Goal: Transaction & Acquisition: Purchase product/service

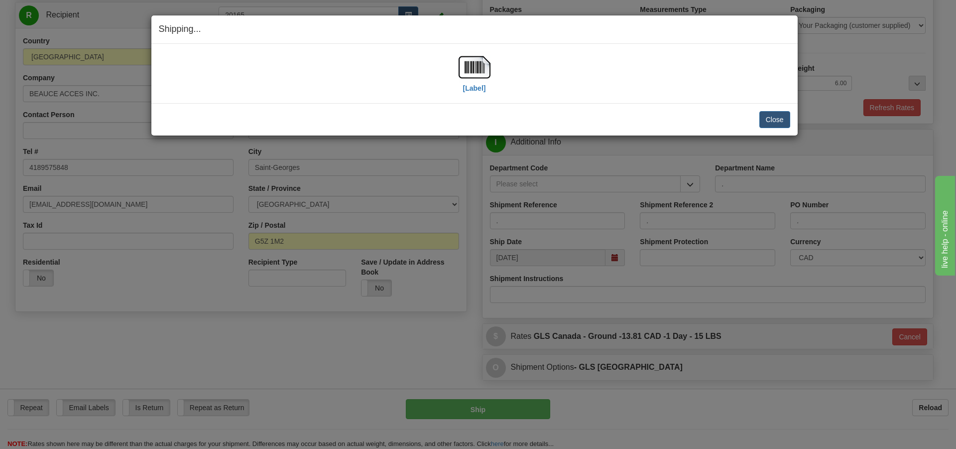
scroll to position [100, 0]
click at [771, 124] on button "Close" at bounding box center [774, 119] width 31 height 17
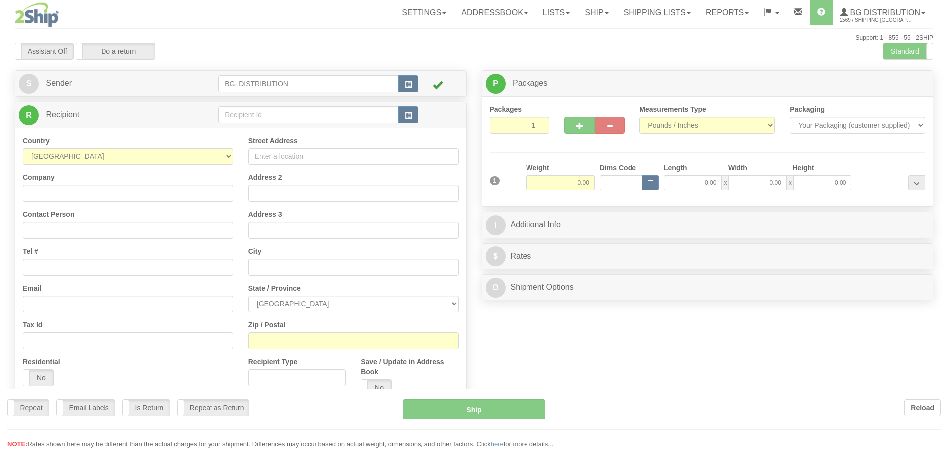
click at [252, 115] on div at bounding box center [474, 224] width 948 height 449
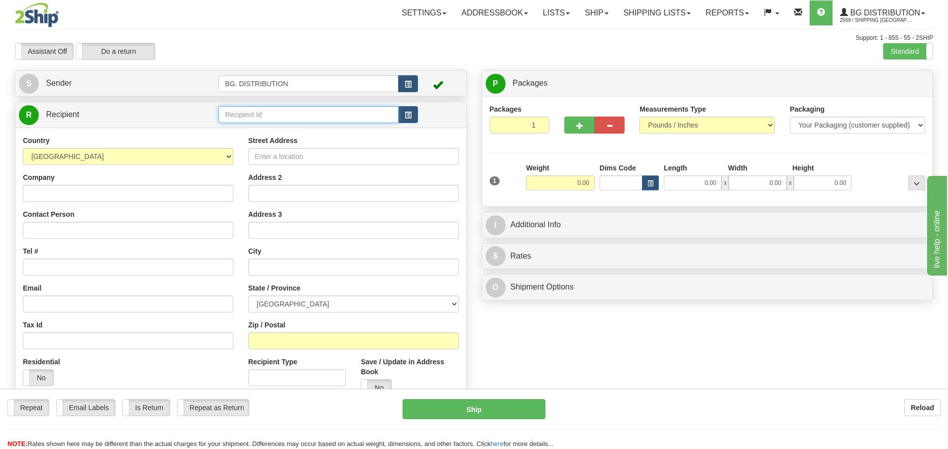
click at [251, 115] on input "text" at bounding box center [309, 114] width 180 height 17
type input "1032"
click button "Delete" at bounding box center [0, 0] width 0 height 0
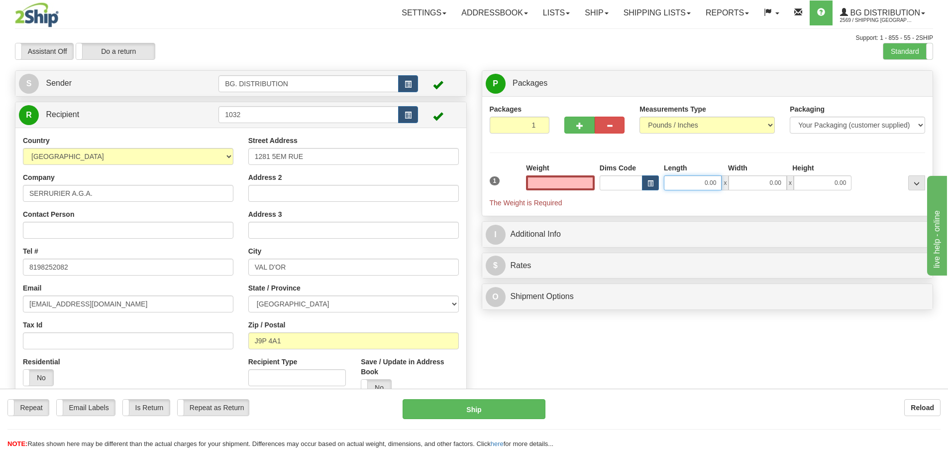
type input "0.00"
click at [712, 188] on input "0.00" at bounding box center [693, 182] width 58 height 15
type input "13.00"
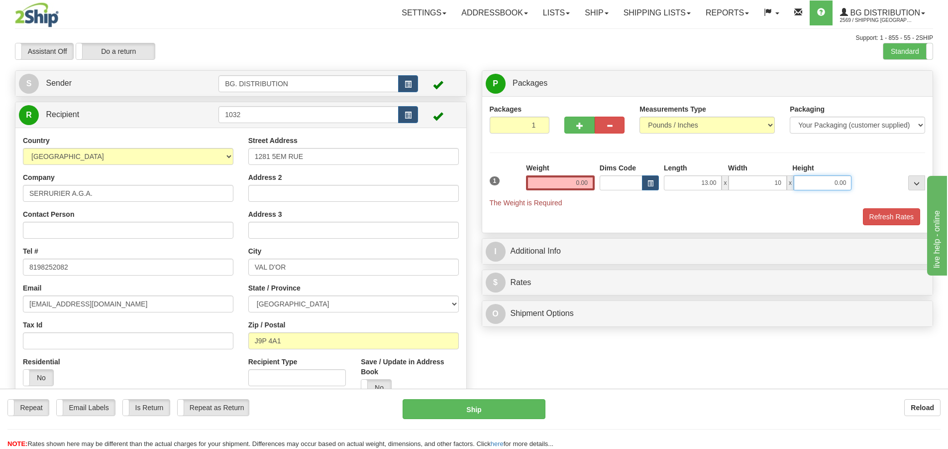
type input "10.00"
type input "6.00"
click at [581, 179] on input "0.00" at bounding box center [560, 182] width 69 height 15
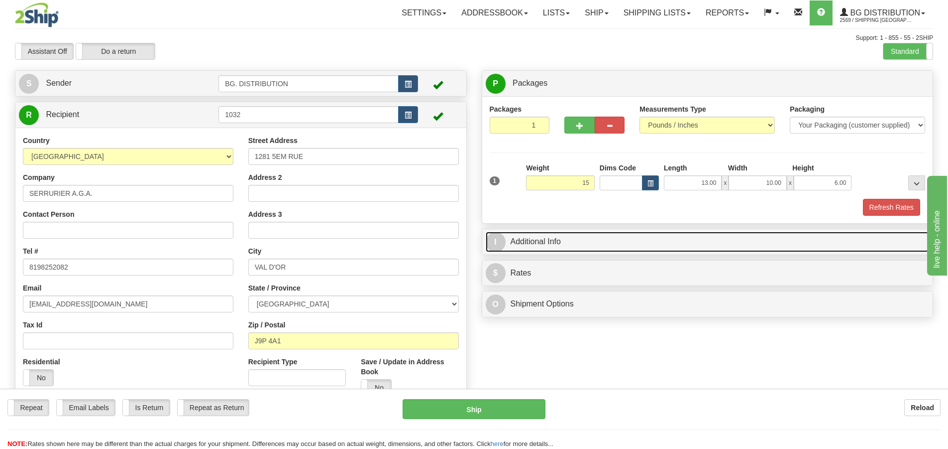
type input "15.00"
click at [497, 244] on span "I" at bounding box center [496, 242] width 20 height 20
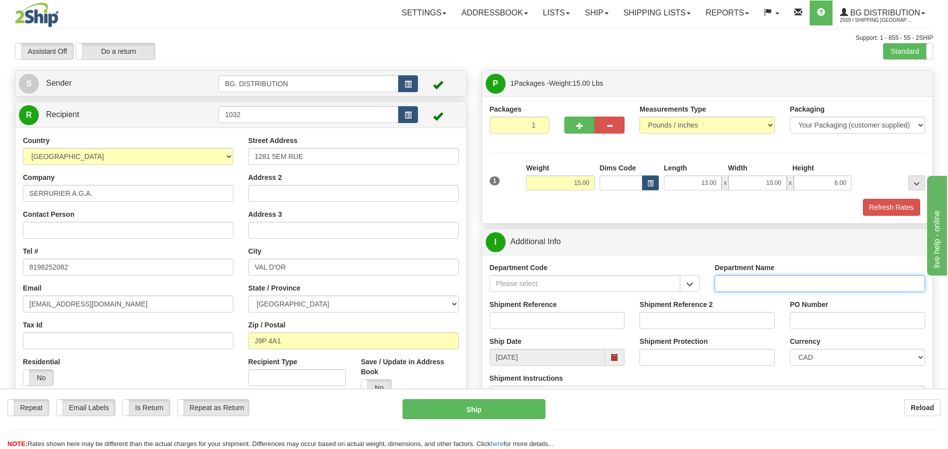
click at [757, 281] on input "Department Name" at bounding box center [820, 283] width 211 height 17
type input "."
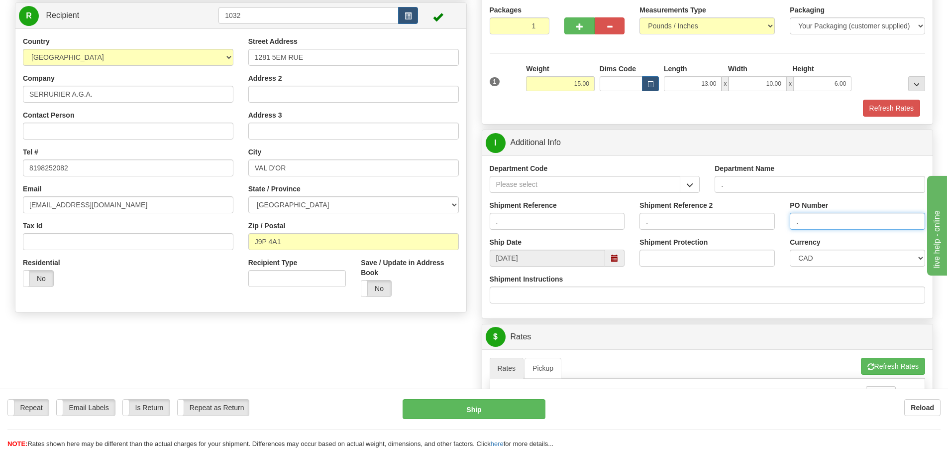
scroll to position [199, 0]
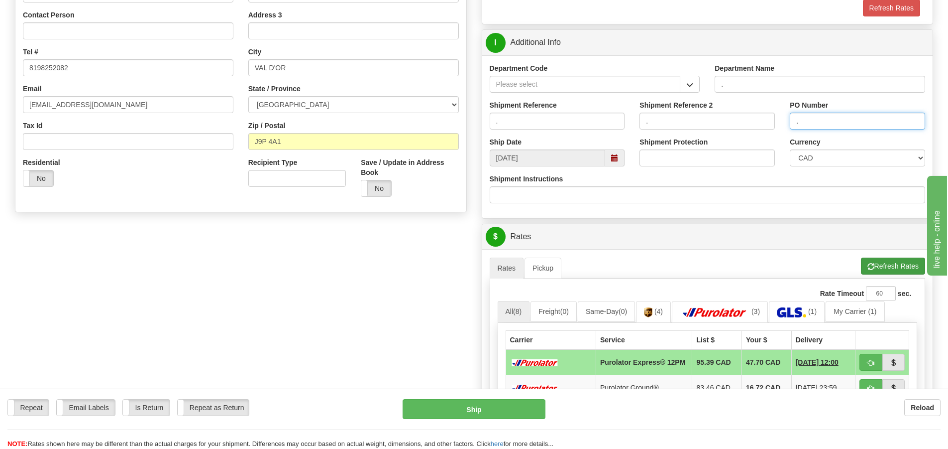
type input "."
click at [878, 259] on button "Refresh Rates" at bounding box center [893, 265] width 64 height 17
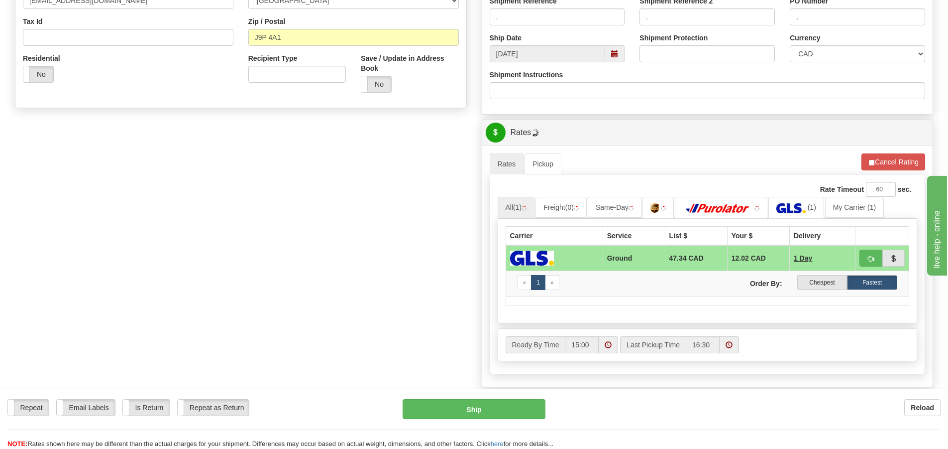
scroll to position [398, 0]
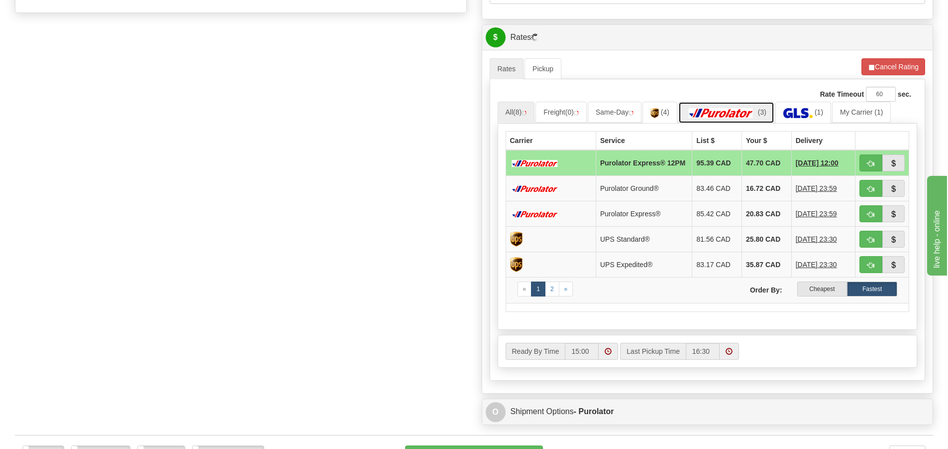
click at [729, 114] on img at bounding box center [722, 113] width 70 height 10
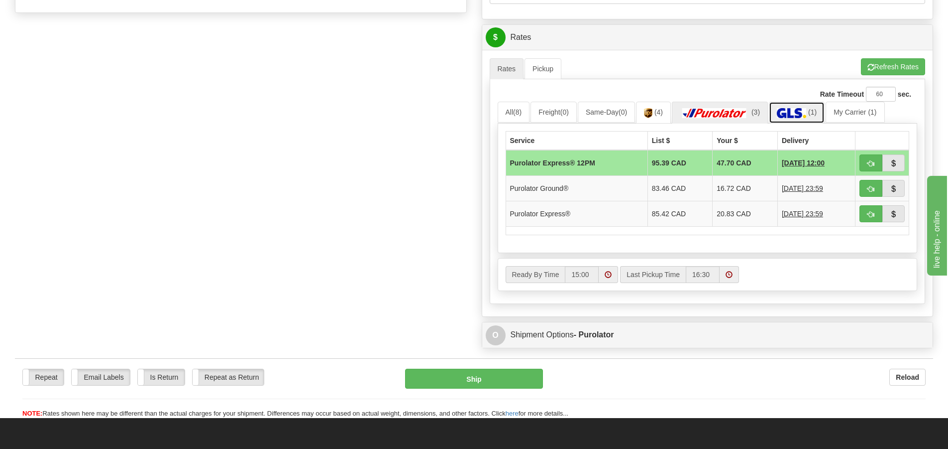
click at [794, 112] on img at bounding box center [791, 113] width 29 height 10
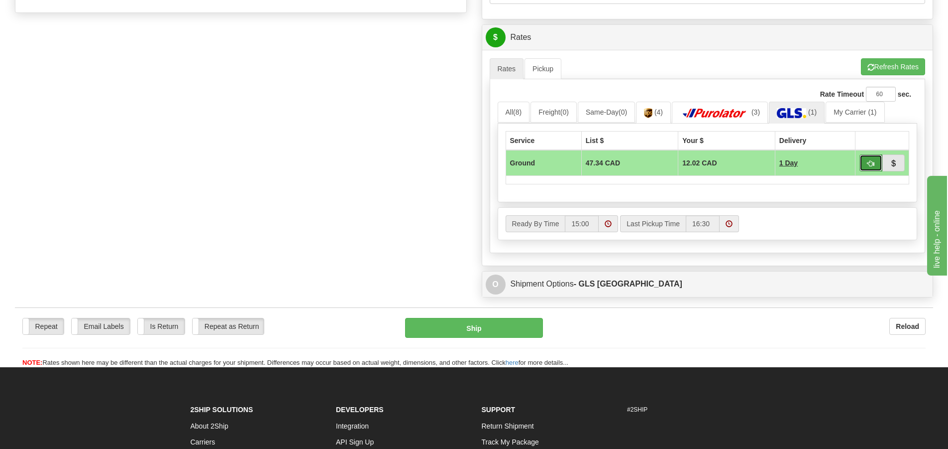
click at [861, 161] on button "button" at bounding box center [871, 162] width 23 height 17
type input "1"
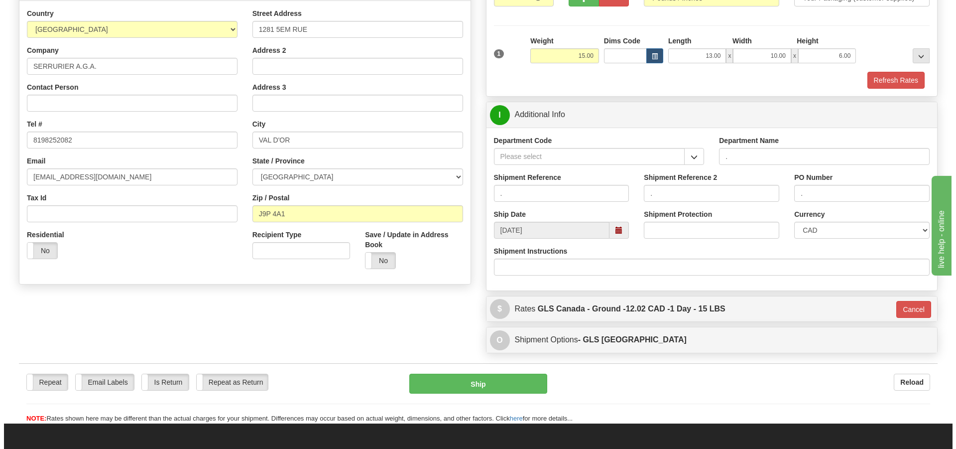
scroll to position [109, 0]
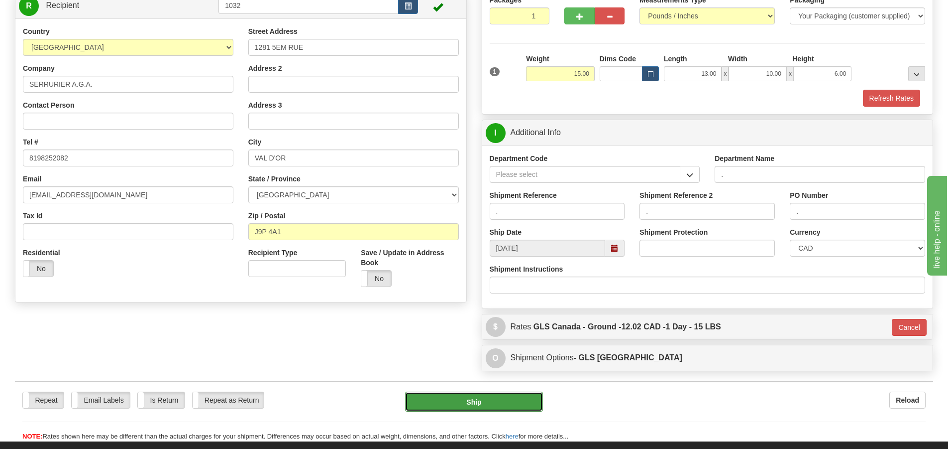
click at [525, 400] on button "Ship" at bounding box center [474, 401] width 138 height 20
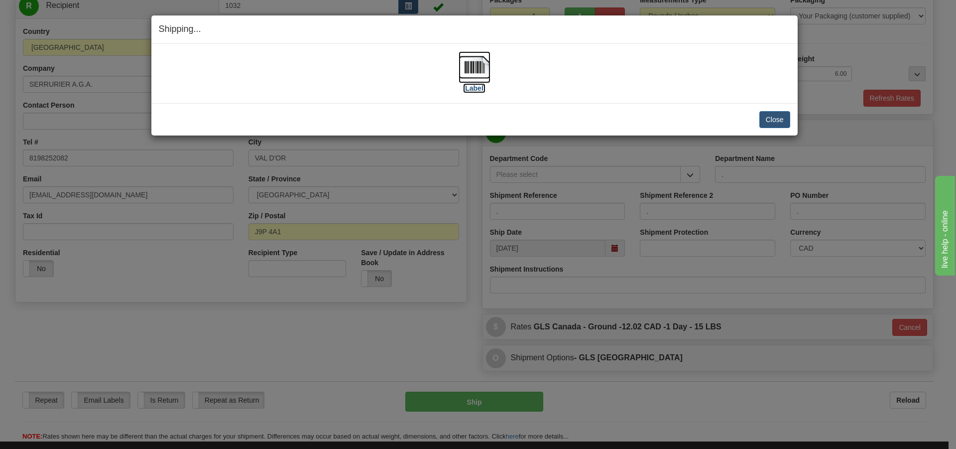
click at [475, 90] on label "[Label]" at bounding box center [474, 88] width 23 height 10
click at [767, 122] on button "Close" at bounding box center [774, 119] width 31 height 17
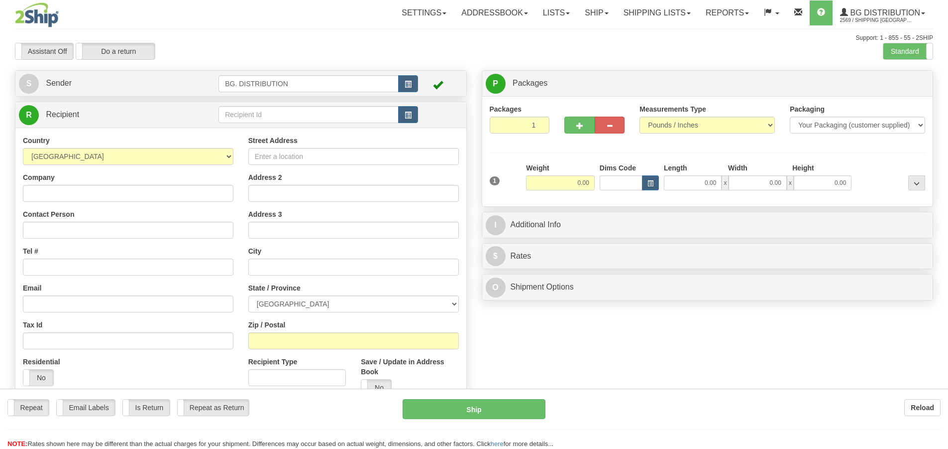
click at [257, 110] on div at bounding box center [474, 224] width 948 height 449
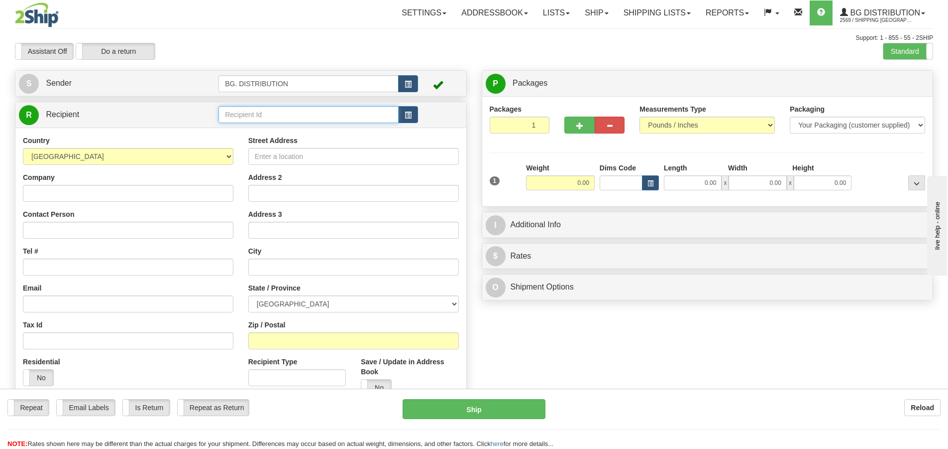
click at [257, 116] on input "text" at bounding box center [309, 114] width 180 height 17
click button "Delete" at bounding box center [0, 0] width 0 height 0
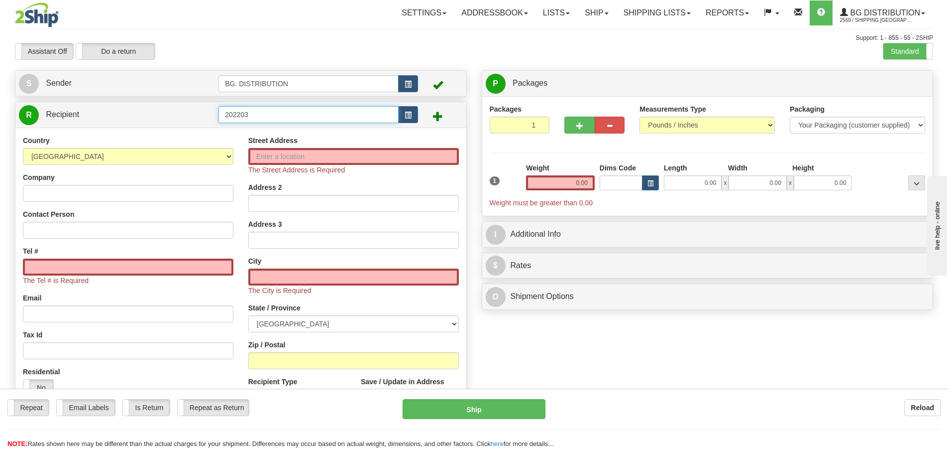
click at [238, 114] on input "202203" at bounding box center [309, 114] width 180 height 17
type input "20203"
click button "Delete" at bounding box center [0, 0] width 0 height 0
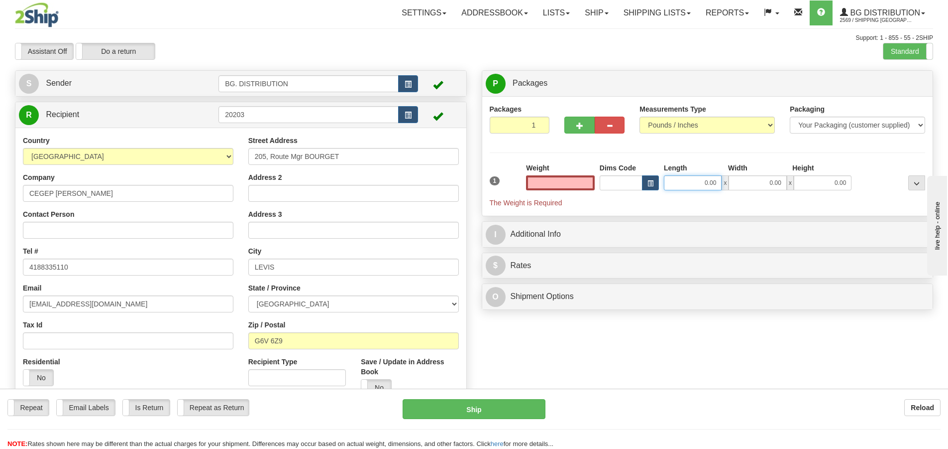
type input "0.00"
click at [688, 178] on input "0.00" at bounding box center [693, 182] width 58 height 15
type input "16.00"
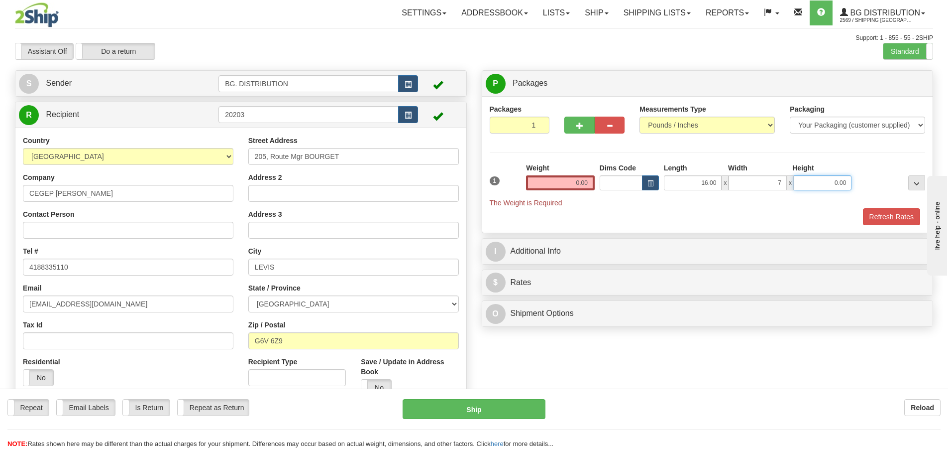
type input "7.00"
type input "4.00"
click at [568, 184] on input "0.00" at bounding box center [560, 182] width 69 height 15
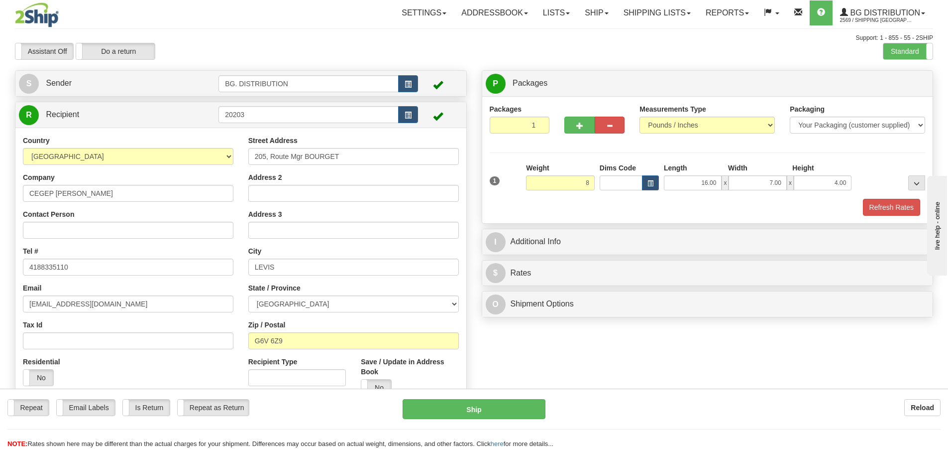
type input "8.00"
click at [586, 193] on div "Weight 8.00" at bounding box center [561, 180] width 74 height 35
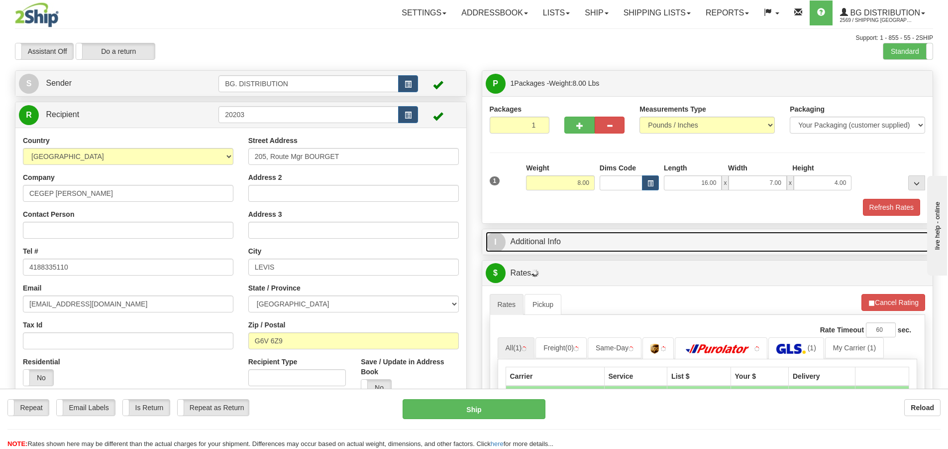
click at [502, 238] on span "I" at bounding box center [496, 242] width 20 height 20
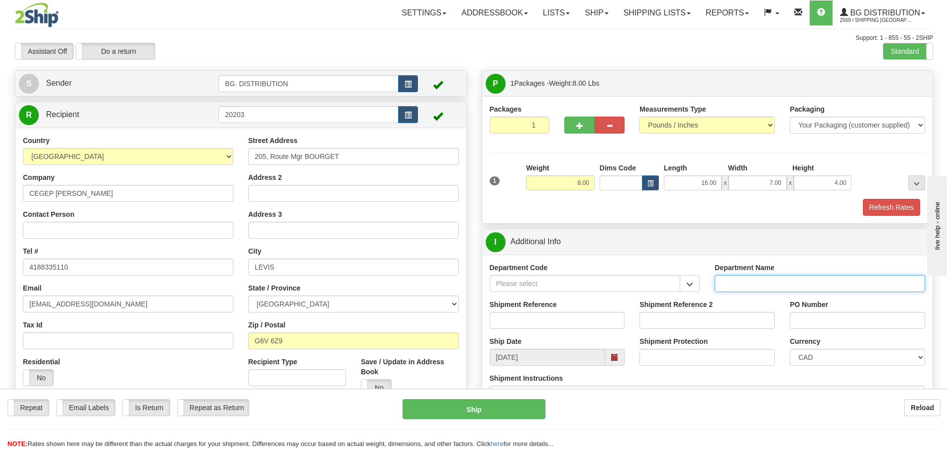
click at [782, 283] on input "Department Name" at bounding box center [820, 283] width 211 height 17
type input "."
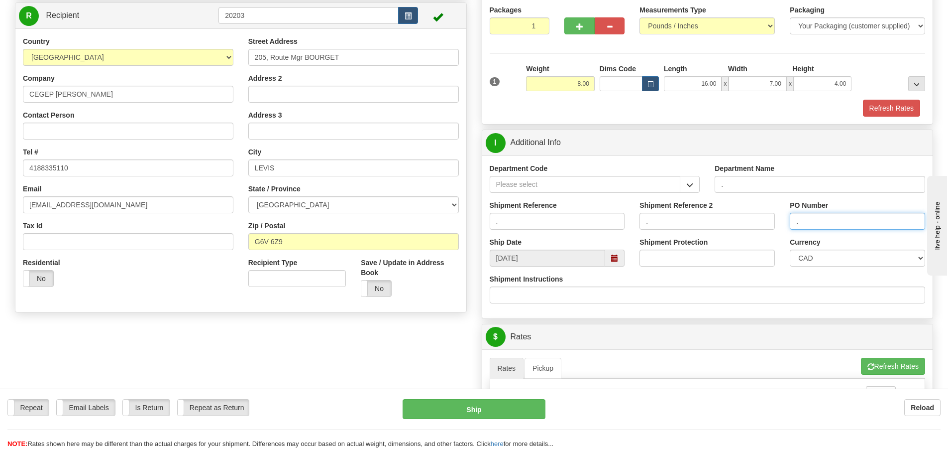
scroll to position [100, 0]
type input "."
click at [881, 359] on button "Refresh Rates" at bounding box center [893, 365] width 64 height 17
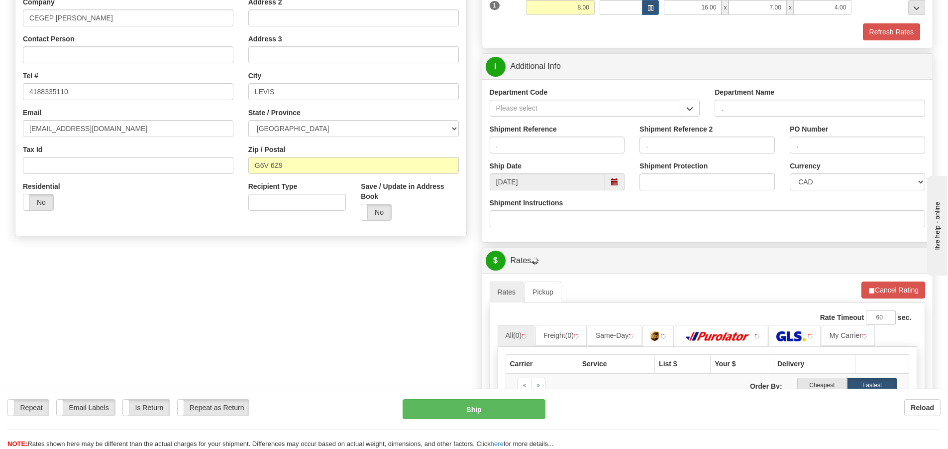
scroll to position [299, 0]
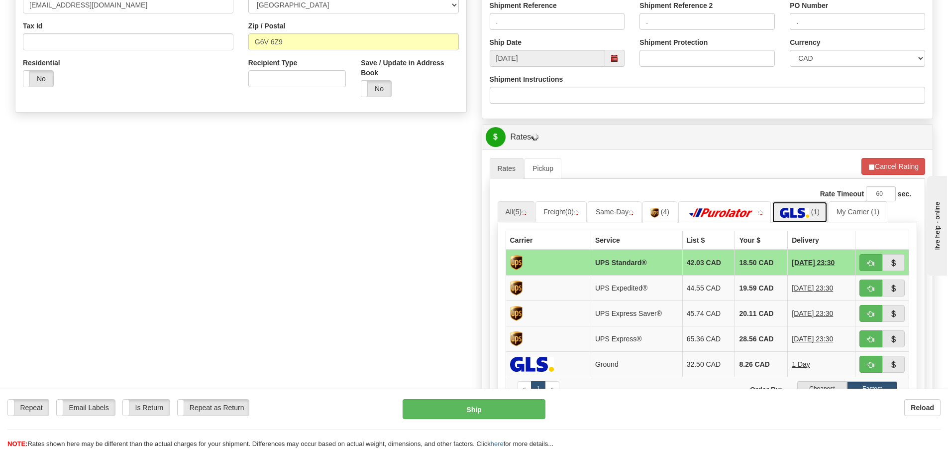
click at [804, 210] on img at bounding box center [794, 213] width 29 height 10
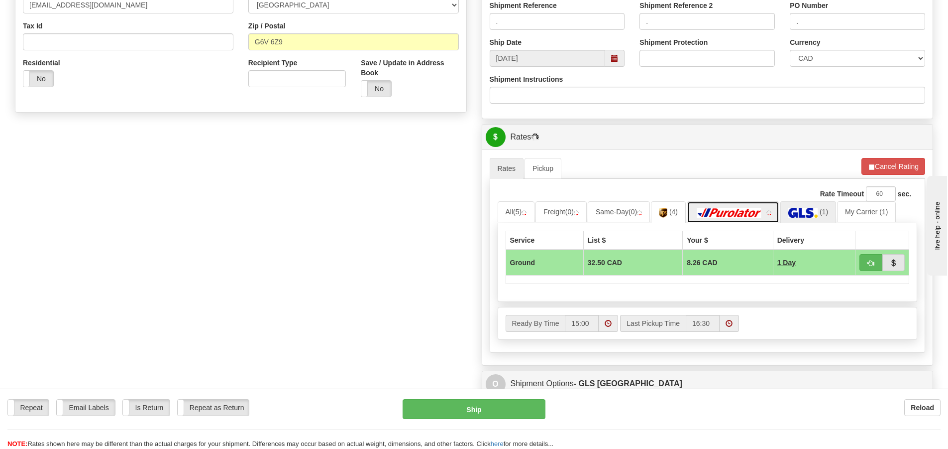
click at [732, 210] on img at bounding box center [730, 213] width 70 height 10
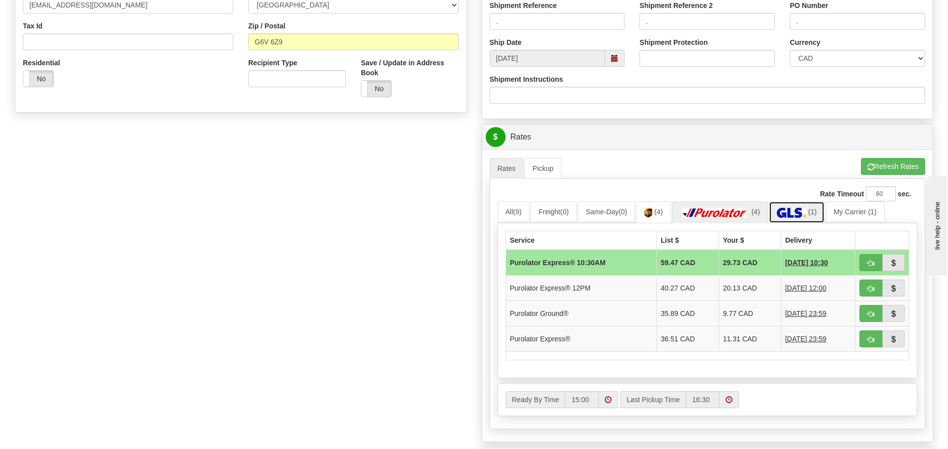
click at [807, 210] on img at bounding box center [791, 213] width 29 height 10
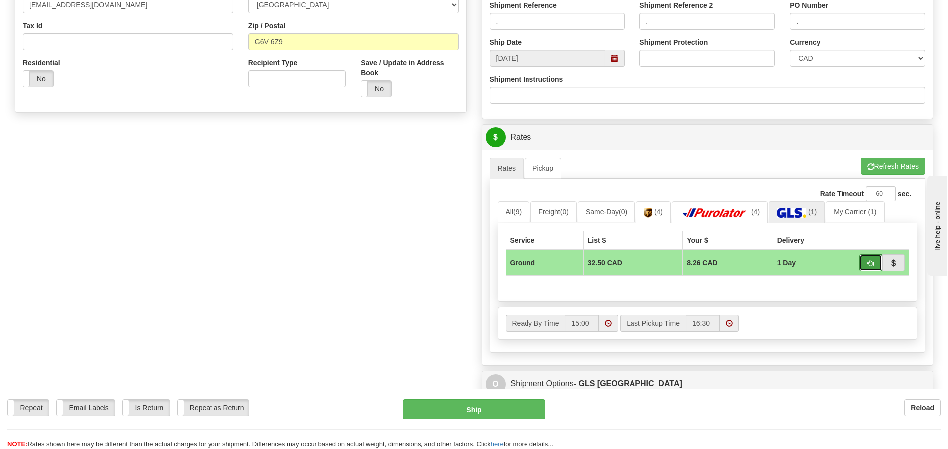
click at [868, 261] on span "button" at bounding box center [871, 263] width 7 height 6
type input "1"
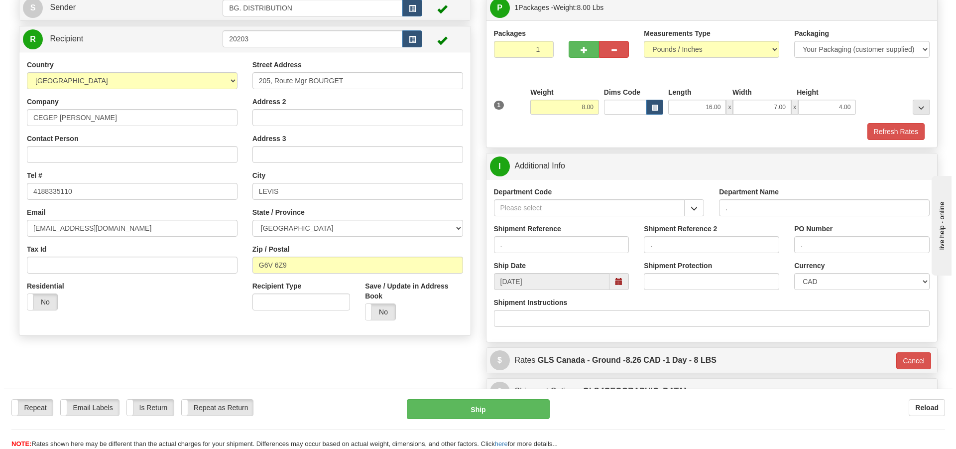
scroll to position [99, 0]
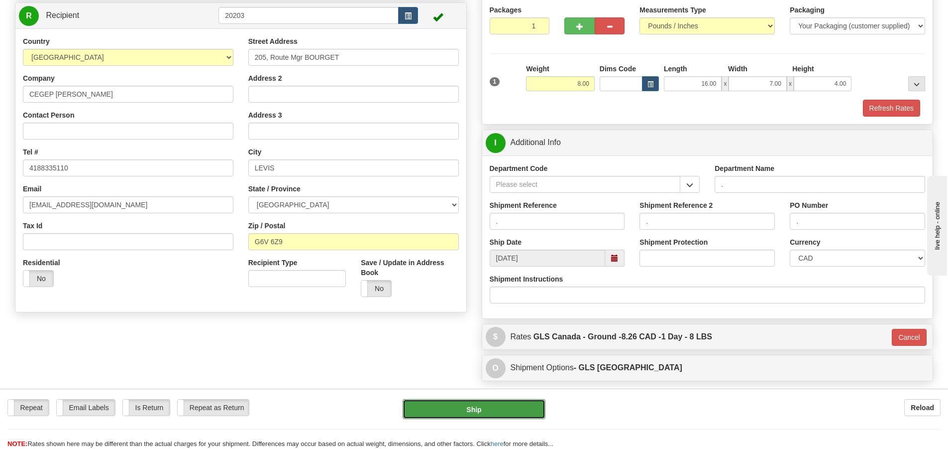
click at [502, 404] on button "Ship" at bounding box center [474, 409] width 143 height 20
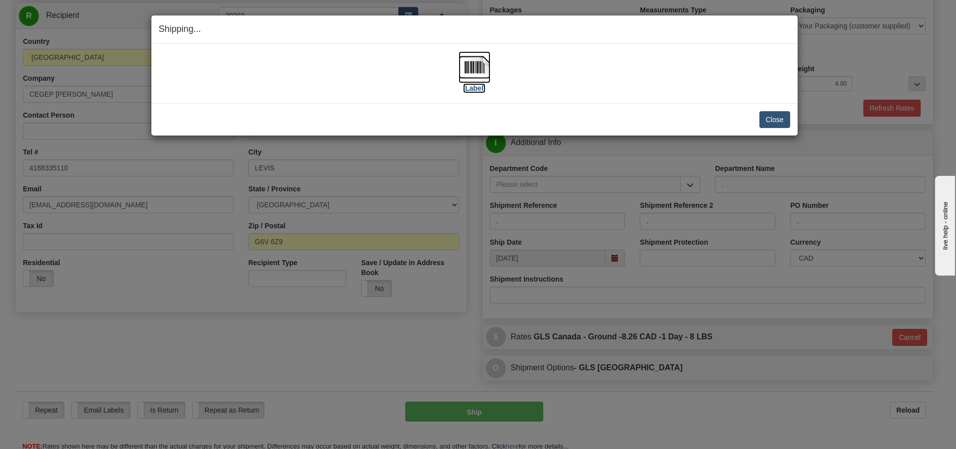
click at [468, 87] on label "[Label]" at bounding box center [474, 88] width 23 height 10
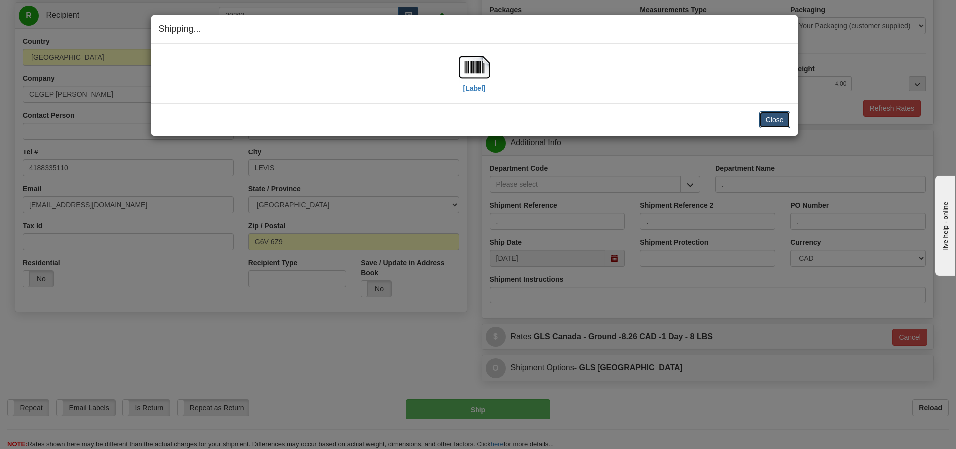
click at [782, 122] on button "Close" at bounding box center [774, 119] width 31 height 17
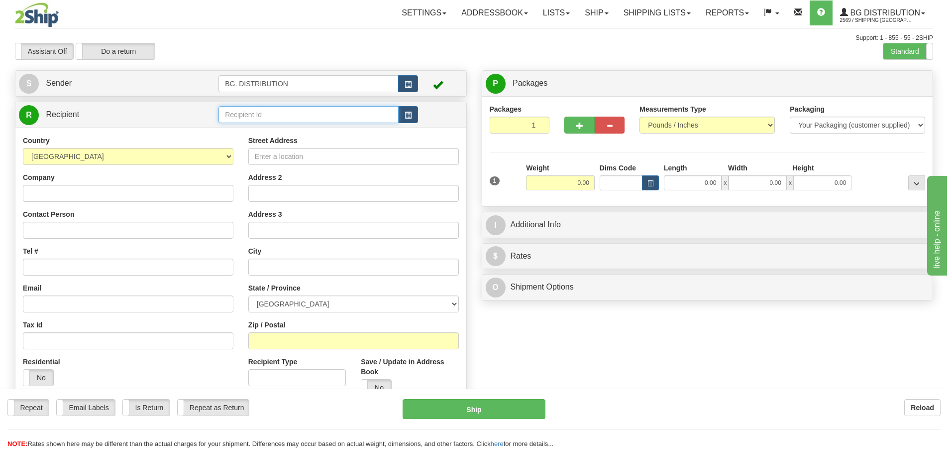
click at [234, 115] on input "text" at bounding box center [309, 114] width 180 height 17
type input "20165"
click button "Delete" at bounding box center [0, 0] width 0 height 0
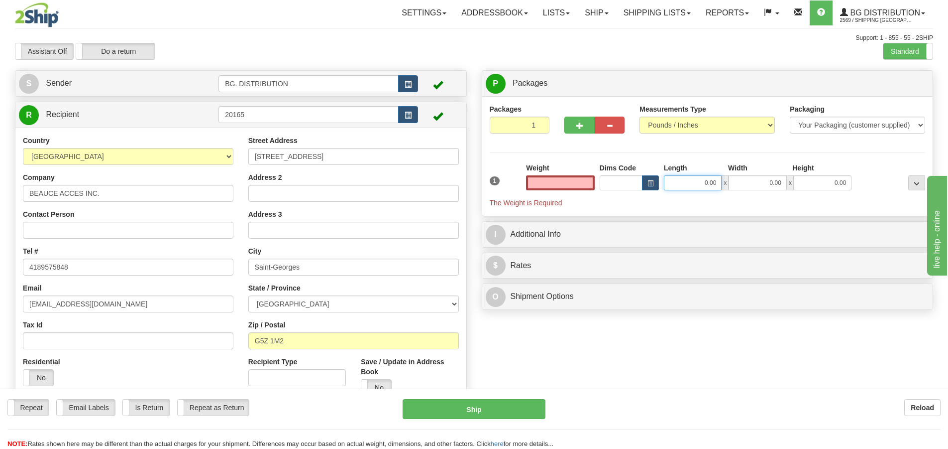
type input "0.00"
click at [676, 184] on input "0.00" at bounding box center [693, 182] width 58 height 15
type input "11.00"
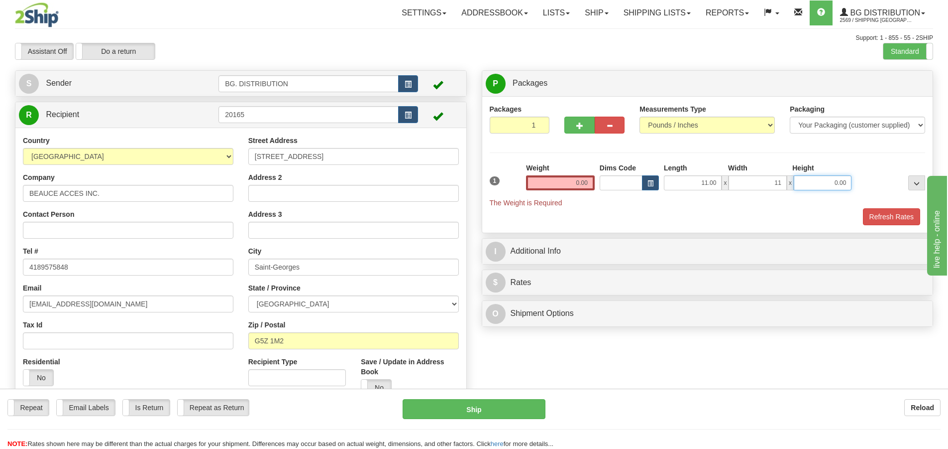
type input "11.00"
type input "4.00"
click at [553, 178] on input "0.00" at bounding box center [560, 182] width 69 height 15
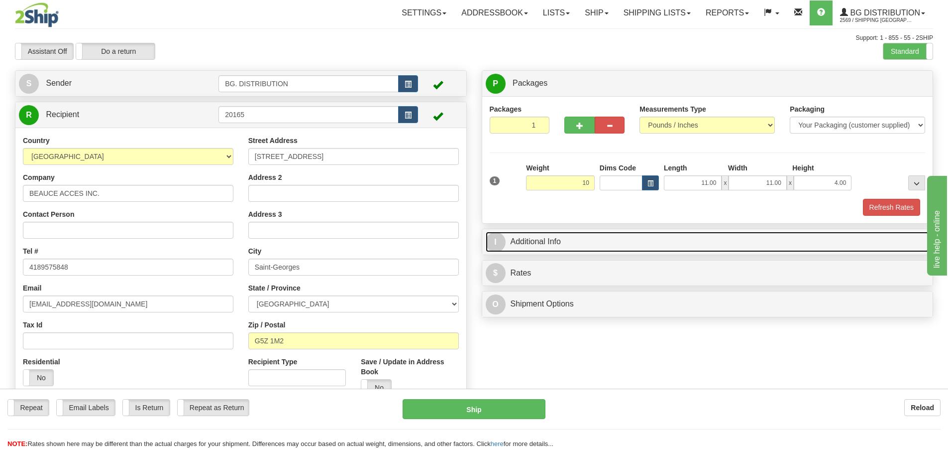
type input "10.00"
click at [499, 243] on span "I" at bounding box center [496, 242] width 20 height 20
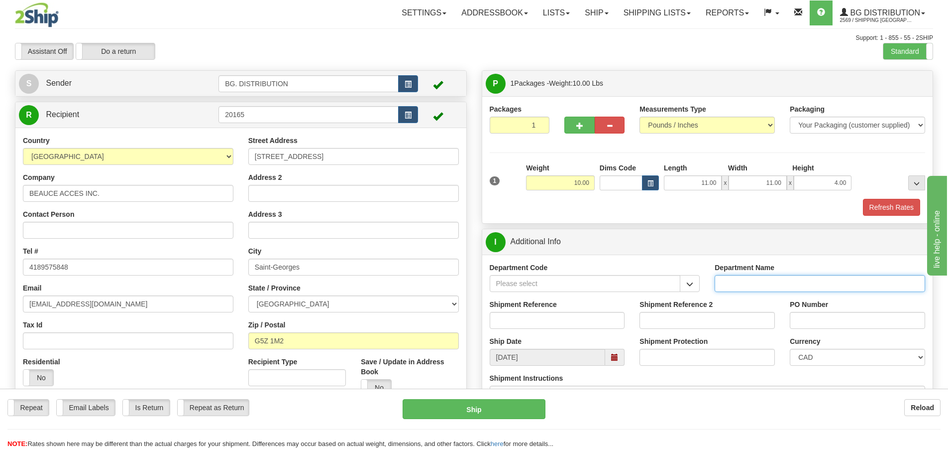
click at [791, 283] on input "Department Name" at bounding box center [820, 283] width 211 height 17
type input "."
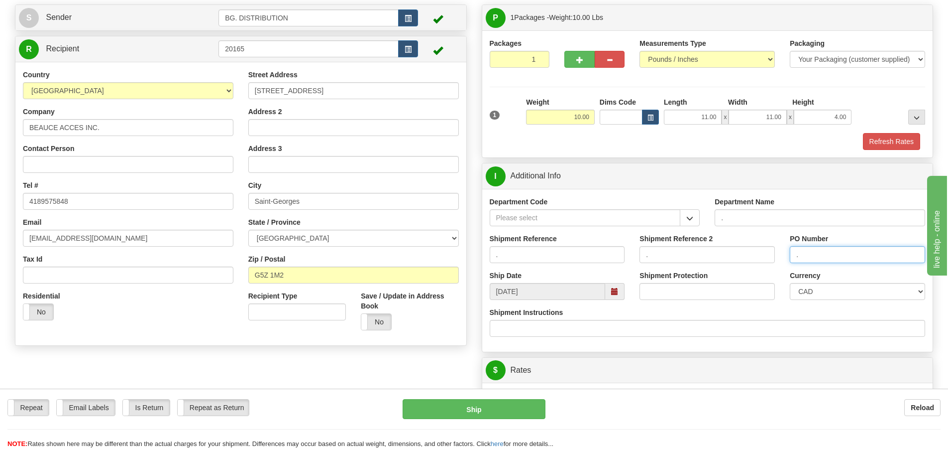
scroll to position [199, 0]
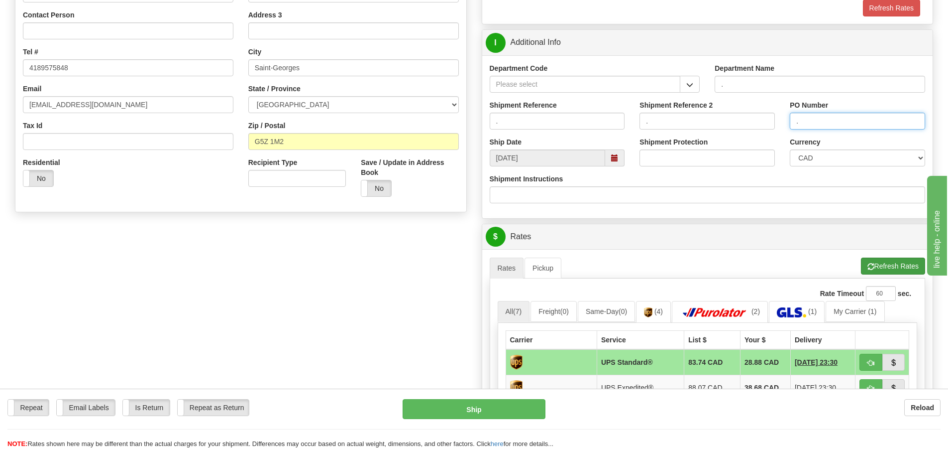
type input "."
drag, startPoint x: 876, startPoint y: 265, endPoint x: 870, endPoint y: 270, distance: 7.9
click at [876, 263] on button "Refresh Rates" at bounding box center [893, 265] width 64 height 17
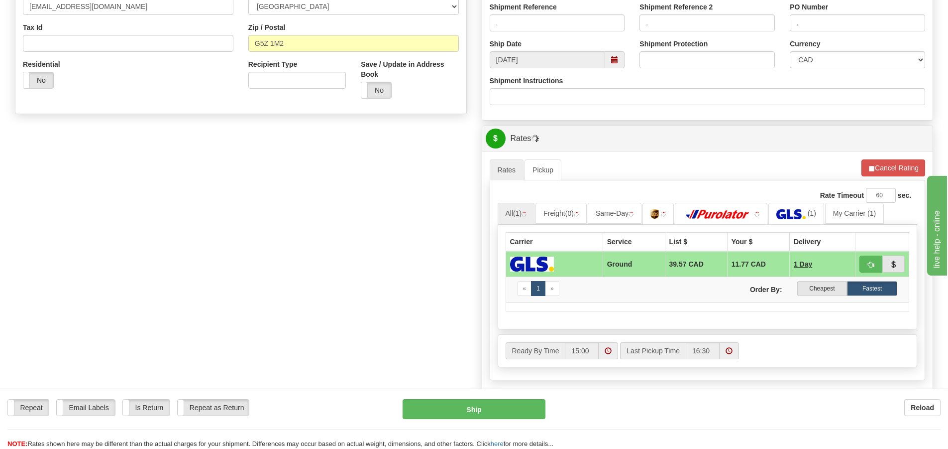
scroll to position [448, 0]
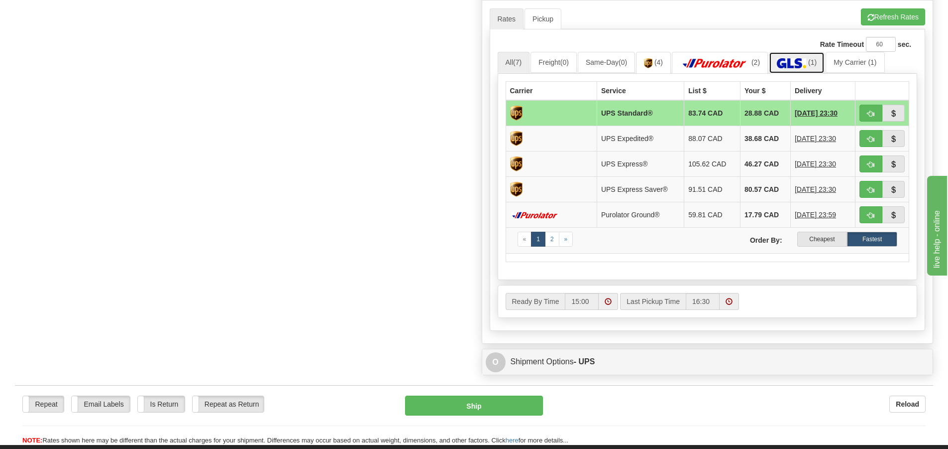
click at [799, 63] on img at bounding box center [791, 63] width 29 height 10
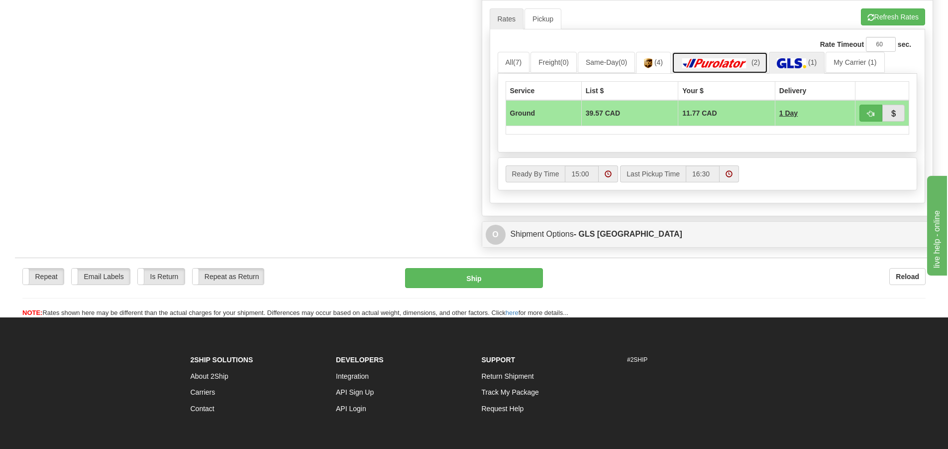
click at [735, 62] on img at bounding box center [715, 63] width 70 height 10
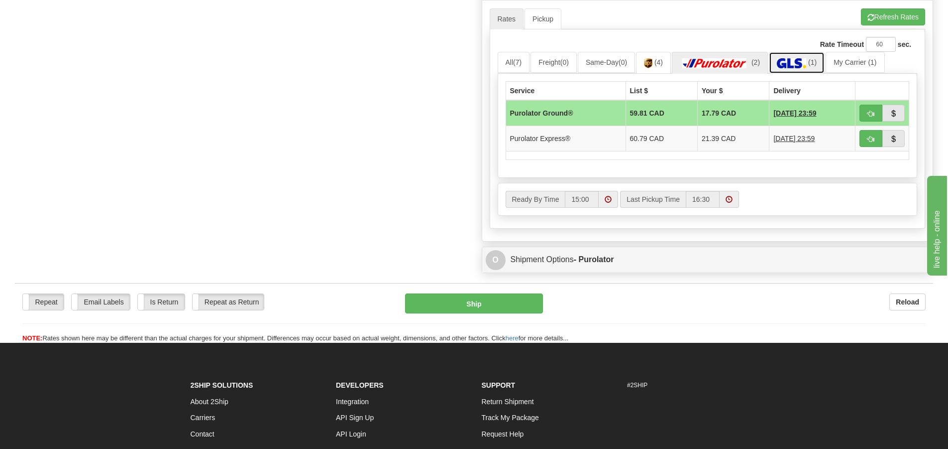
click at [788, 63] on img at bounding box center [791, 63] width 29 height 10
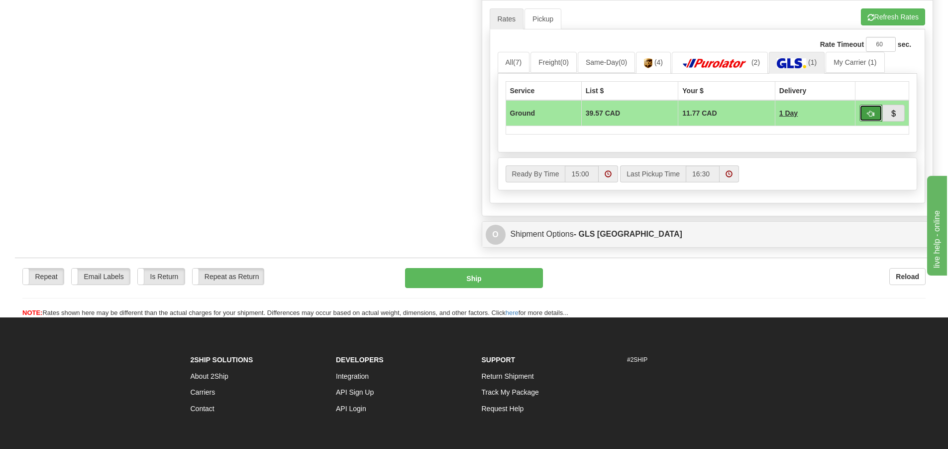
click at [879, 114] on button "button" at bounding box center [871, 113] width 23 height 17
type input "1"
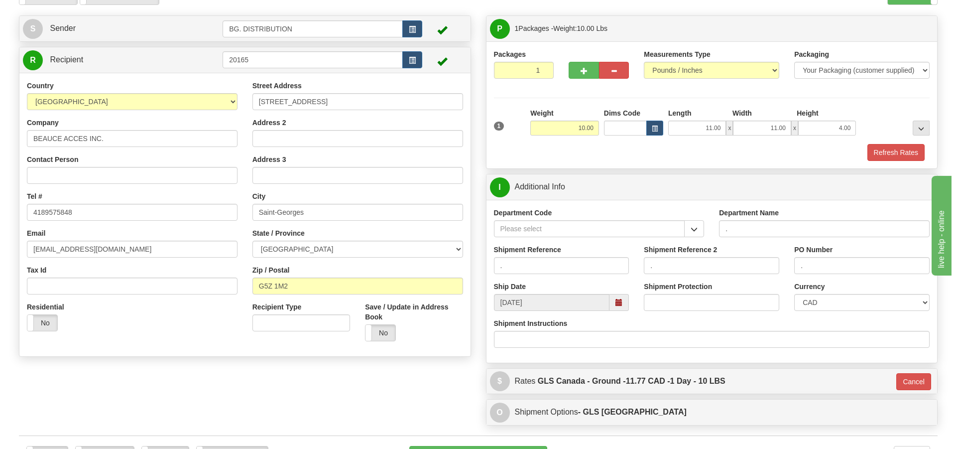
scroll to position [109, 0]
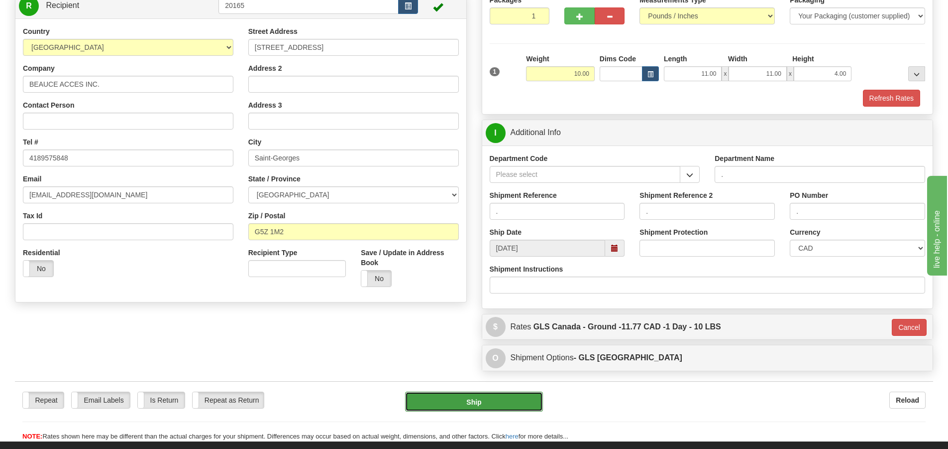
click at [492, 403] on button "Ship" at bounding box center [474, 401] width 138 height 20
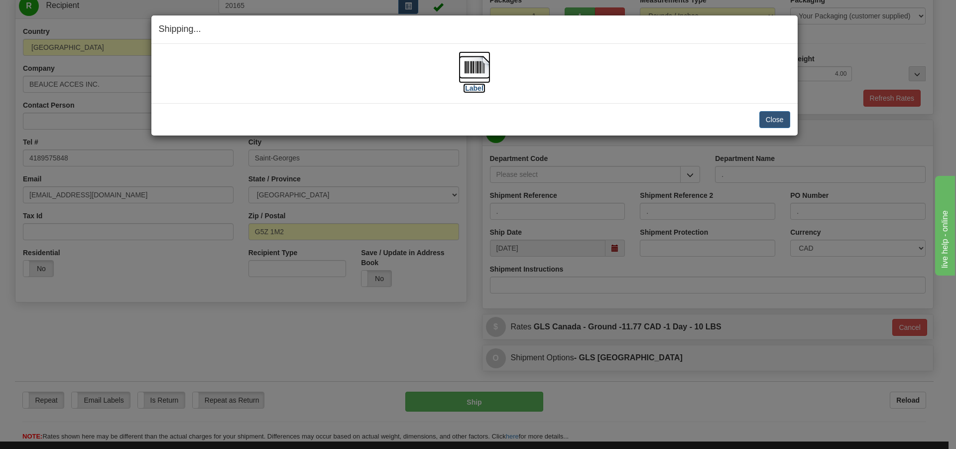
click at [477, 91] on label "[Label]" at bounding box center [474, 88] width 23 height 10
click at [781, 120] on button "Close" at bounding box center [774, 119] width 31 height 17
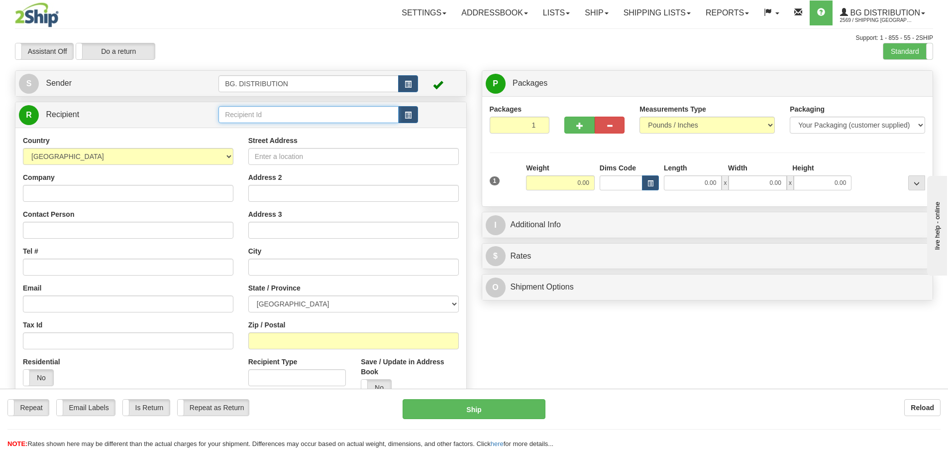
drag, startPoint x: 271, startPoint y: 114, endPoint x: 179, endPoint y: 173, distance: 109.9
click at [270, 114] on input "text" at bounding box center [309, 114] width 180 height 17
type input "20010"
click button "Delete" at bounding box center [0, 0] width 0 height 0
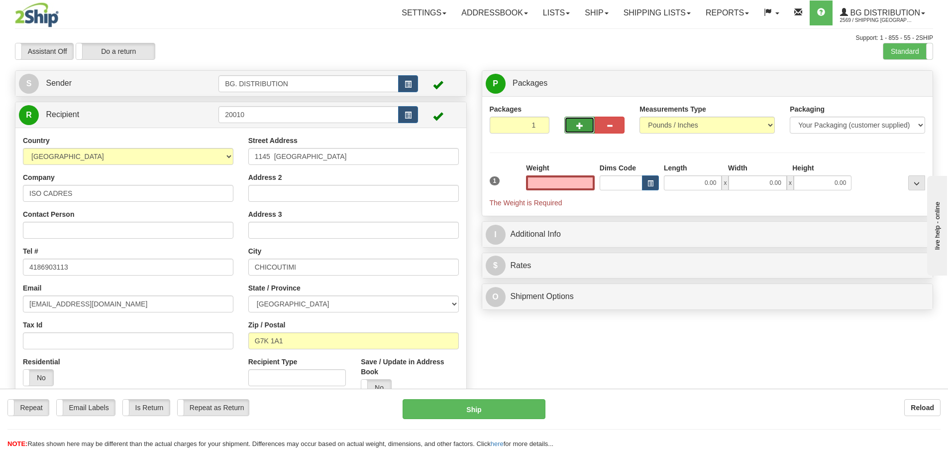
type input "0.00"
click at [584, 121] on button "button" at bounding box center [580, 125] width 30 height 17
type input "2"
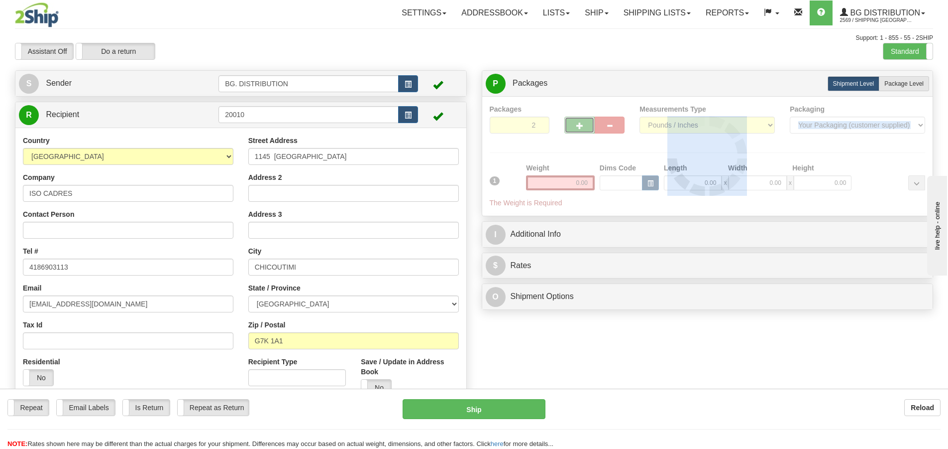
click at [584, 121] on div at bounding box center [708, 156] width 436 height 104
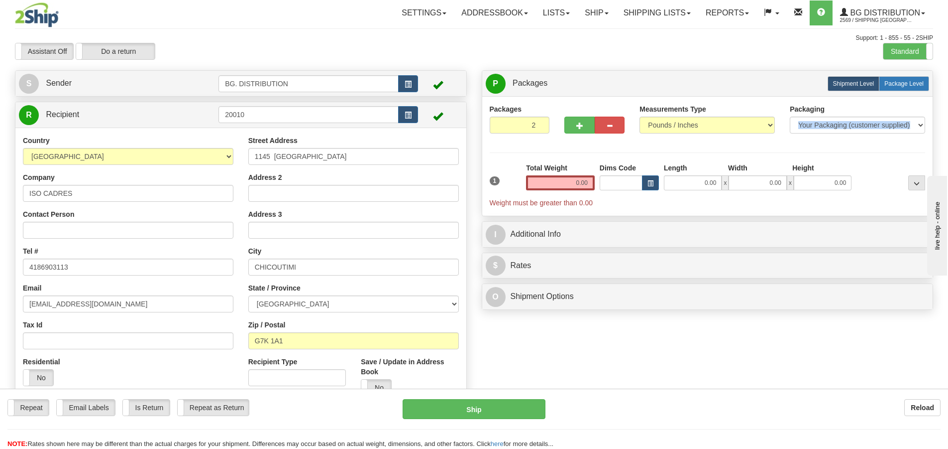
click at [903, 86] on span "Package Level" at bounding box center [904, 83] width 39 height 7
radio input "true"
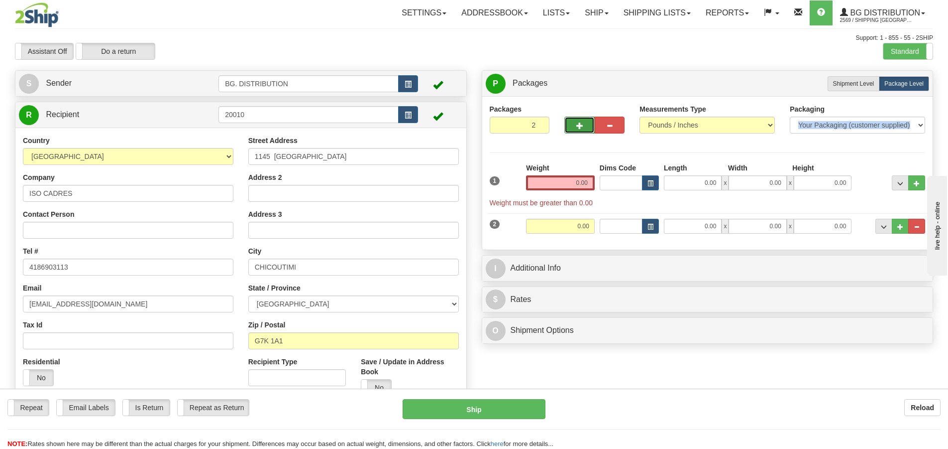
click at [583, 128] on span "button" at bounding box center [580, 125] width 7 height 6
type input "3"
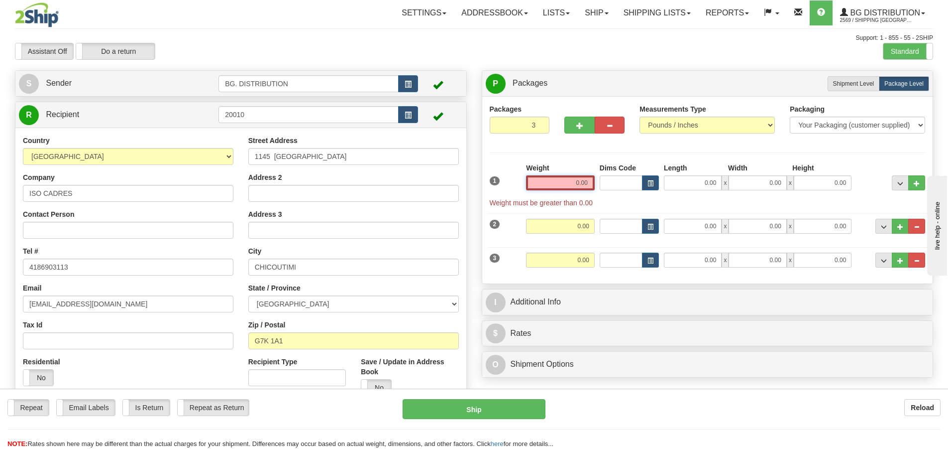
click at [578, 181] on input "0.00" at bounding box center [560, 182] width 69 height 15
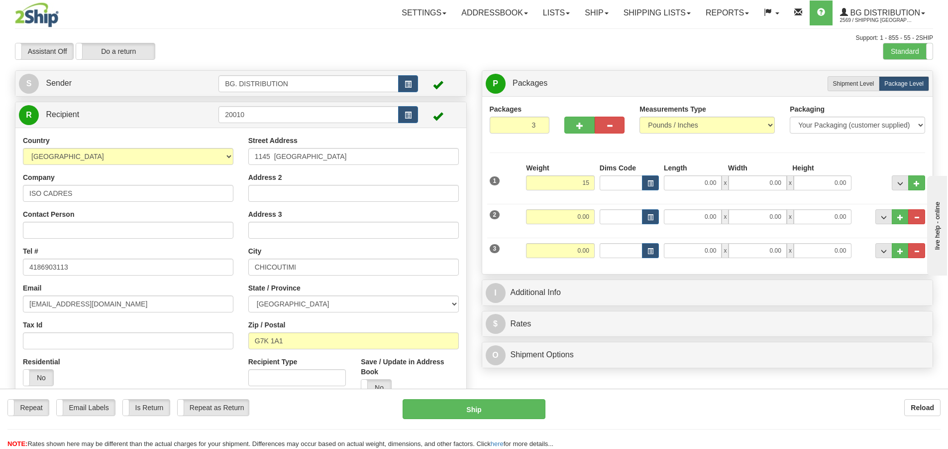
type input "15.00"
click at [583, 225] on div "Weight 0.00" at bounding box center [561, 220] width 74 height 22
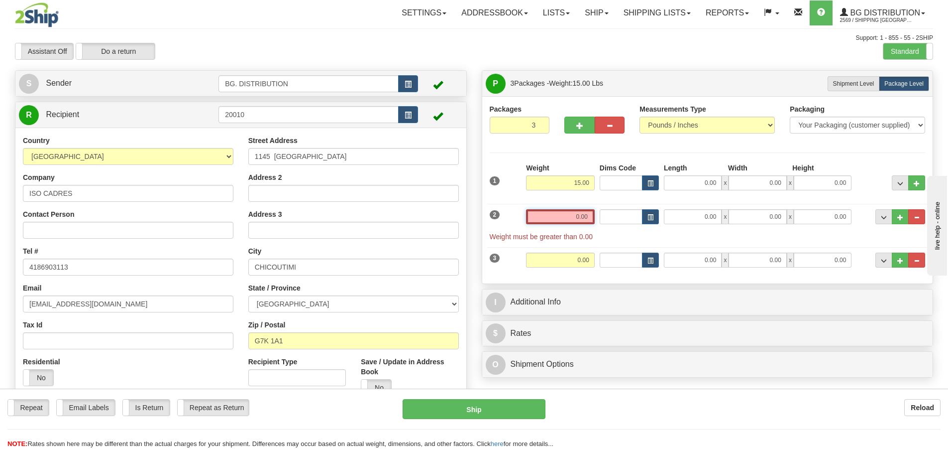
click at [583, 219] on input "0.00" at bounding box center [560, 216] width 69 height 15
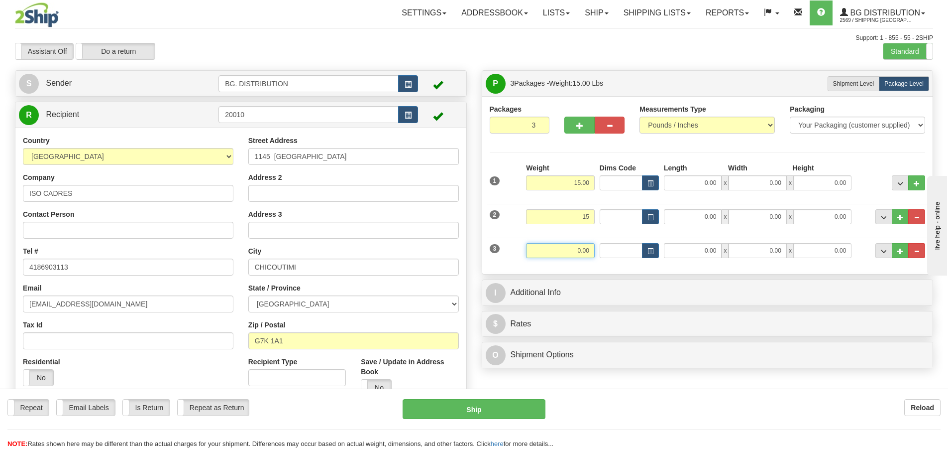
type input "15.00"
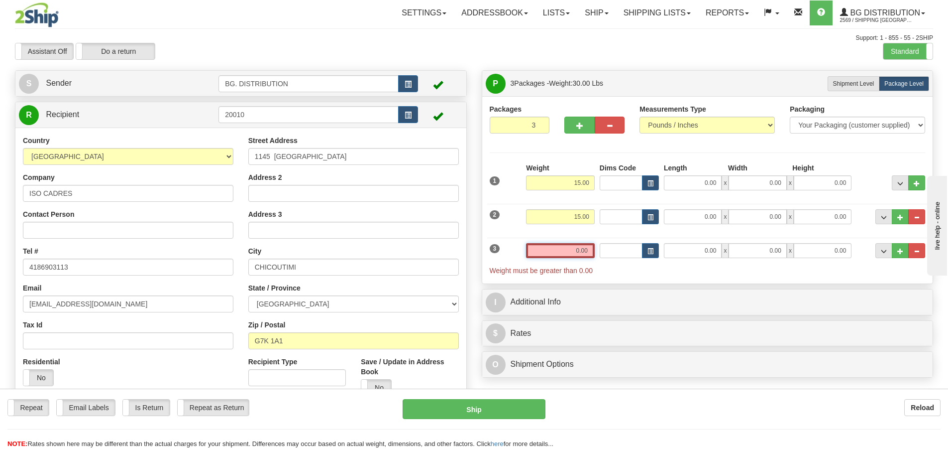
click at [589, 246] on input "0.00" at bounding box center [560, 250] width 69 height 15
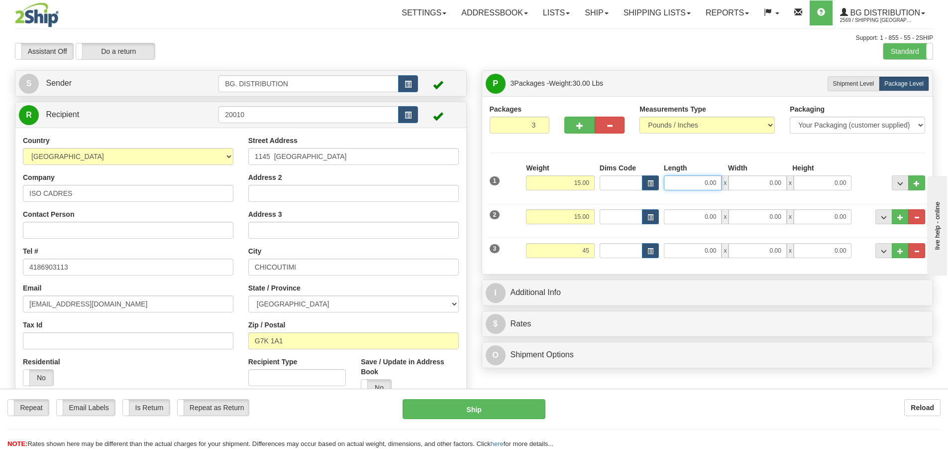
type input "45.00"
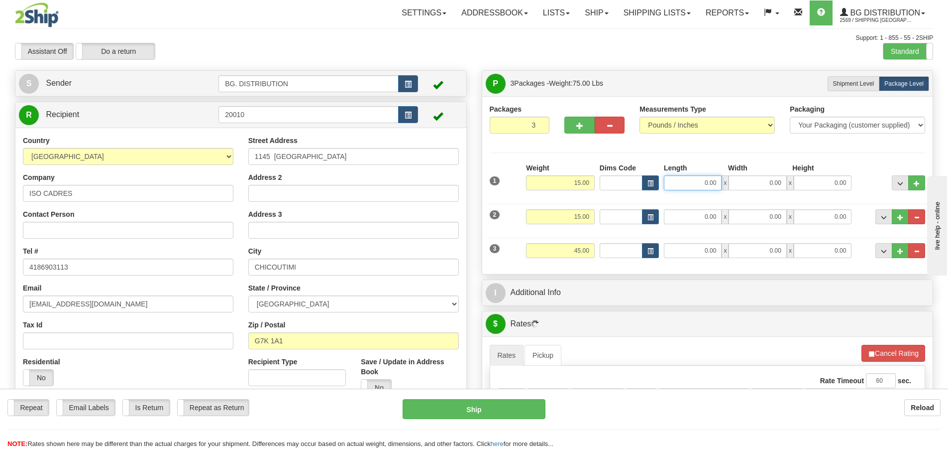
click at [711, 183] on input "0.00" at bounding box center [693, 182] width 58 height 15
type input "40.00"
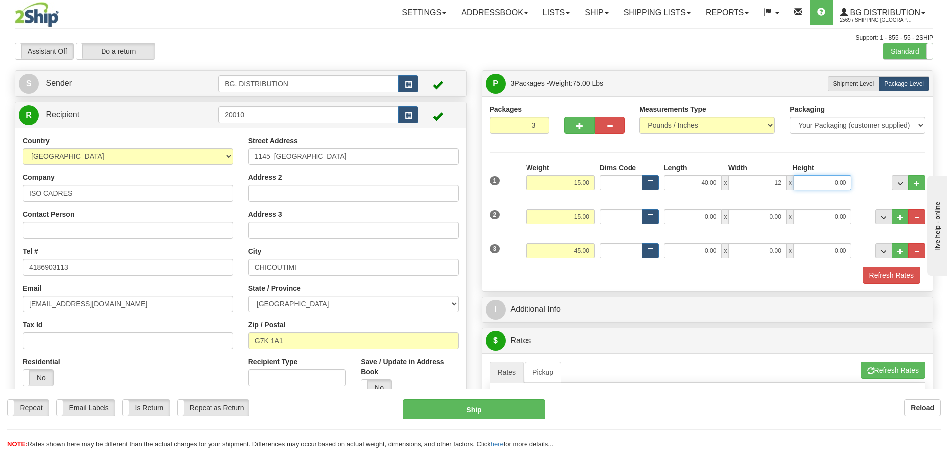
type input "12.00"
type input "6.00"
drag, startPoint x: 692, startPoint y: 219, endPoint x: 682, endPoint y: 233, distance: 17.4
click at [692, 219] on input "0.00" at bounding box center [693, 216] width 58 height 15
type input "40.00"
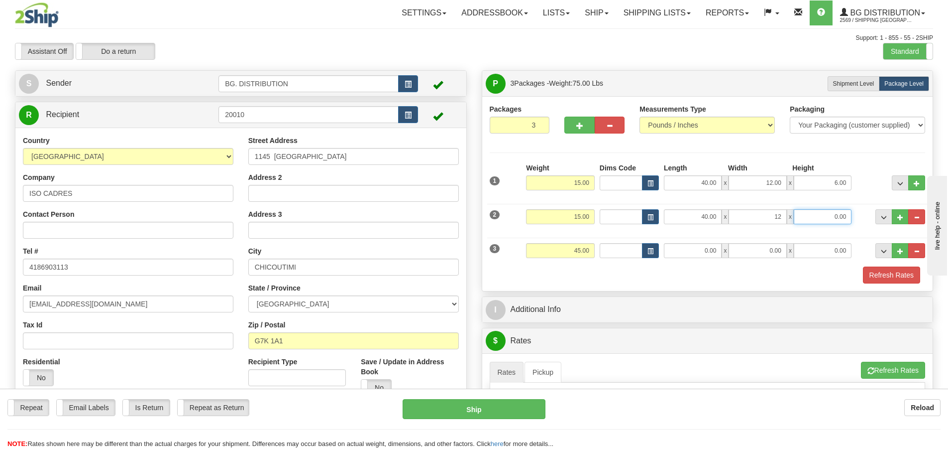
type input "12.00"
type input "6.00"
click at [701, 248] on input "0.00" at bounding box center [693, 250] width 58 height 15
type input "18.00"
type input "16.00"
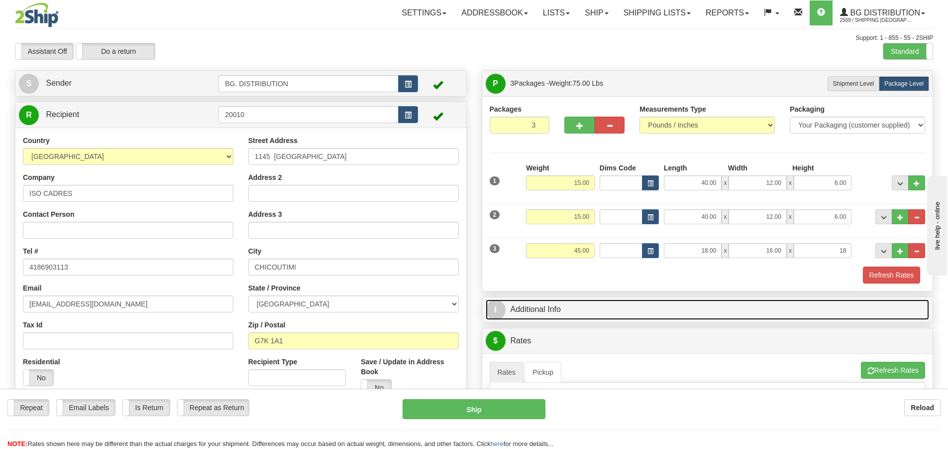
type input "18.00"
click at [503, 306] on span "I" at bounding box center [496, 310] width 20 height 20
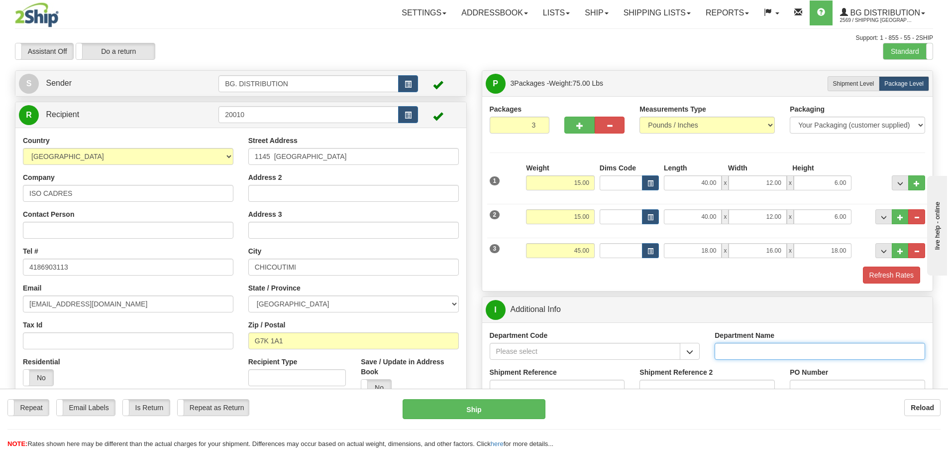
click at [802, 356] on input "Department Name" at bounding box center [820, 351] width 211 height 17
type input "."
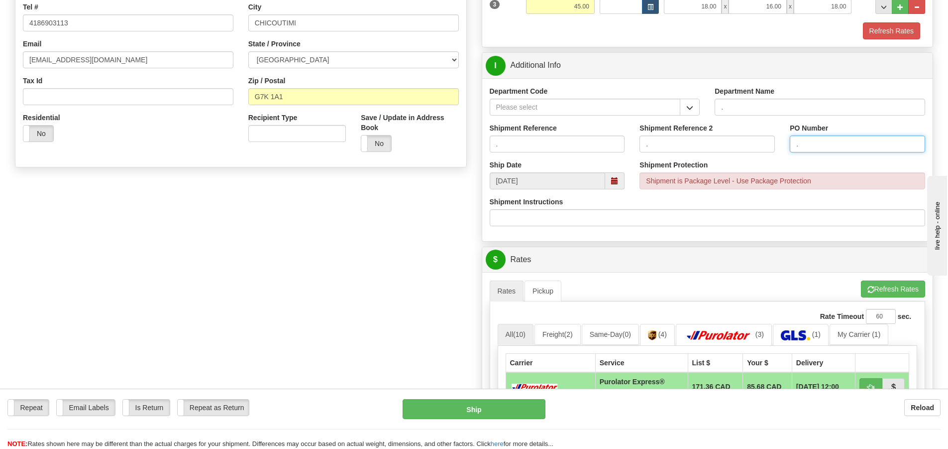
scroll to position [249, 0]
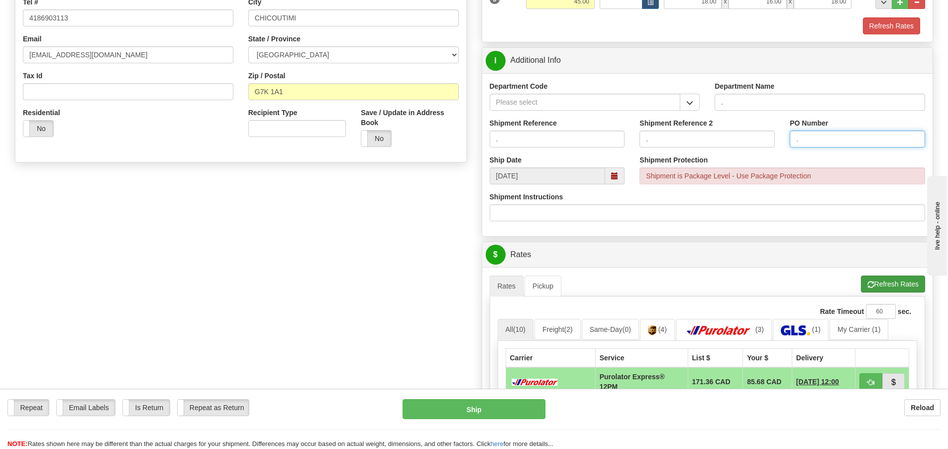
type input "."
click at [901, 288] on button "Refresh Rates" at bounding box center [893, 283] width 64 height 17
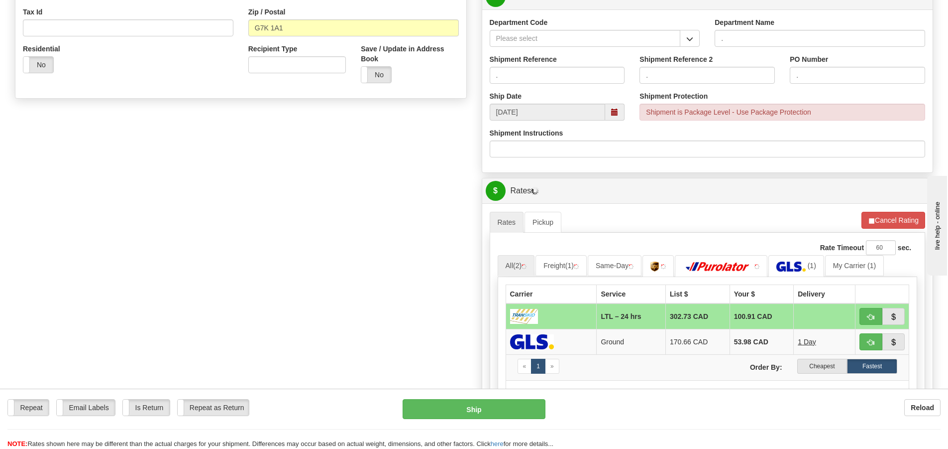
scroll to position [398, 0]
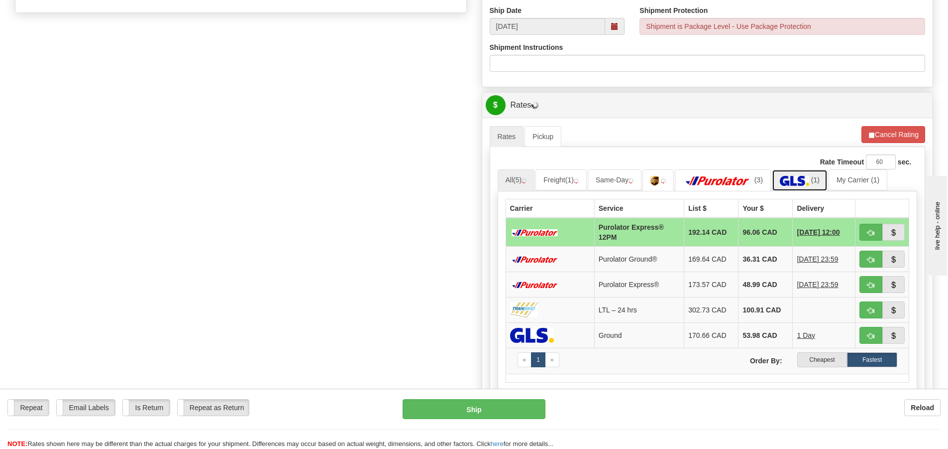
click at [797, 182] on link "(1)" at bounding box center [800, 179] width 56 height 21
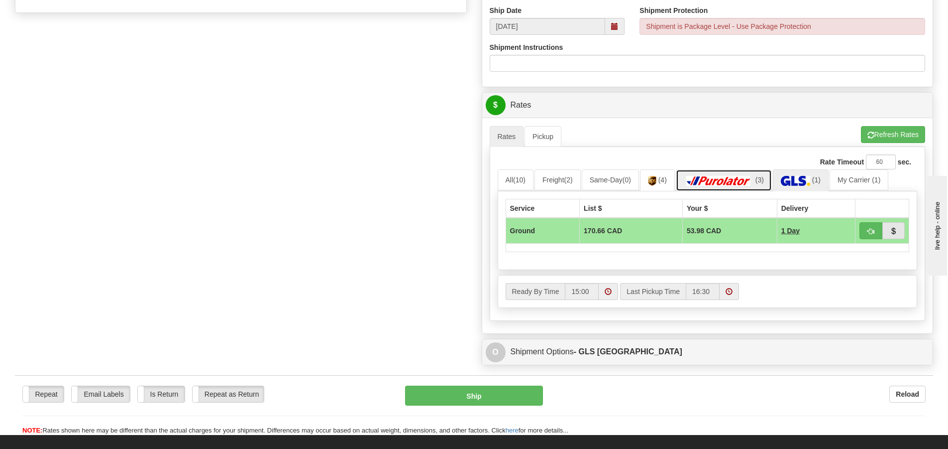
click at [725, 180] on img at bounding box center [719, 181] width 70 height 10
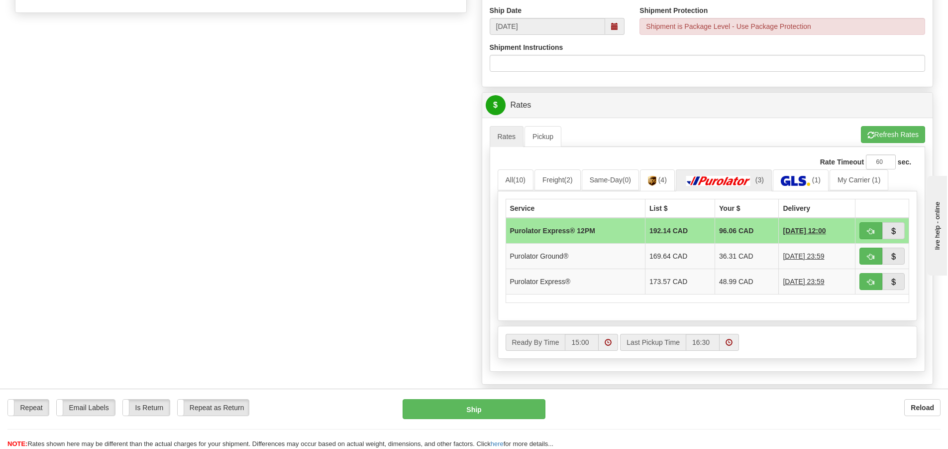
click at [798, 167] on div "Rate Timeout 60 sec." at bounding box center [708, 161] width 420 height 15
click at [863, 252] on button "button" at bounding box center [871, 255] width 23 height 17
type input "260"
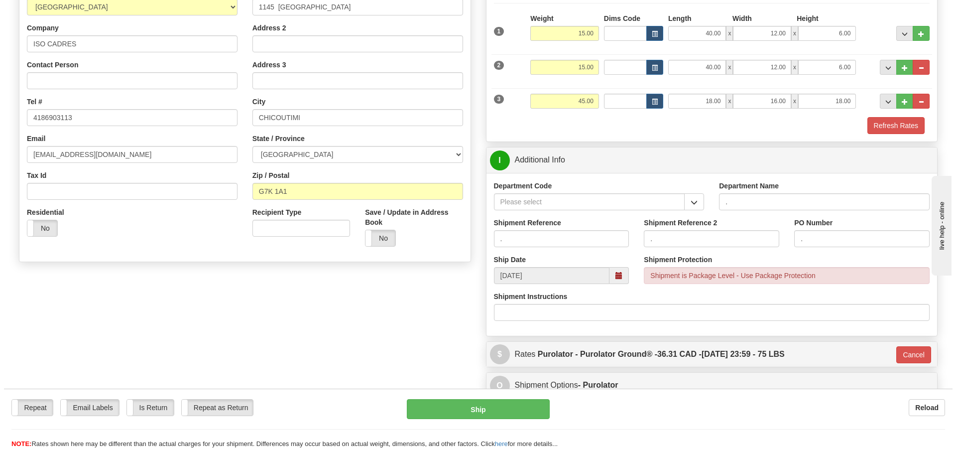
scroll to position [127, 0]
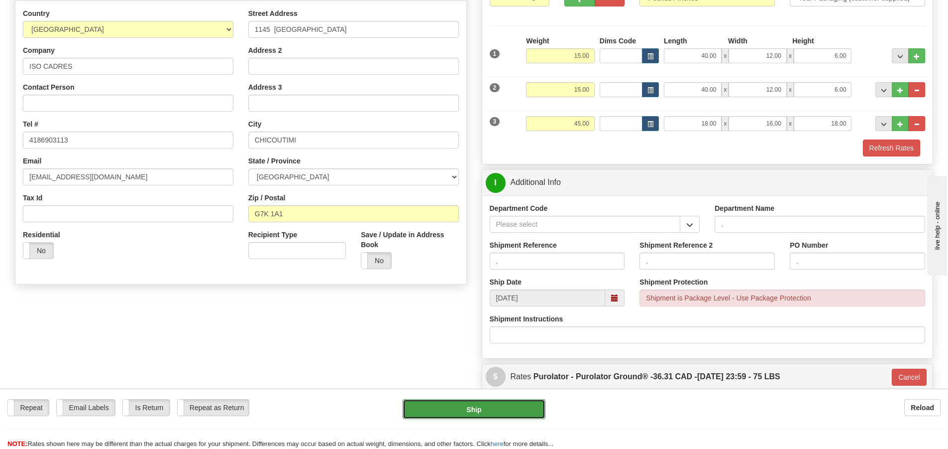
click at [452, 409] on button "Ship" at bounding box center [474, 409] width 143 height 20
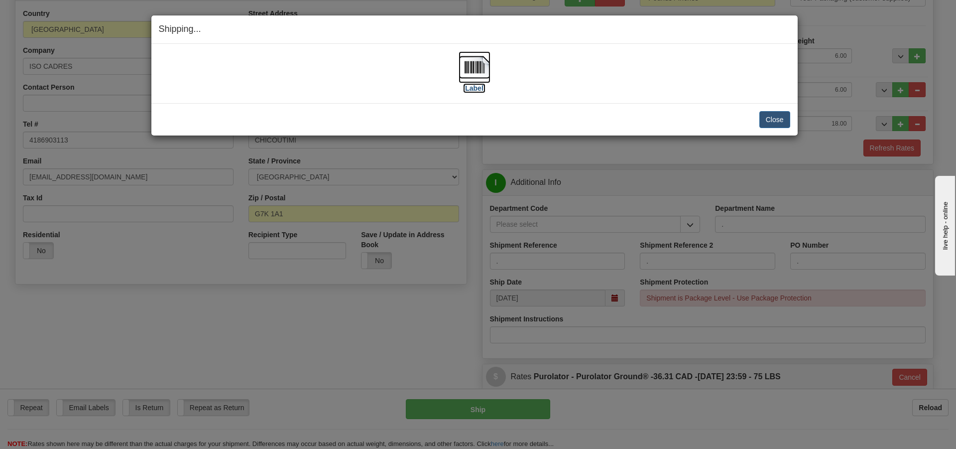
click at [477, 92] on label "[Label]" at bounding box center [474, 88] width 23 height 10
click at [763, 118] on button "Close" at bounding box center [774, 119] width 31 height 17
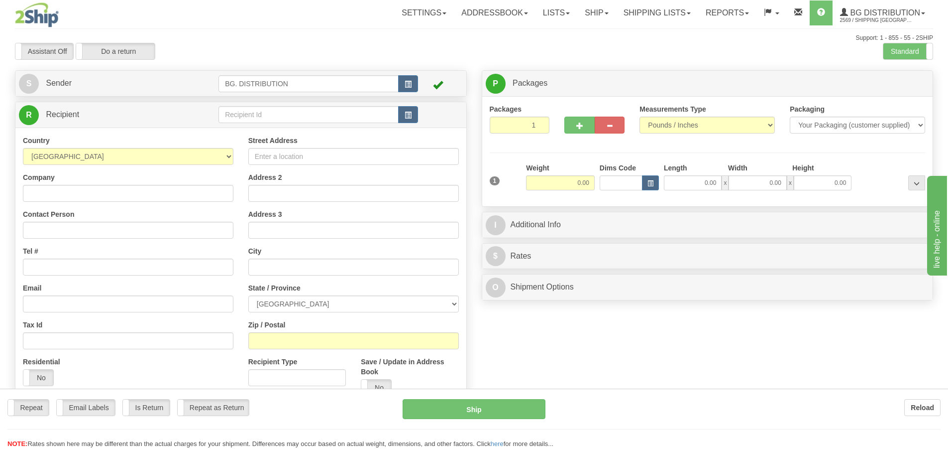
click at [324, 118] on div at bounding box center [474, 224] width 948 height 449
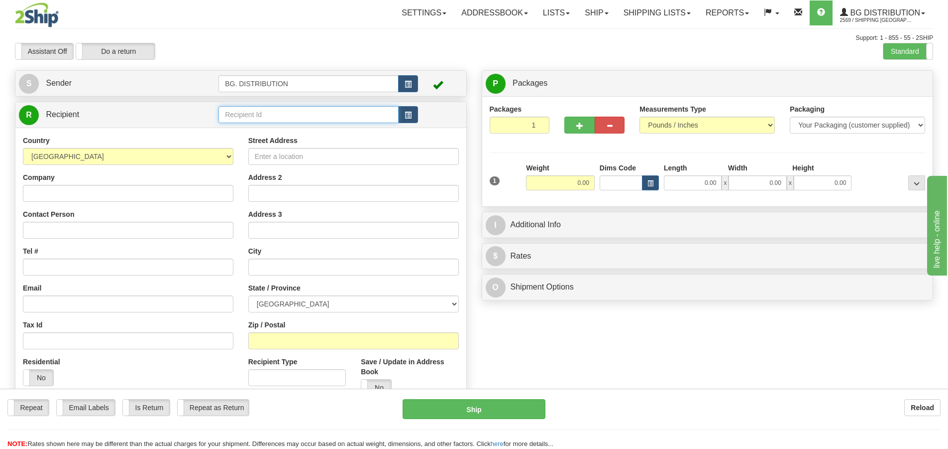
click at [326, 117] on input "text" at bounding box center [309, 114] width 180 height 17
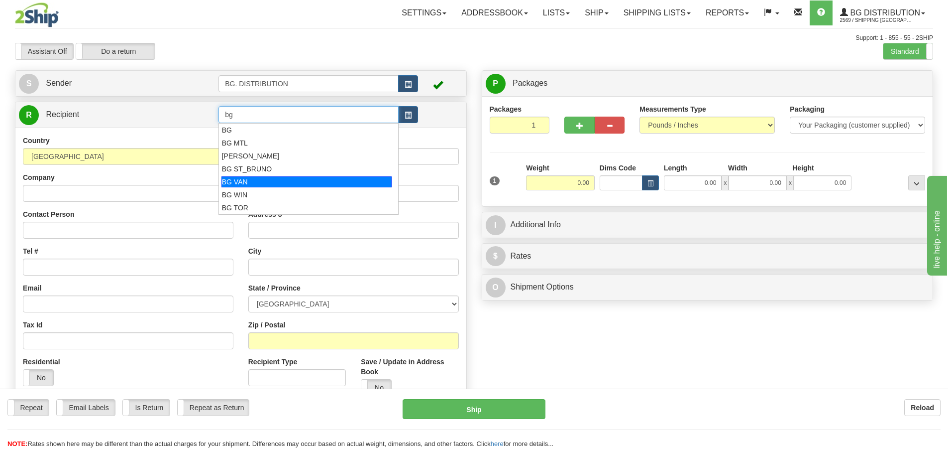
click at [316, 177] on div "BG VAN" at bounding box center [307, 181] width 171 height 11
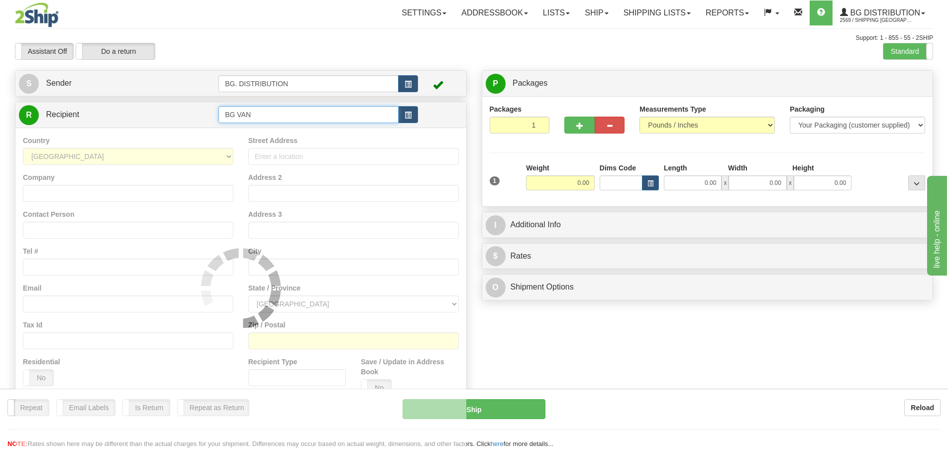
type input "BG VAN"
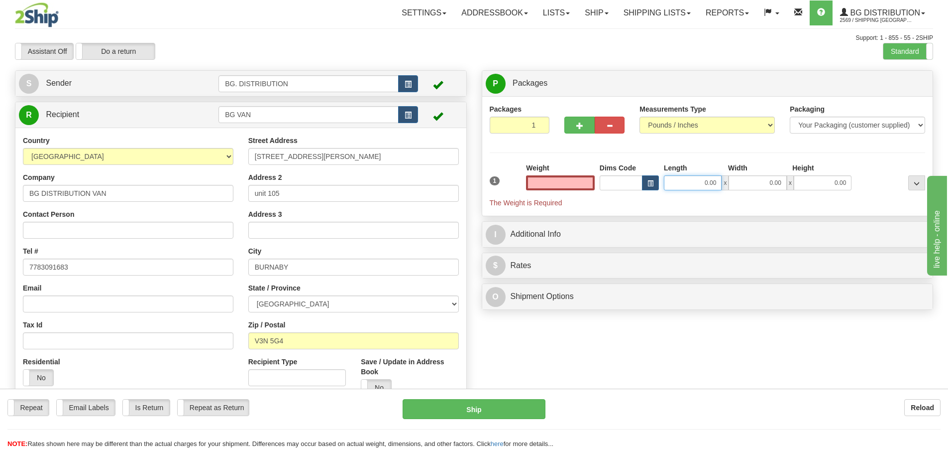
type input "0.00"
click at [693, 185] on input "0.00" at bounding box center [693, 182] width 58 height 15
type input "16.00"
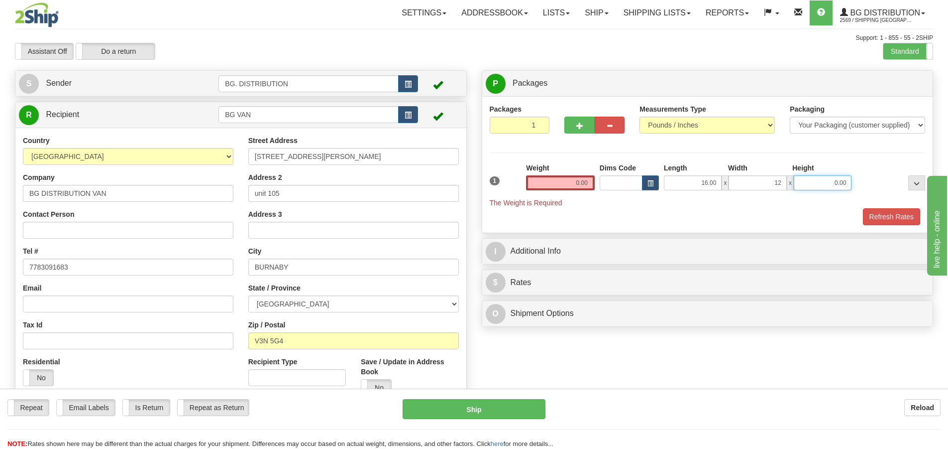
type input "12.00"
click at [590, 184] on input "0.00" at bounding box center [560, 182] width 69 height 15
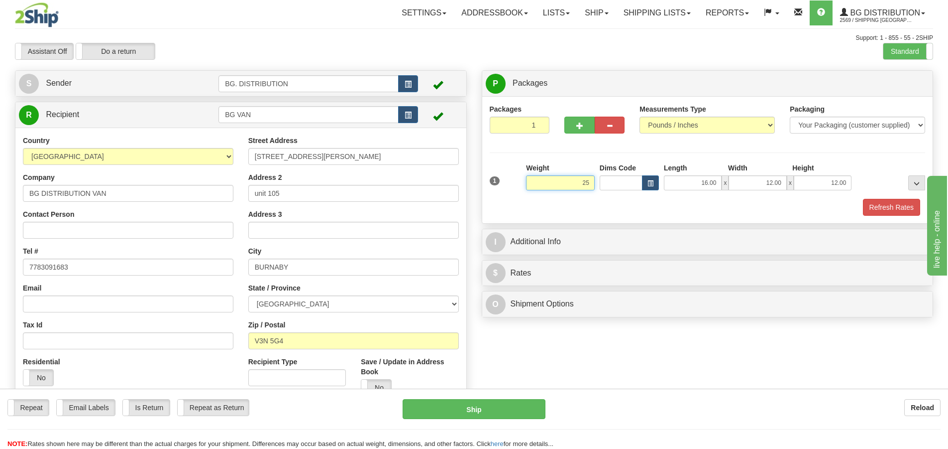
type input "25.00"
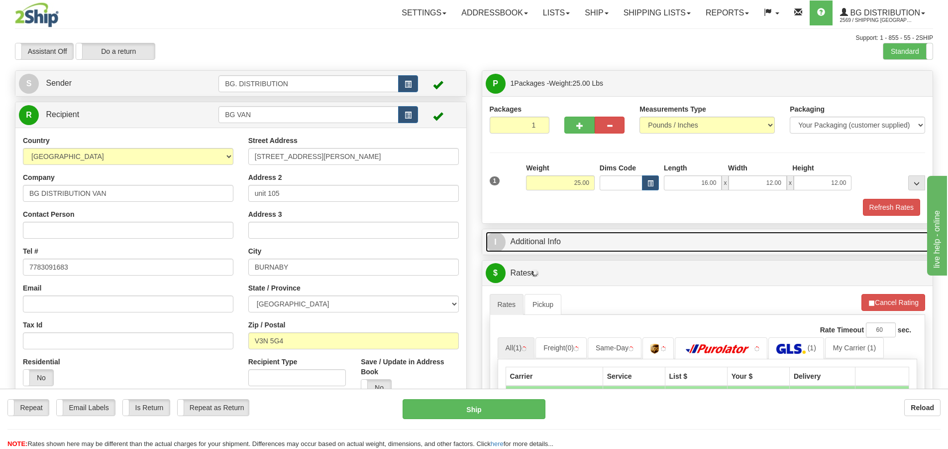
click at [501, 243] on span "I" at bounding box center [496, 242] width 20 height 20
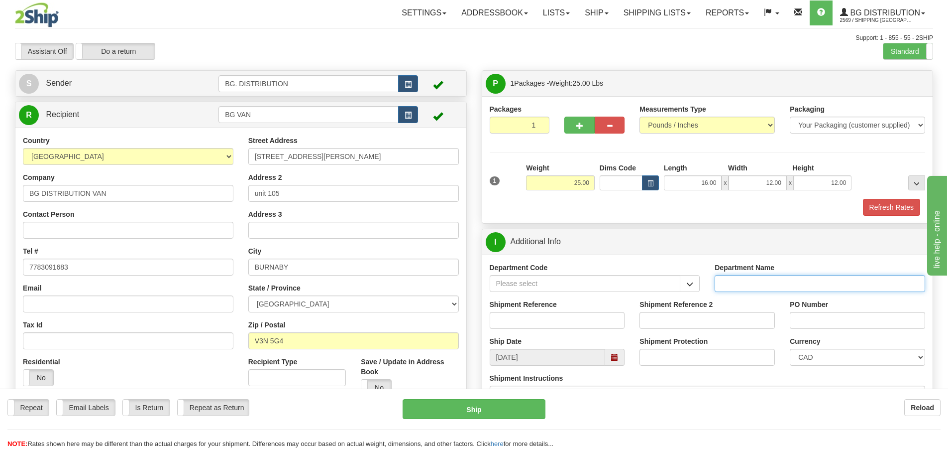
drag, startPoint x: 730, startPoint y: 284, endPoint x: 720, endPoint y: 288, distance: 10.1
click at [729, 284] on input "Department Name" at bounding box center [820, 283] width 211 height 17
type input "."
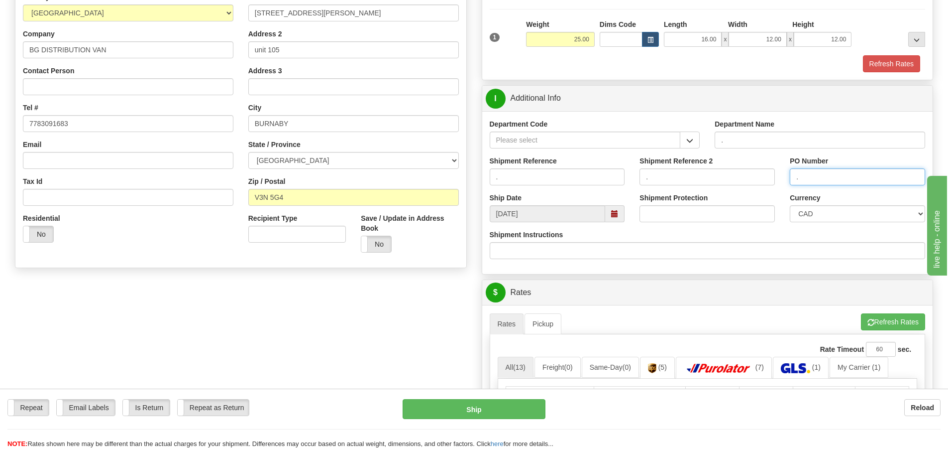
scroll to position [149, 0]
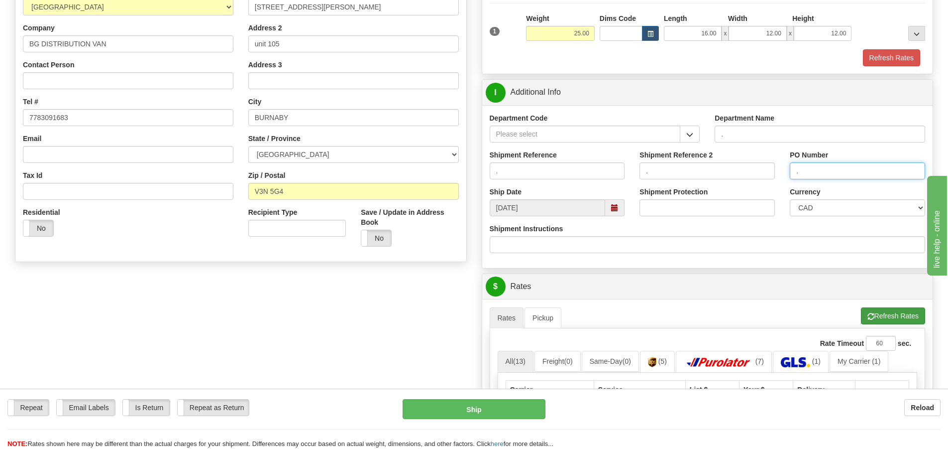
type input "."
click at [862, 314] on button "Refresh Rates" at bounding box center [893, 315] width 64 height 17
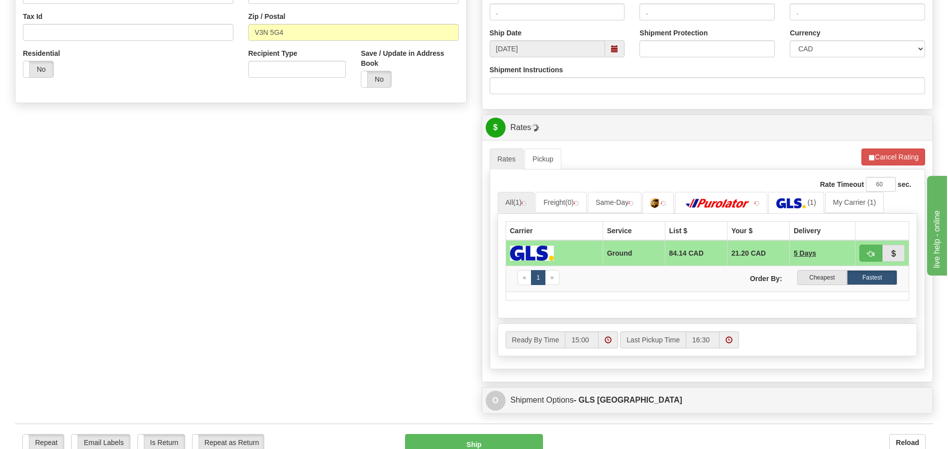
scroll to position [349, 0]
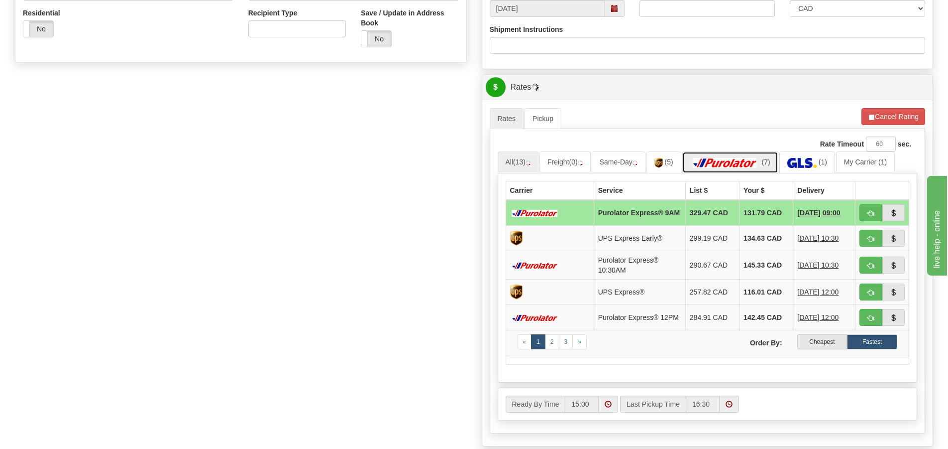
click at [752, 158] on img at bounding box center [726, 163] width 70 height 10
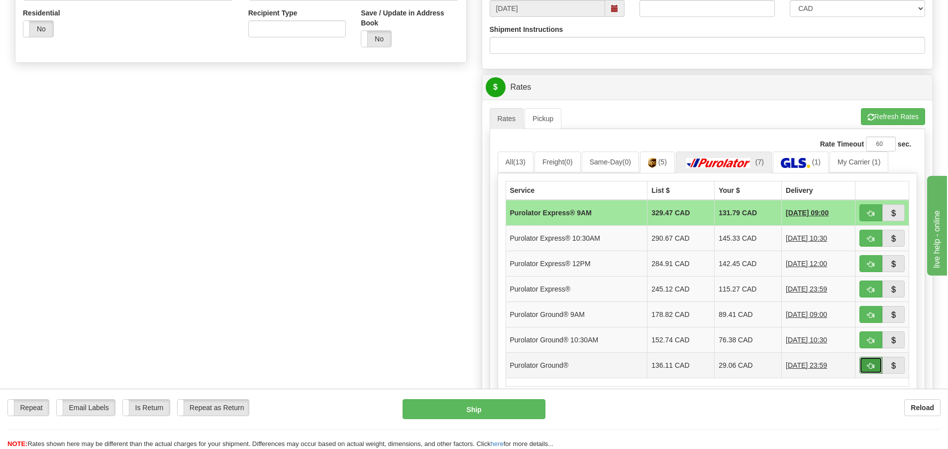
click at [871, 363] on span "button" at bounding box center [871, 365] width 7 height 6
type input "260"
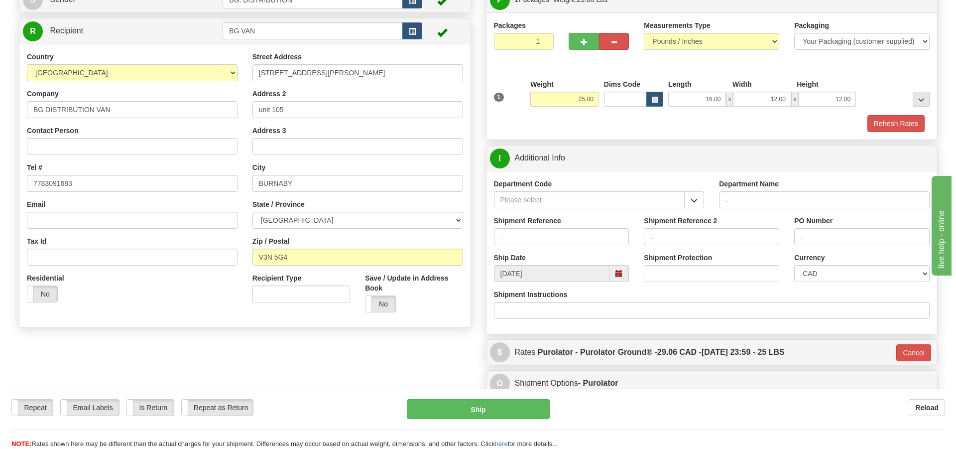
scroll to position [59, 0]
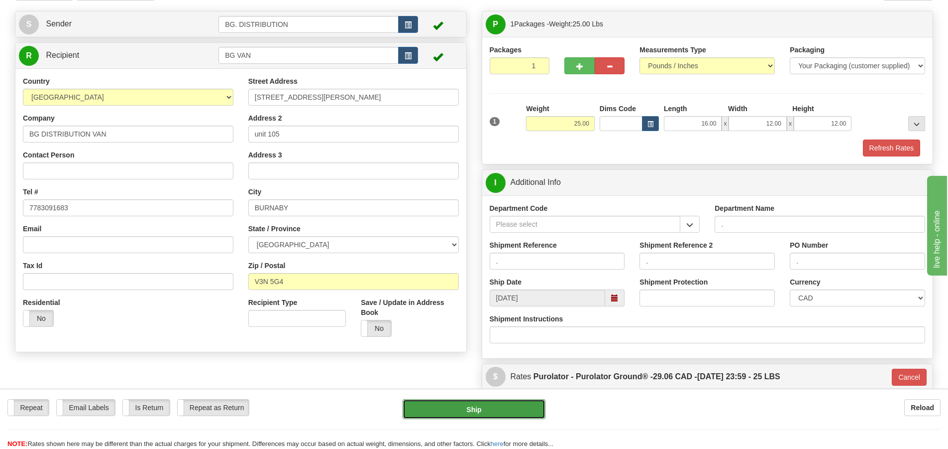
click at [462, 404] on button "Ship" at bounding box center [474, 409] width 143 height 20
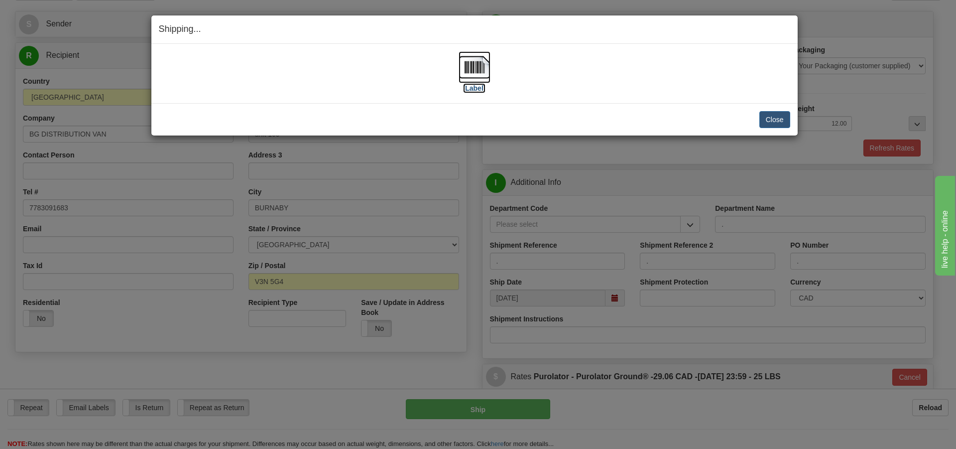
click at [473, 84] on label "[Label]" at bounding box center [474, 88] width 23 height 10
click at [775, 118] on button "Close" at bounding box center [774, 119] width 31 height 17
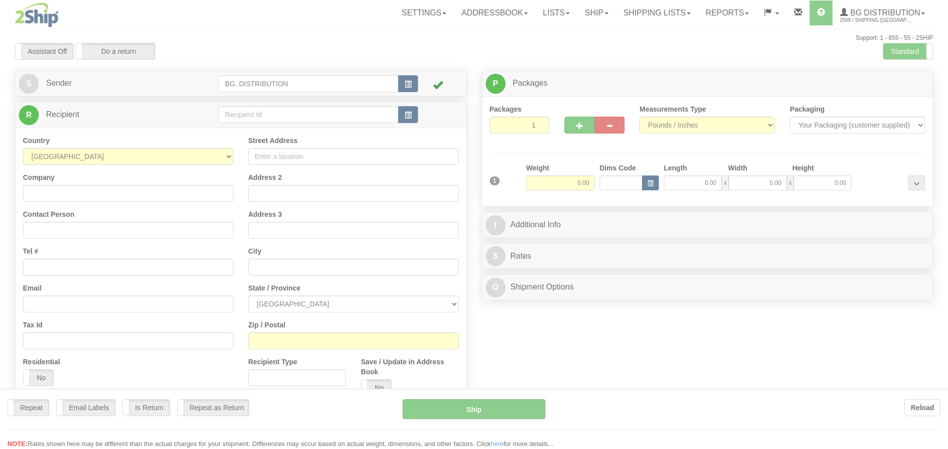
click at [299, 108] on div at bounding box center [474, 224] width 948 height 449
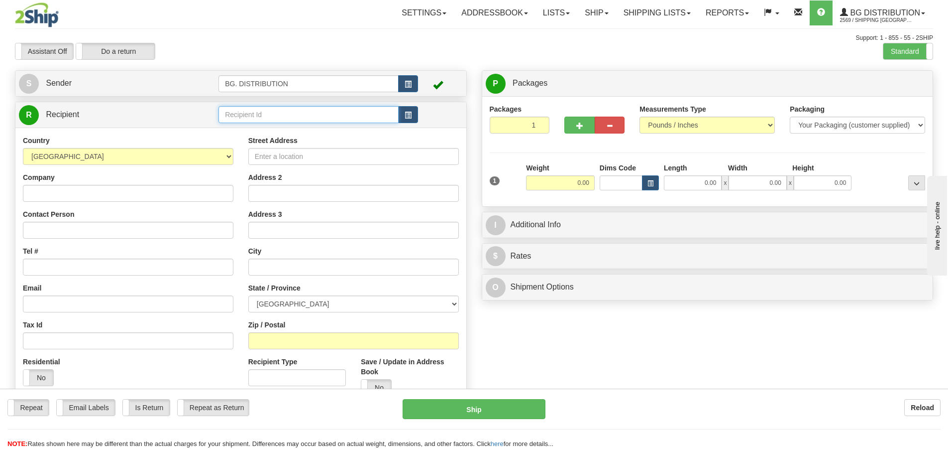
click at [297, 112] on input "text" at bounding box center [309, 114] width 180 height 17
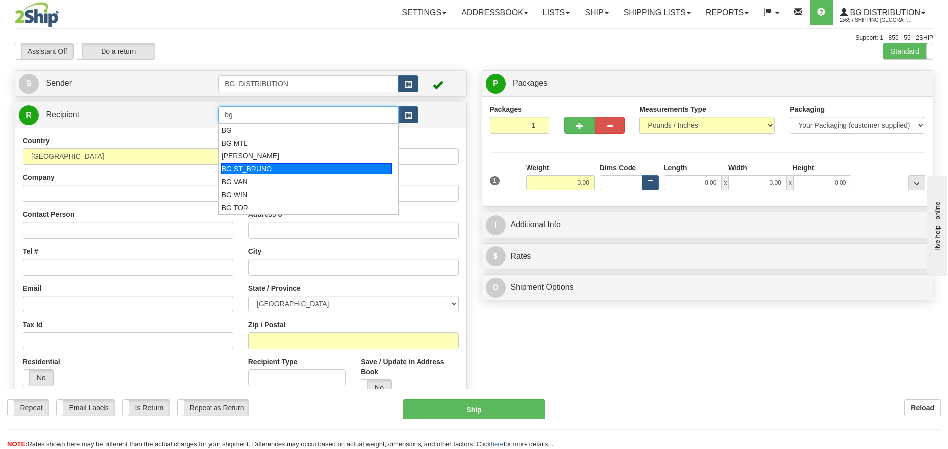
click at [293, 173] on div "BG ST_BRUNO" at bounding box center [307, 168] width 171 height 11
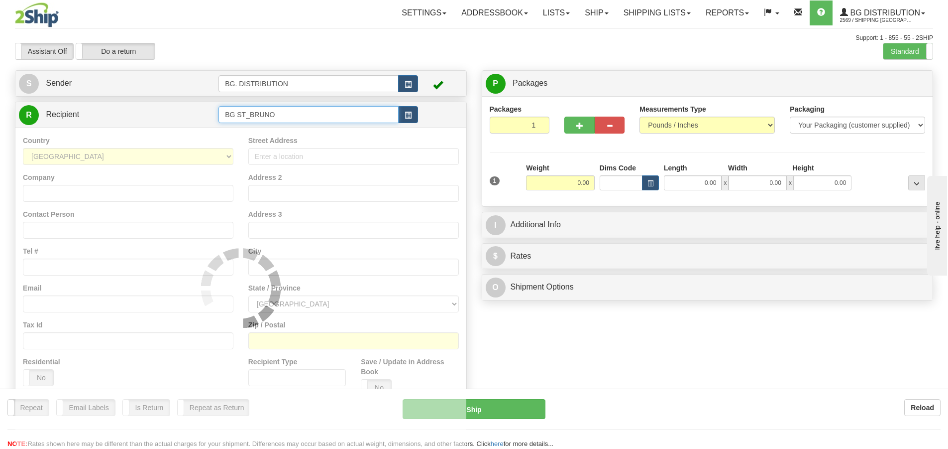
type input "BG ST_BRUNO"
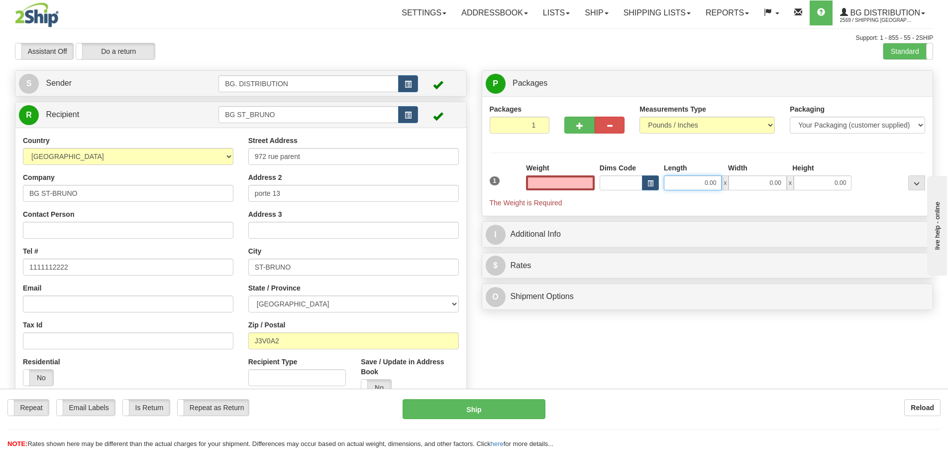
type input "0.00"
drag, startPoint x: 695, startPoint y: 186, endPoint x: 616, endPoint y: 223, distance: 87.3
click at [695, 186] on input "0.00" at bounding box center [693, 182] width 58 height 15
type input "20.00"
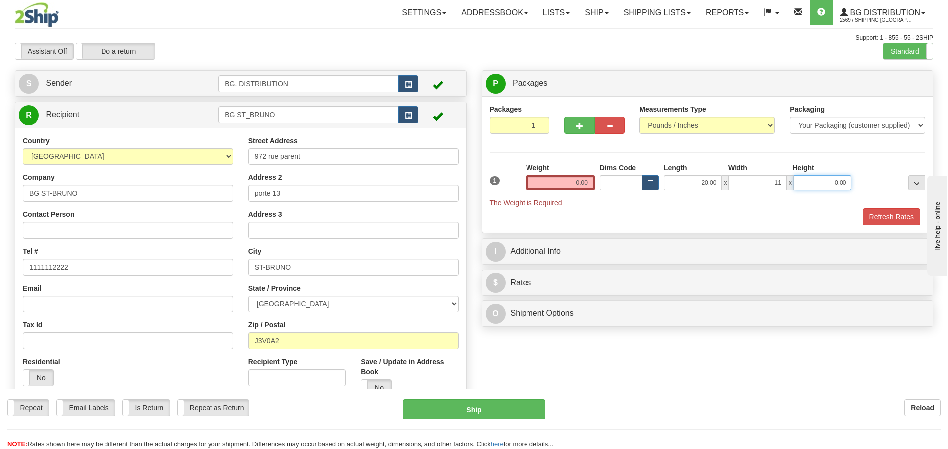
type input "11.00"
type input "3.00"
drag, startPoint x: 565, startPoint y: 190, endPoint x: 570, endPoint y: 186, distance: 6.1
click at [567, 189] on input "0.00" at bounding box center [560, 182] width 69 height 15
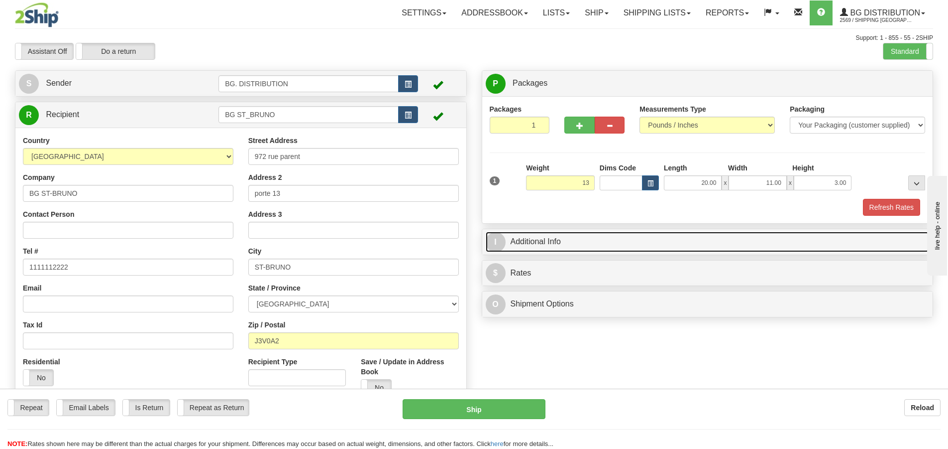
type input "13.00"
click at [503, 240] on span "I" at bounding box center [496, 242] width 20 height 20
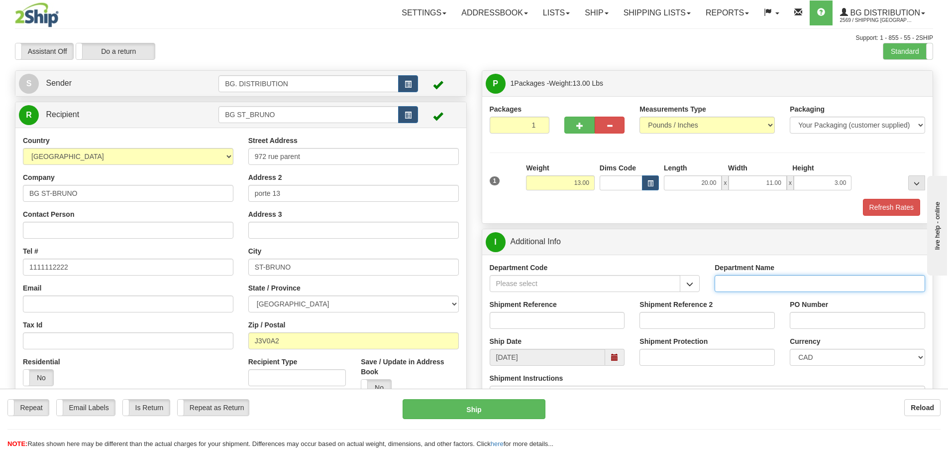
click at [755, 281] on input "Department Name" at bounding box center [820, 283] width 211 height 17
type input "."
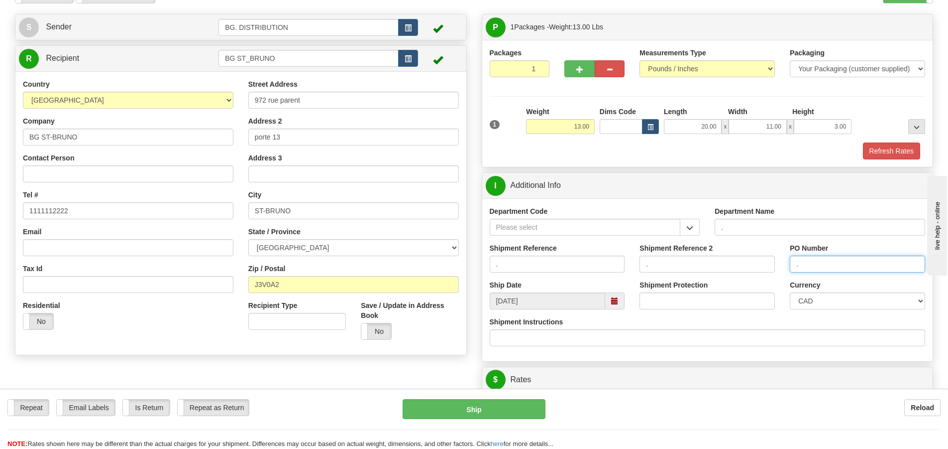
scroll to position [199, 0]
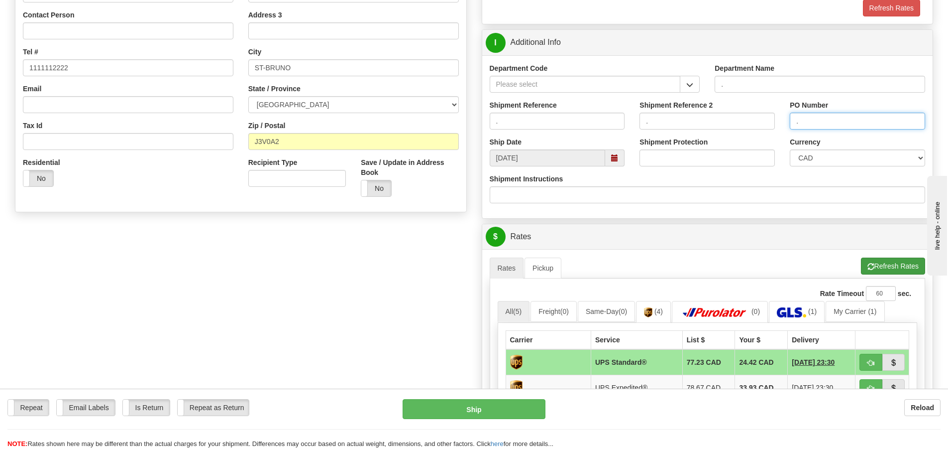
type input "."
click at [879, 263] on button "Refresh Rates" at bounding box center [893, 265] width 64 height 17
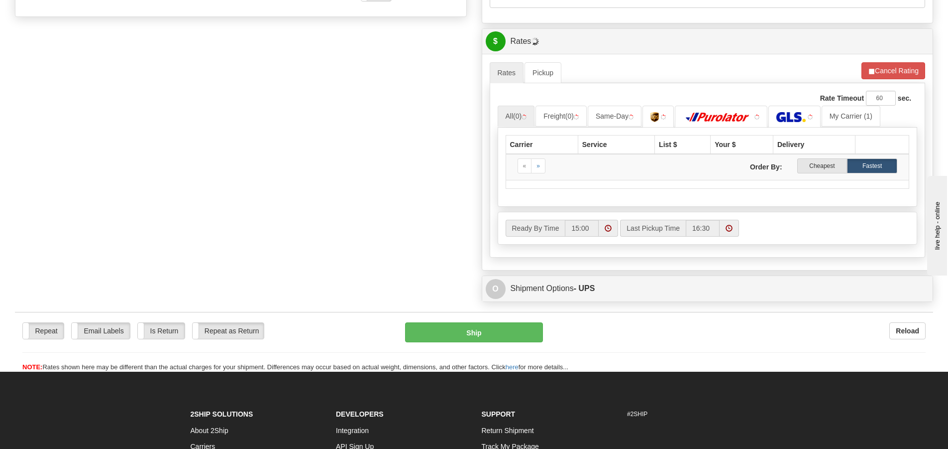
scroll to position [398, 0]
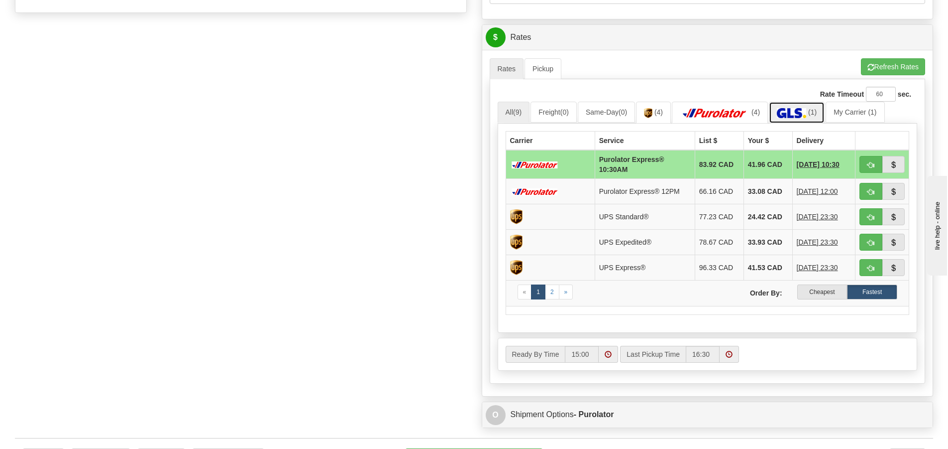
click at [799, 114] on img at bounding box center [791, 113] width 29 height 10
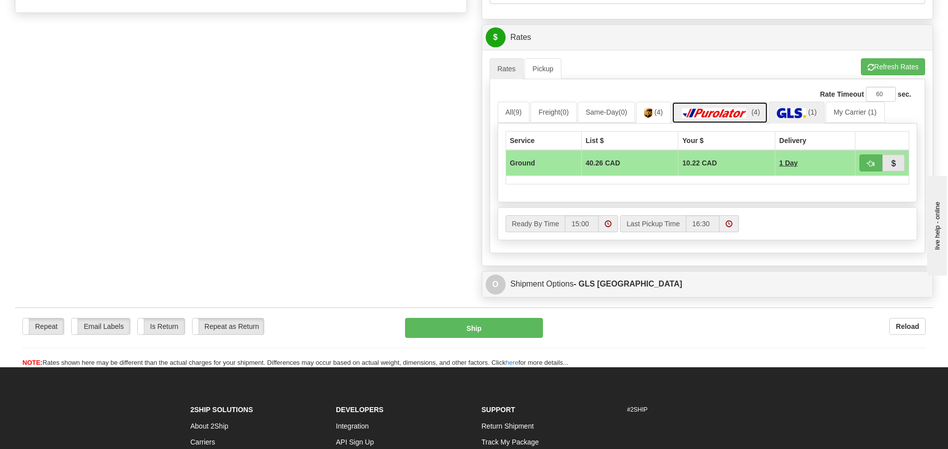
click at [701, 117] on img at bounding box center [715, 113] width 70 height 10
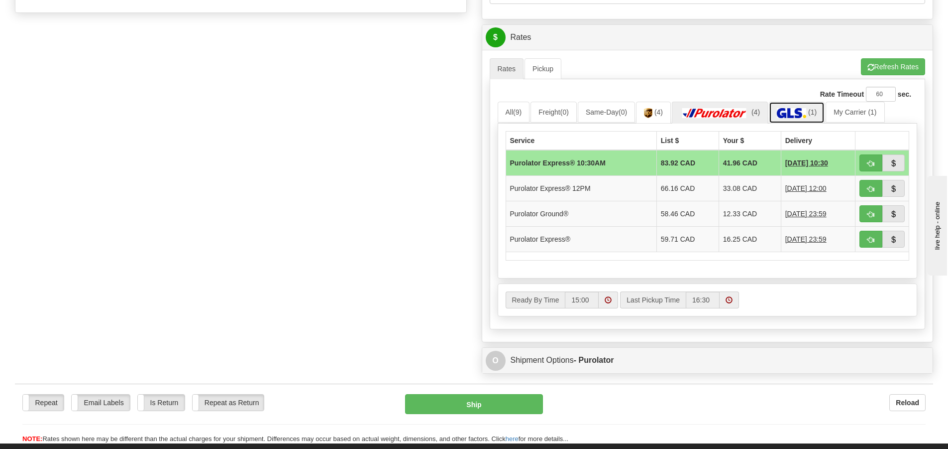
click at [796, 118] on link "(1)" at bounding box center [797, 112] width 56 height 21
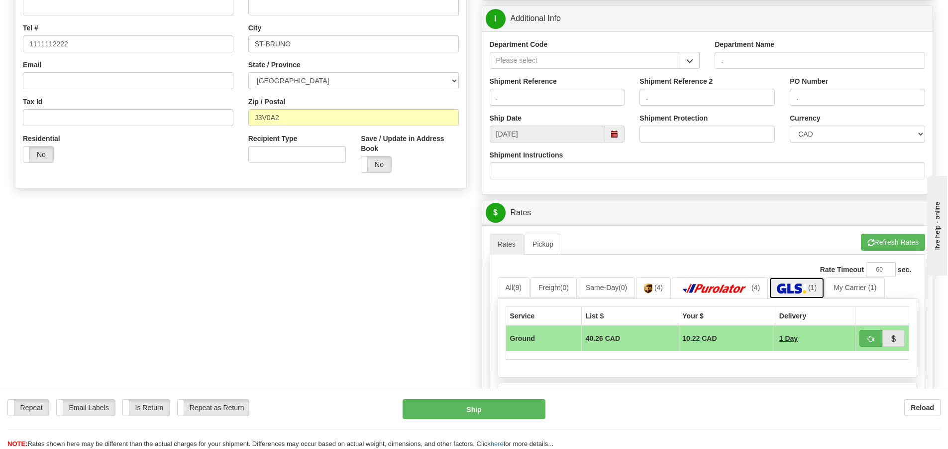
scroll to position [199, 0]
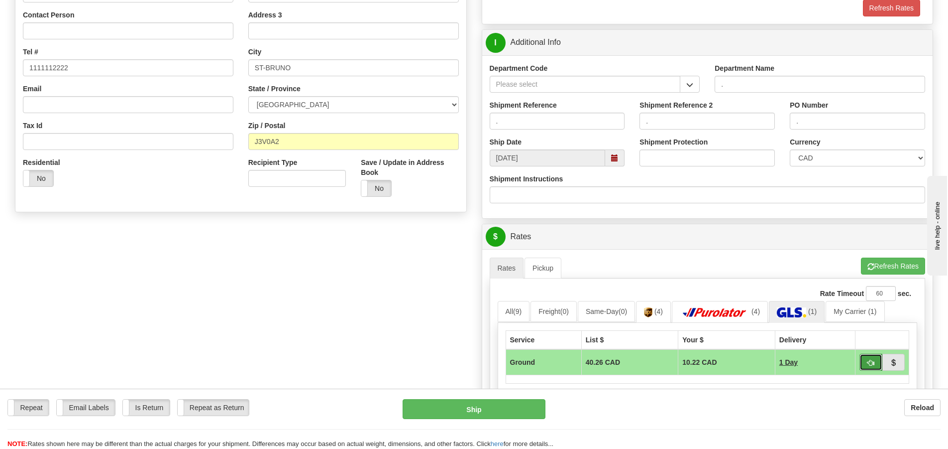
click at [871, 364] on span "button" at bounding box center [871, 362] width 7 height 6
type input "1"
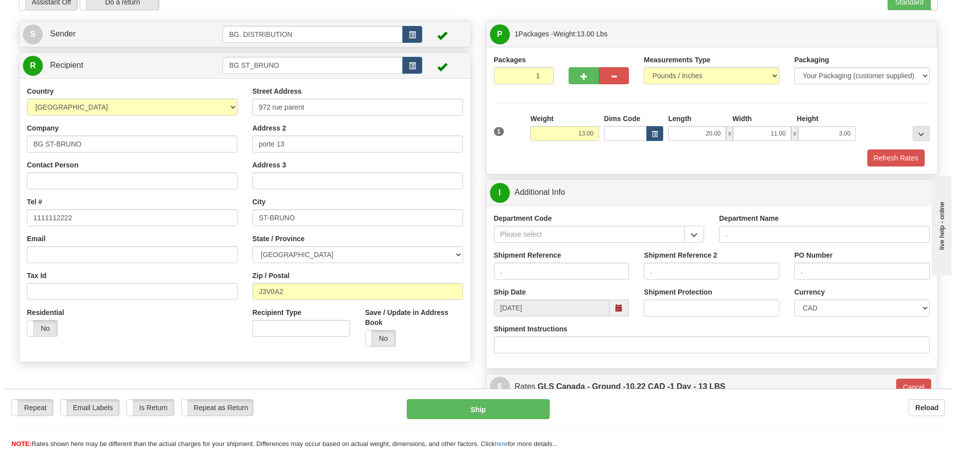
scroll to position [50, 0]
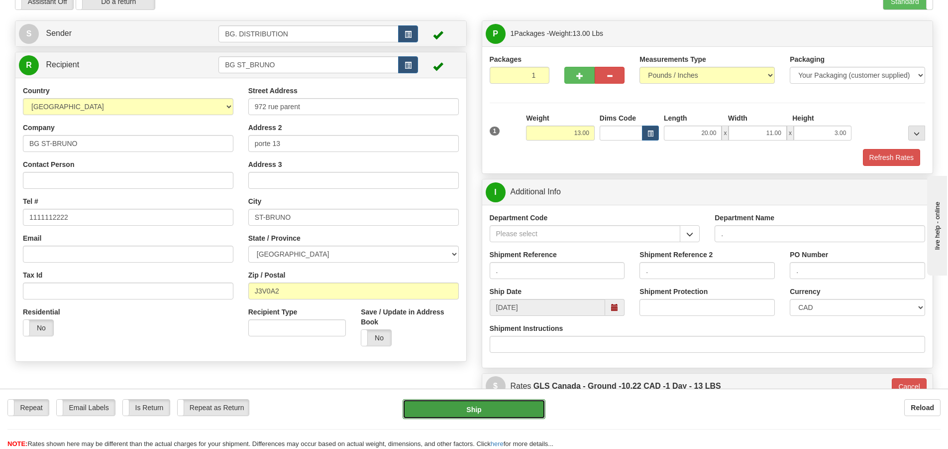
click at [516, 408] on button "Ship" at bounding box center [474, 409] width 143 height 20
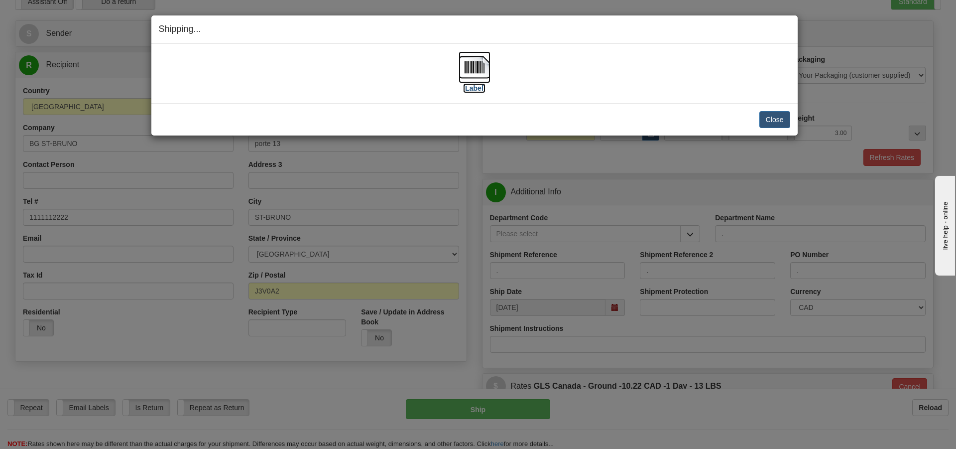
click at [477, 88] on label "[Label]" at bounding box center [474, 88] width 23 height 10
click at [780, 117] on button "Close" at bounding box center [774, 119] width 31 height 17
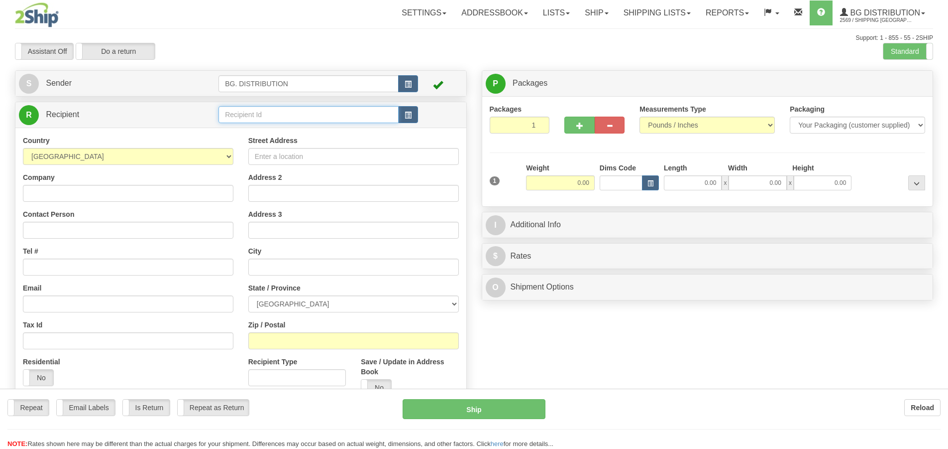
click at [304, 114] on input "text" at bounding box center [309, 114] width 180 height 17
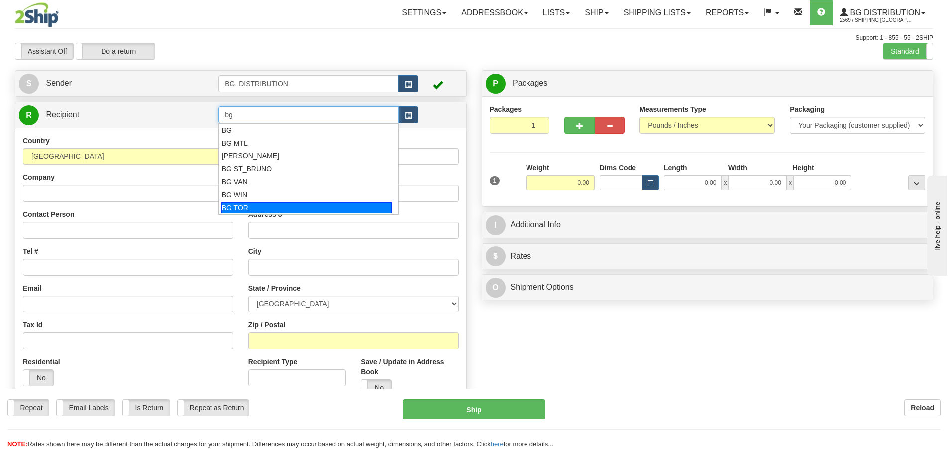
click at [292, 203] on div "BG TOR" at bounding box center [307, 207] width 171 height 11
type input "BG TOR"
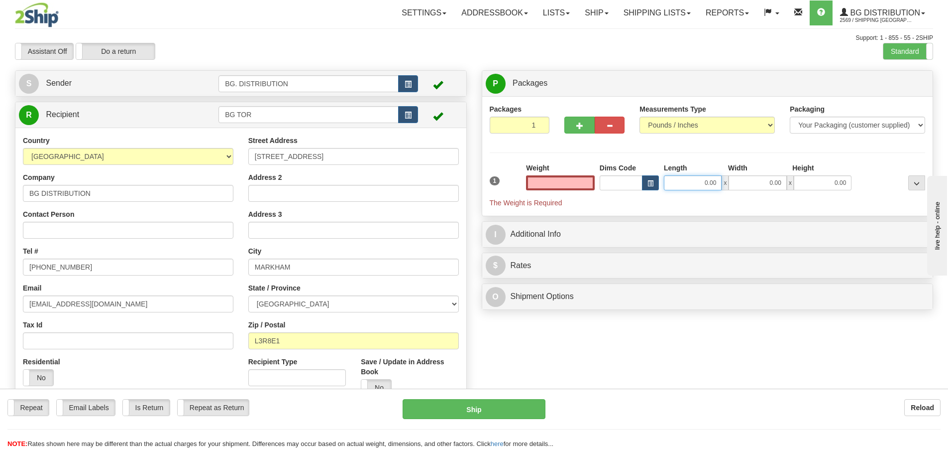
type input "0.00"
click at [705, 181] on input "0.00" at bounding box center [693, 182] width 58 height 15
type input "19.00"
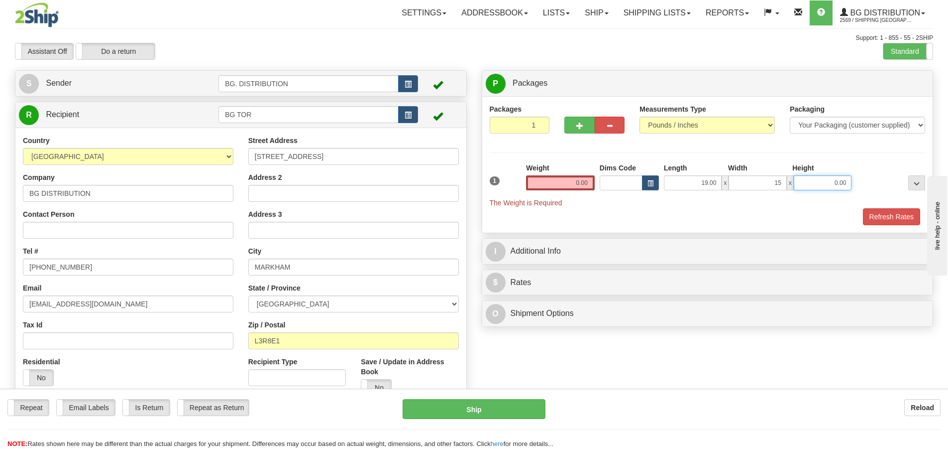
type input "15.00"
type input "8.00"
click at [568, 184] on input "0.00" at bounding box center [560, 182] width 69 height 15
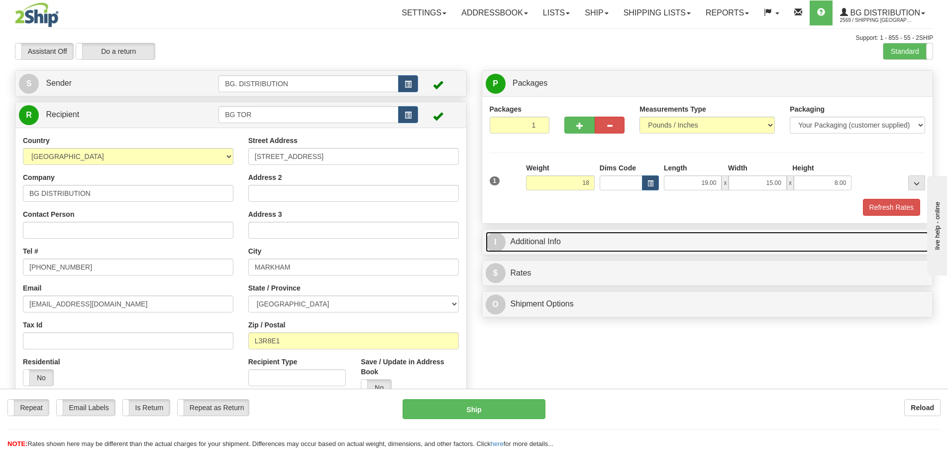
type input "18.00"
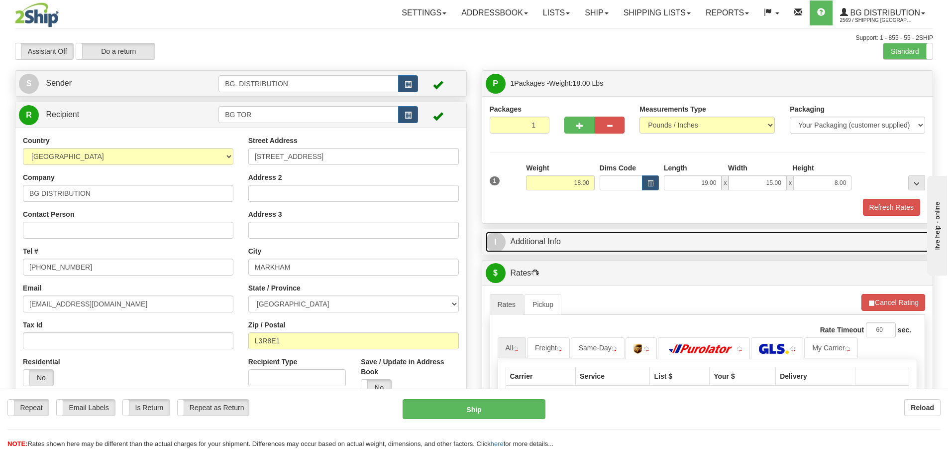
click at [494, 240] on span "I" at bounding box center [496, 242] width 20 height 20
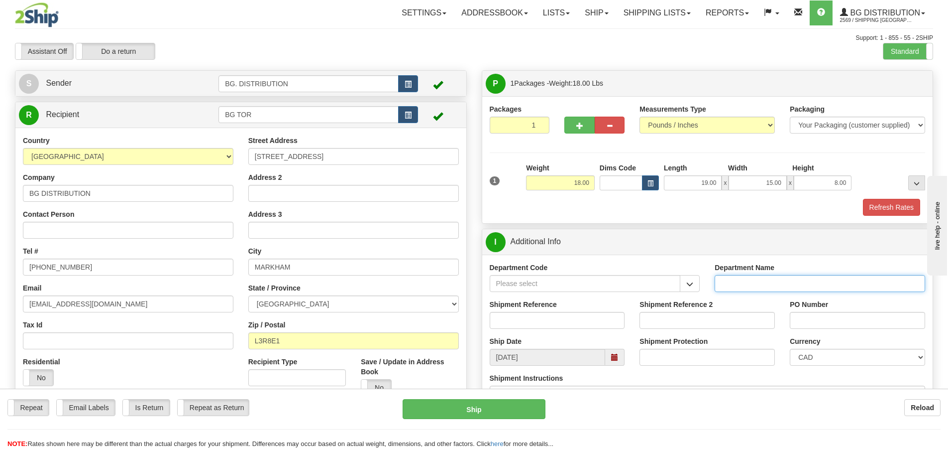
click at [737, 287] on input "Department Name" at bounding box center [820, 283] width 211 height 17
type input "."
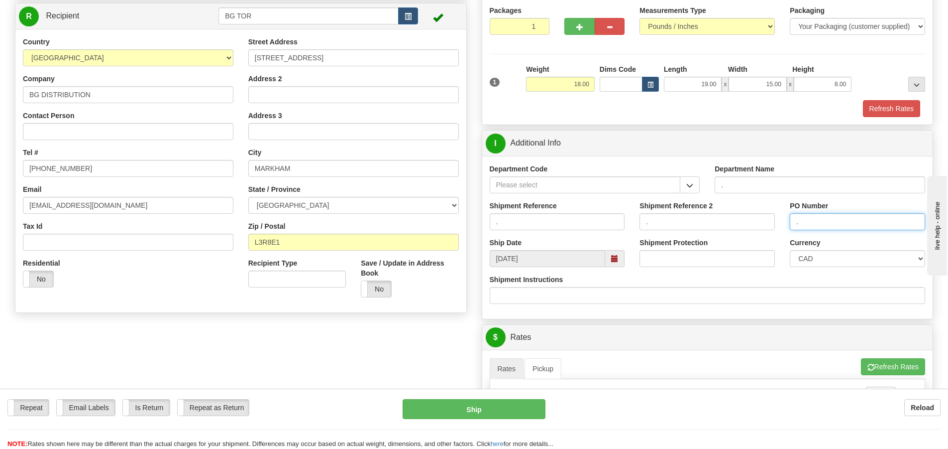
scroll to position [299, 0]
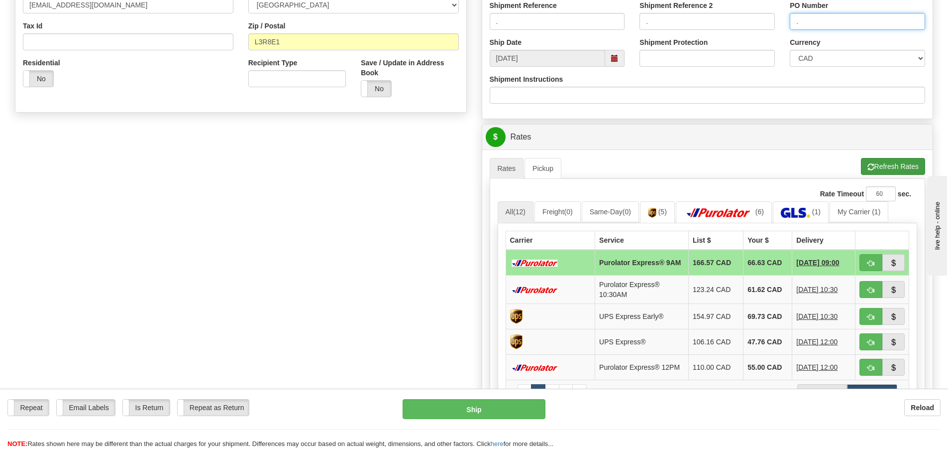
type input "."
click at [875, 166] on button "Refresh Rates" at bounding box center [893, 166] width 64 height 17
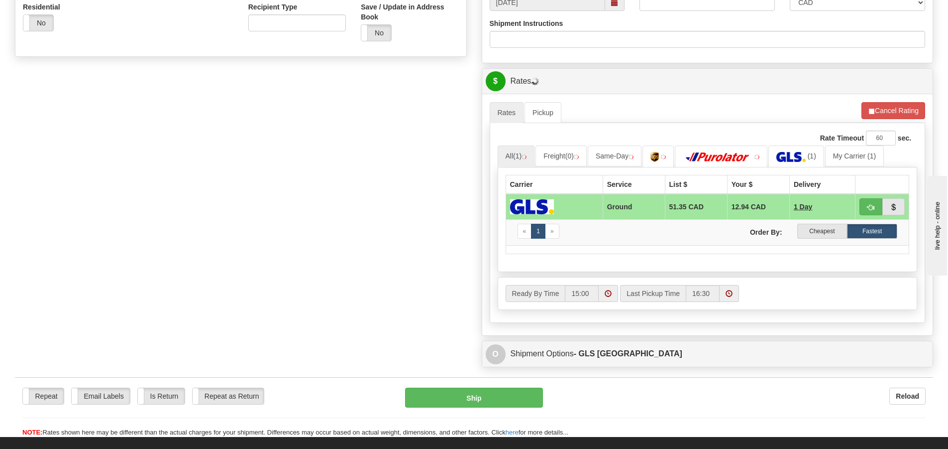
scroll to position [398, 0]
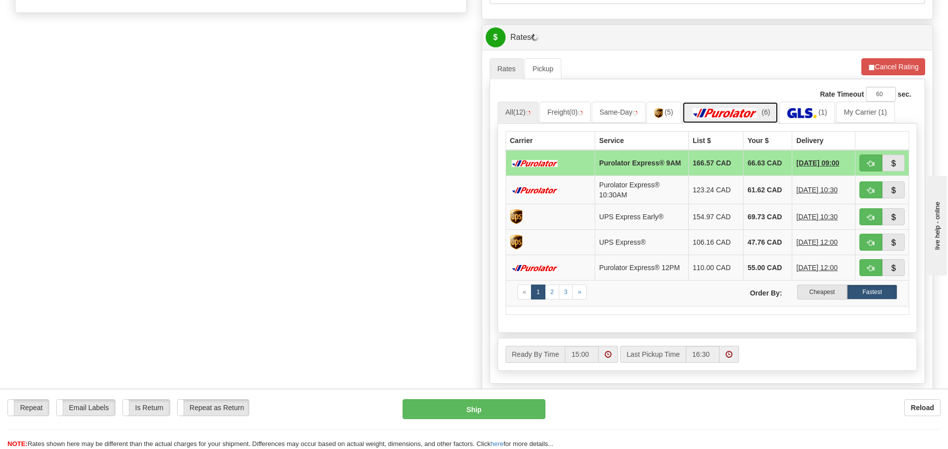
click at [742, 112] on img at bounding box center [726, 113] width 70 height 10
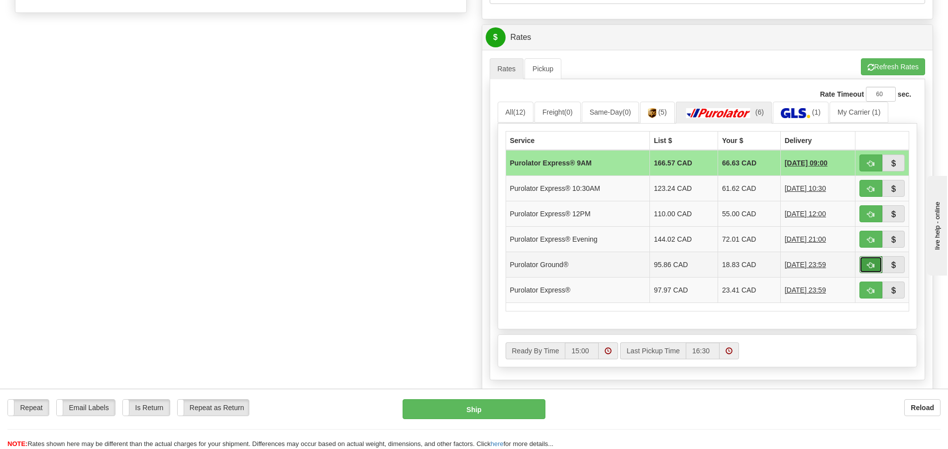
click at [864, 262] on button "button" at bounding box center [871, 264] width 23 height 17
type input "260"
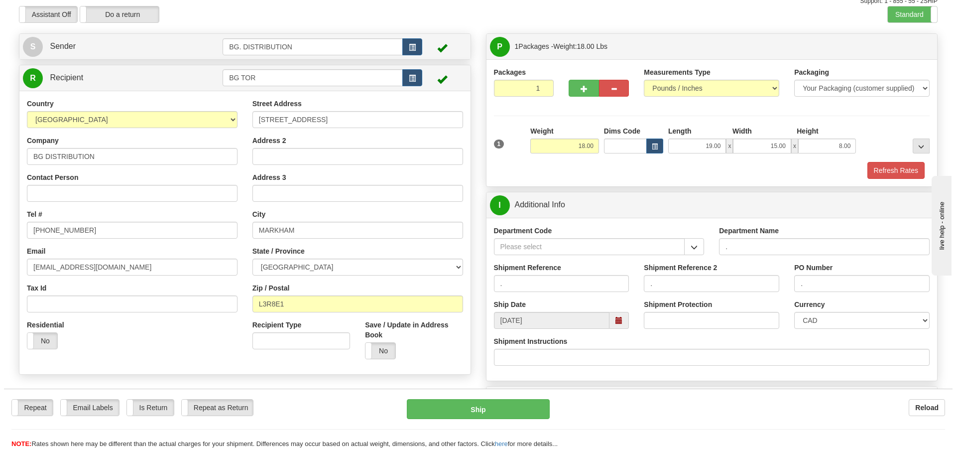
scroll to position [59, 0]
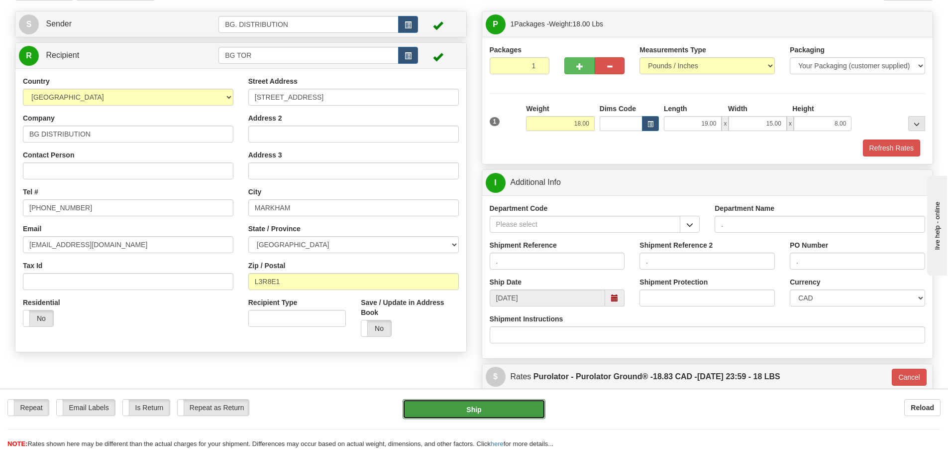
click at [454, 416] on button "Ship" at bounding box center [474, 409] width 143 height 20
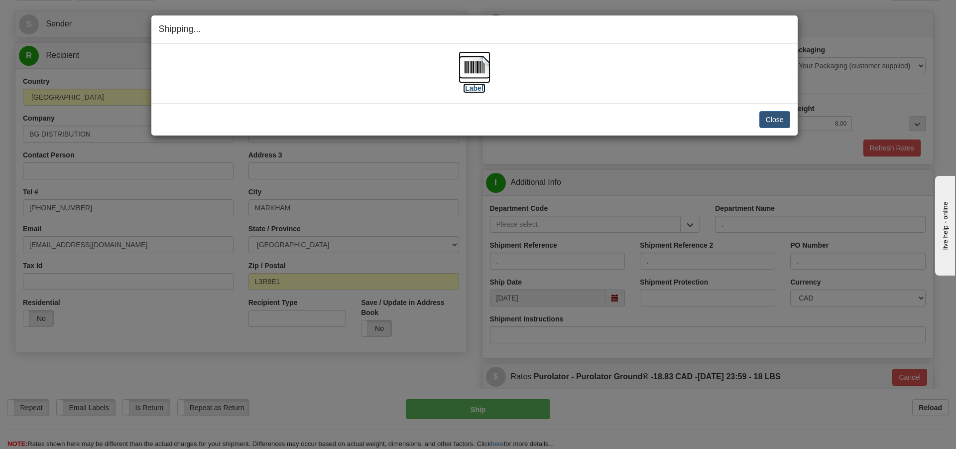
click at [480, 83] on label "[Label]" at bounding box center [474, 88] width 23 height 10
click at [767, 120] on button "Close" at bounding box center [774, 119] width 31 height 17
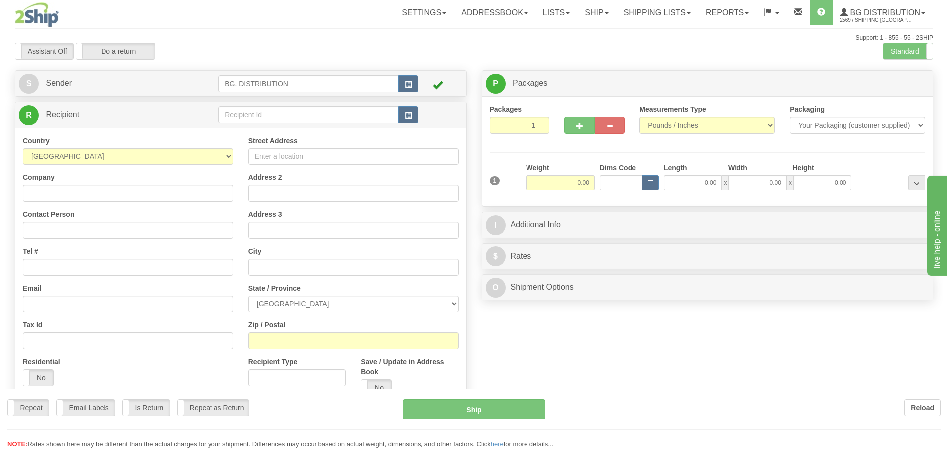
click at [292, 109] on div "Toggle navigation Settings Shipping Preferences Fields Preferences New" at bounding box center [474, 252] width 948 height 504
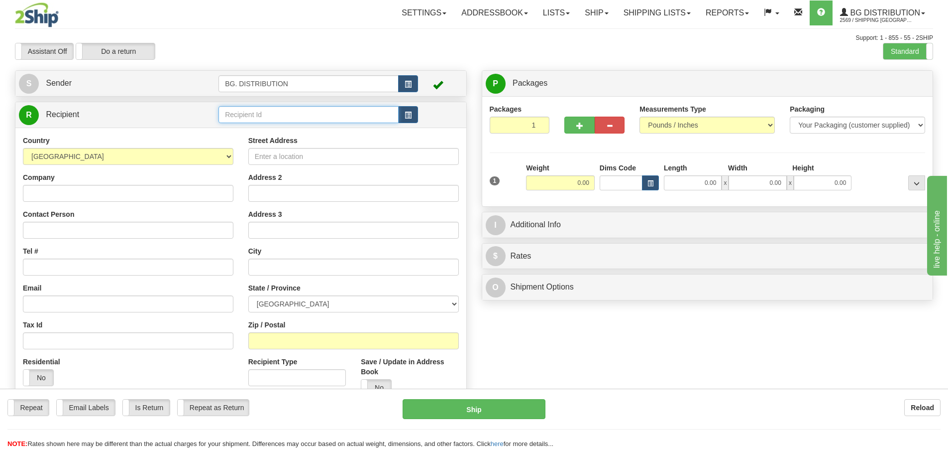
click at [292, 109] on input "text" at bounding box center [309, 114] width 180 height 17
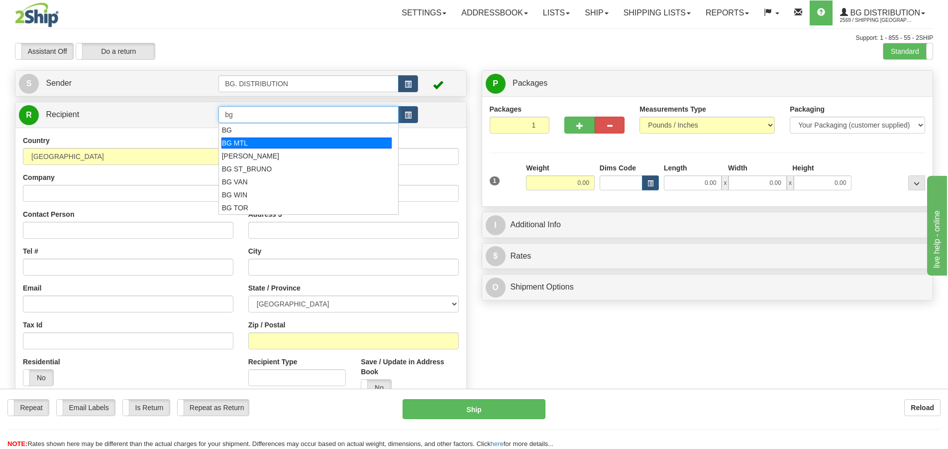
click at [289, 139] on div "BG MTL" at bounding box center [307, 142] width 171 height 11
type input "BG MTL"
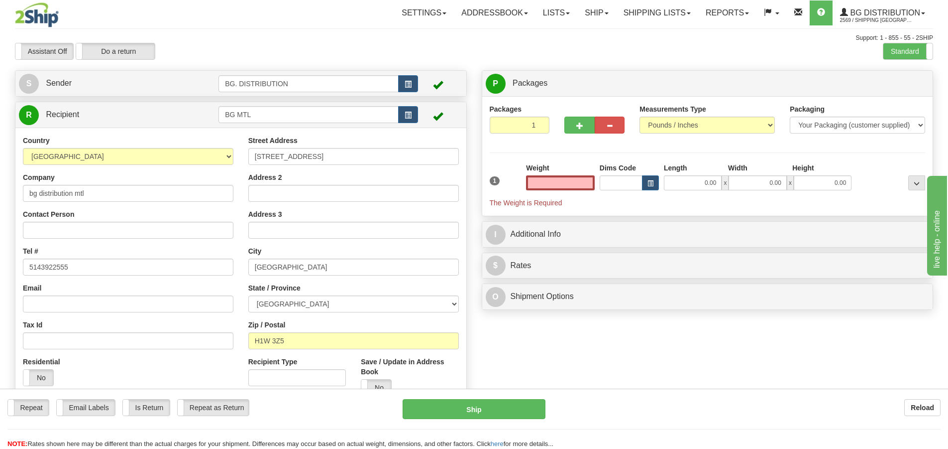
type input "0.00"
drag, startPoint x: 715, startPoint y: 195, endPoint x: 717, endPoint y: 187, distance: 7.9
click at [715, 194] on div "1 Weight 0.00 Dims Code 0.00" at bounding box center [707, 185] width 441 height 45
click at [717, 186] on input "0.00" at bounding box center [693, 182] width 58 height 15
type input "10.00"
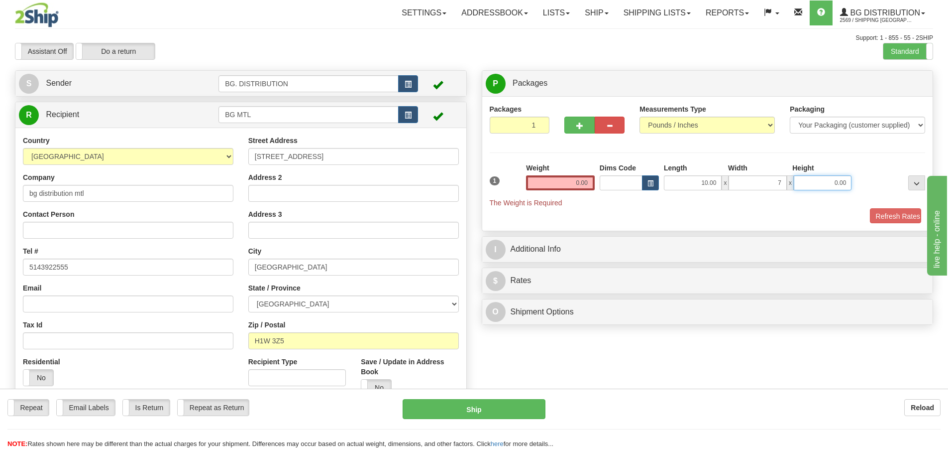
type input "7.00"
type input "5.00"
click at [583, 187] on input "0.00" at bounding box center [560, 182] width 69 height 15
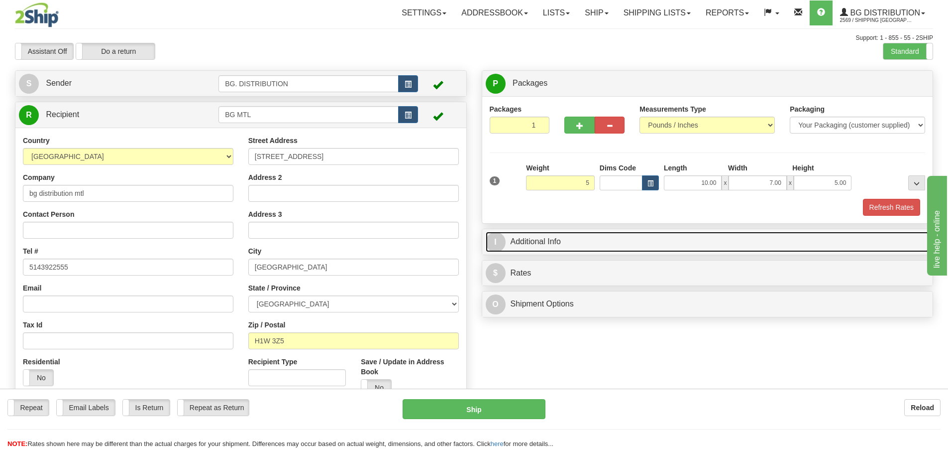
type input "5.00"
click at [501, 248] on span "I" at bounding box center [496, 242] width 20 height 20
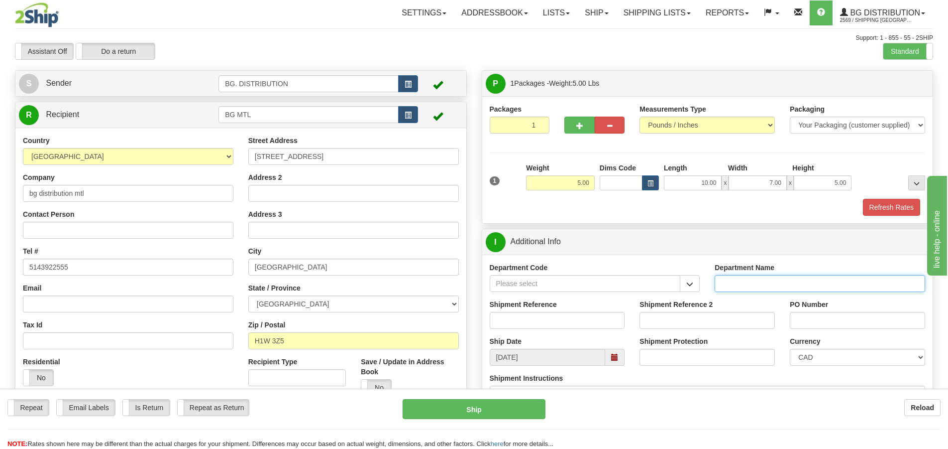
click at [751, 282] on input "Department Name" at bounding box center [820, 283] width 211 height 17
type input "."
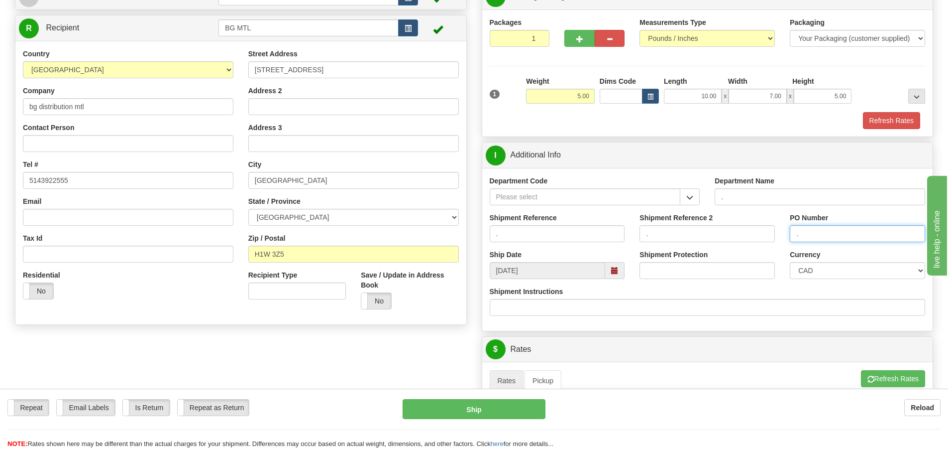
scroll to position [149, 0]
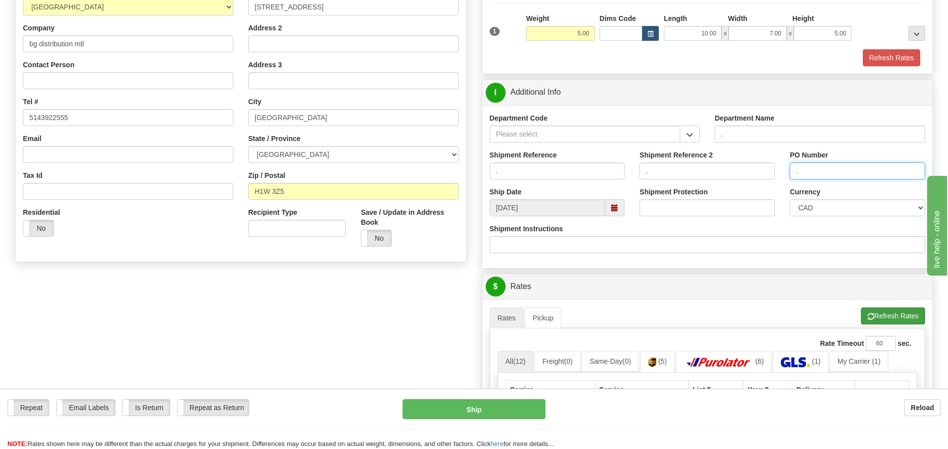
type input "."
click at [885, 318] on button "Refresh Rates" at bounding box center [893, 315] width 64 height 17
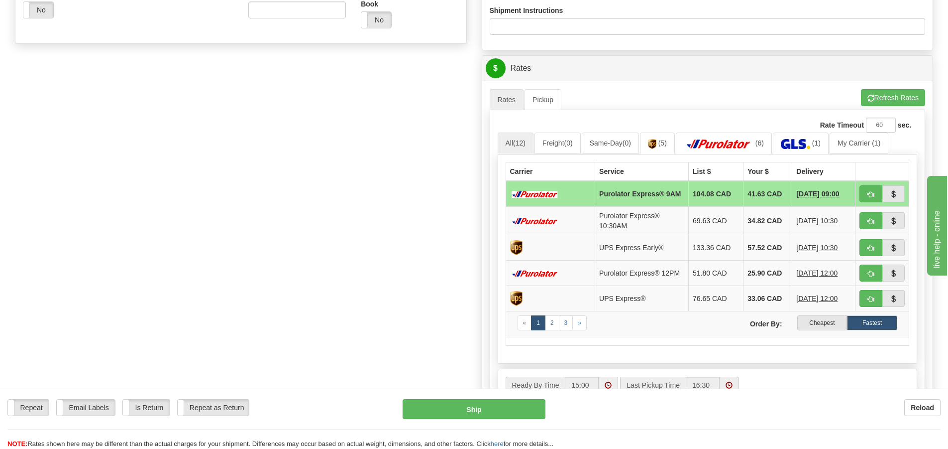
scroll to position [448, 0]
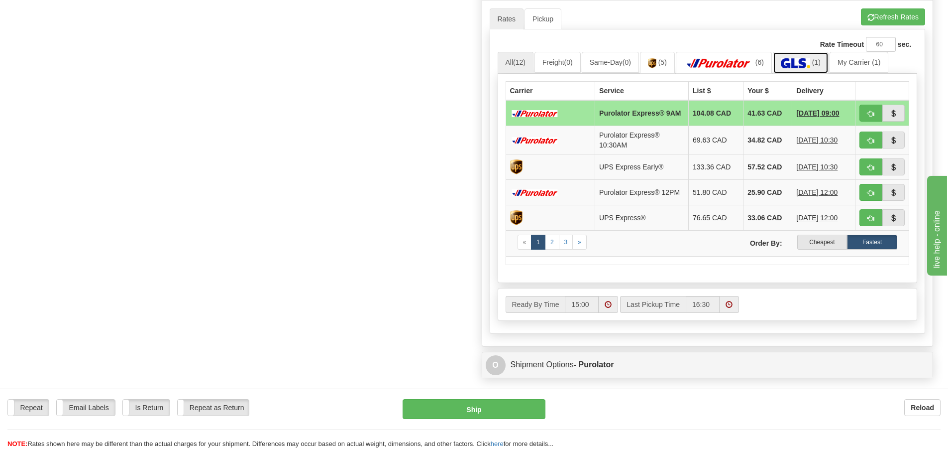
click at [802, 63] on img at bounding box center [795, 63] width 29 height 10
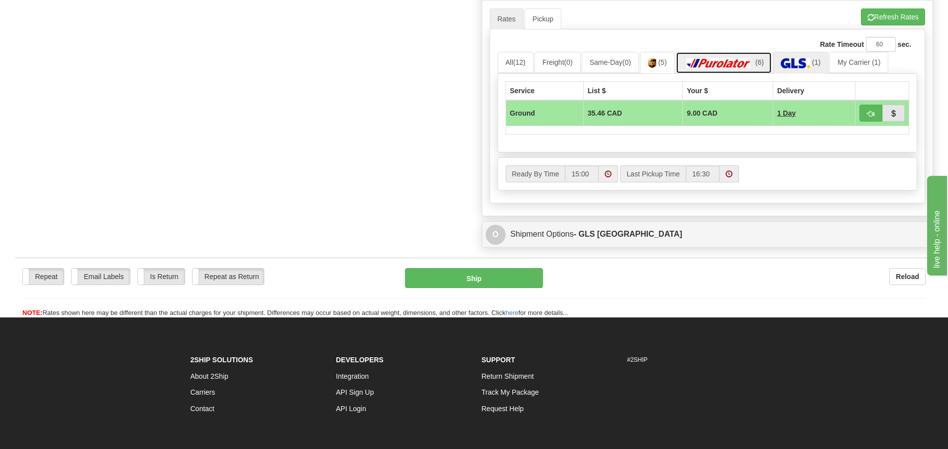
click at [717, 63] on img at bounding box center [719, 63] width 70 height 10
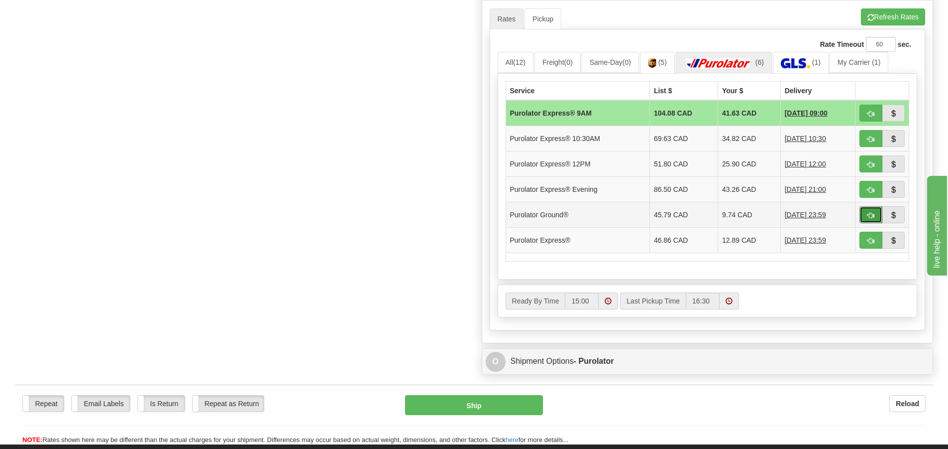
click at [872, 214] on span "button" at bounding box center [871, 215] width 7 height 6
type input "260"
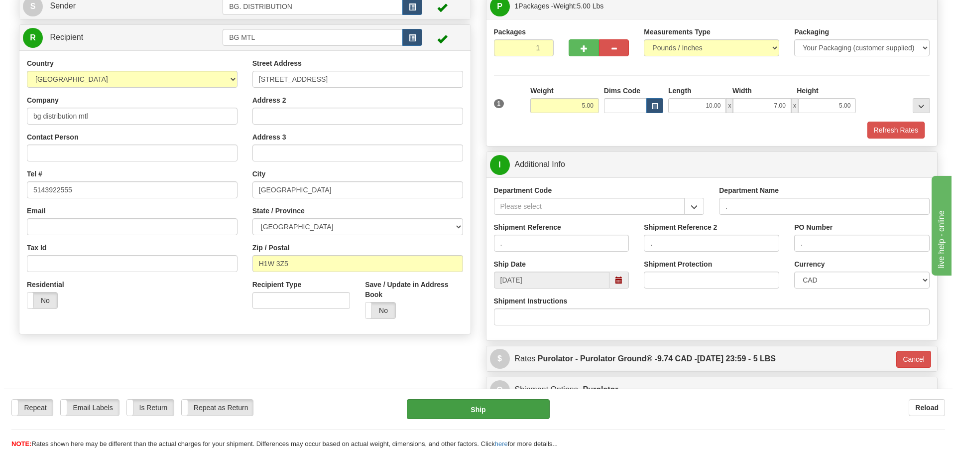
scroll to position [59, 0]
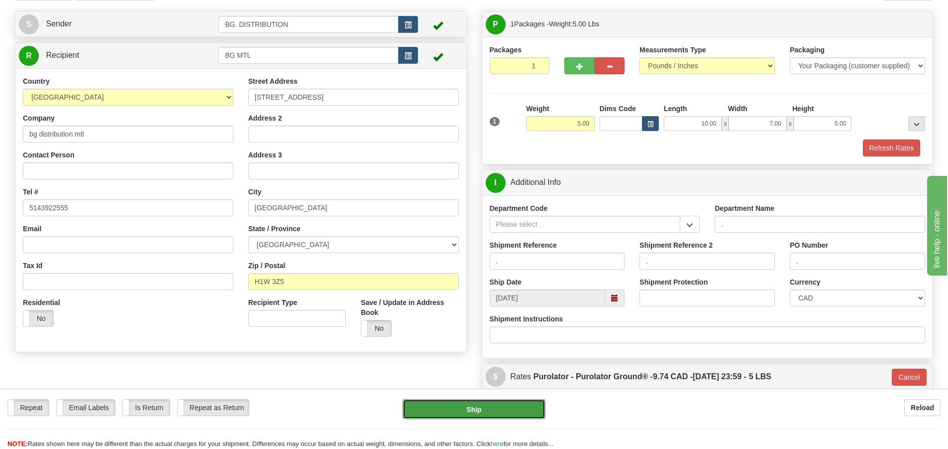
click at [503, 407] on button "Ship" at bounding box center [474, 409] width 143 height 20
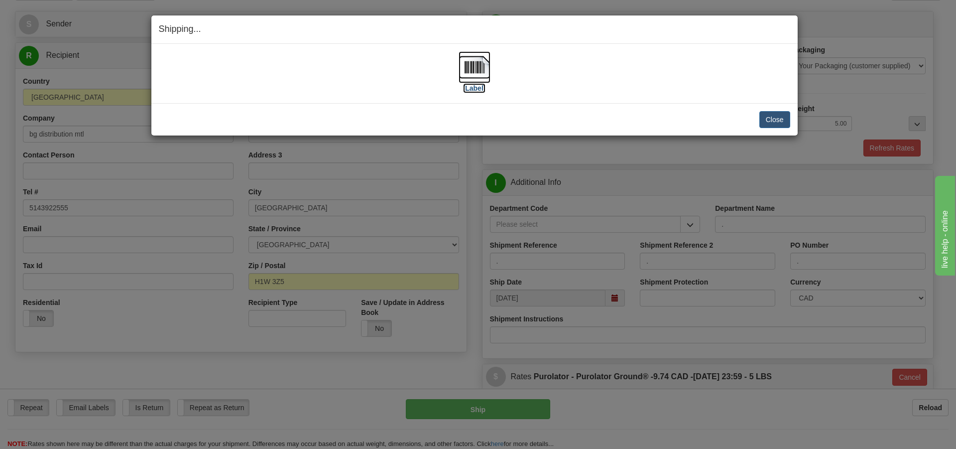
click at [479, 90] on label "[Label]" at bounding box center [474, 88] width 23 height 10
click at [768, 124] on button "Close" at bounding box center [774, 119] width 31 height 17
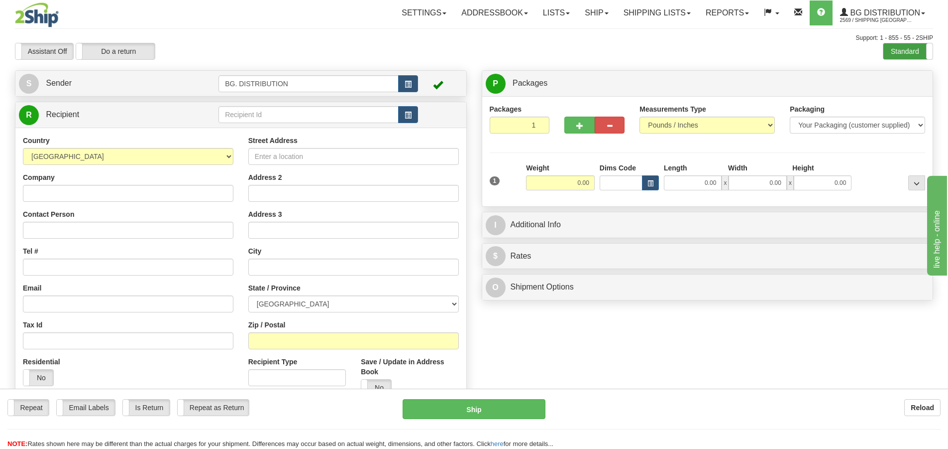
click at [907, 50] on label "Standard" at bounding box center [908, 51] width 49 height 16
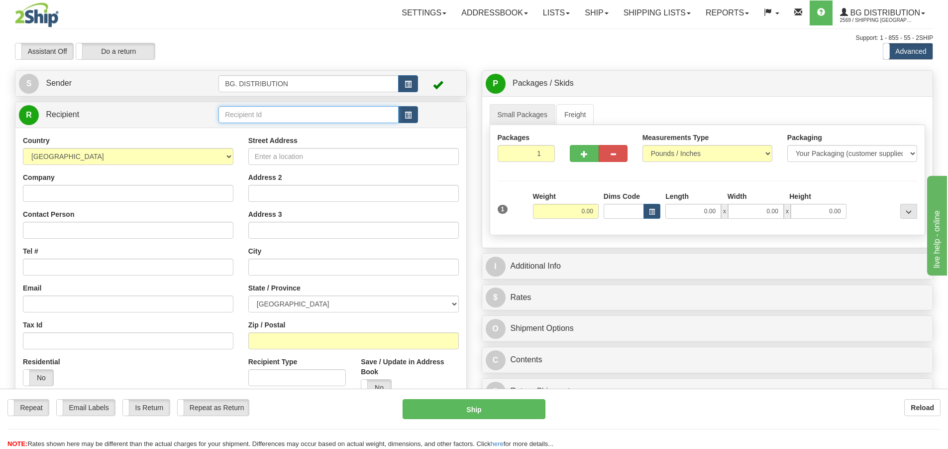
click at [356, 118] on input "text" at bounding box center [309, 114] width 180 height 17
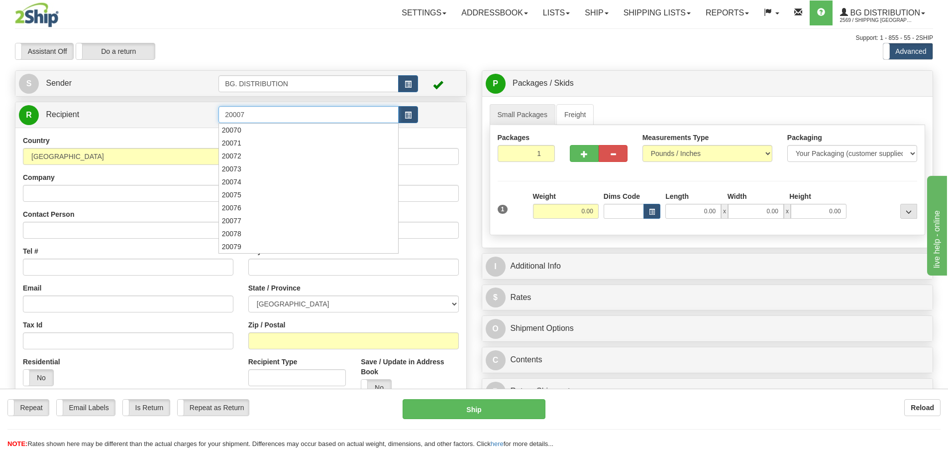
type input "20007"
click button "Delete" at bounding box center [0, 0] width 0 height 0
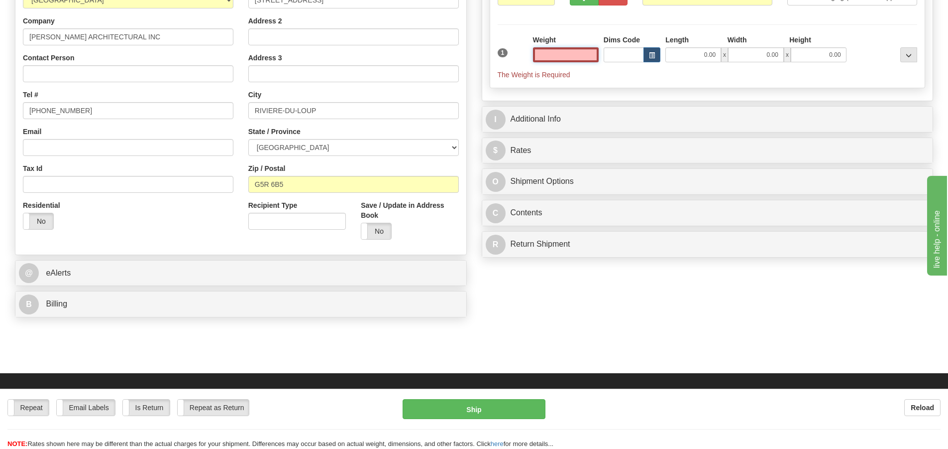
scroll to position [199, 0]
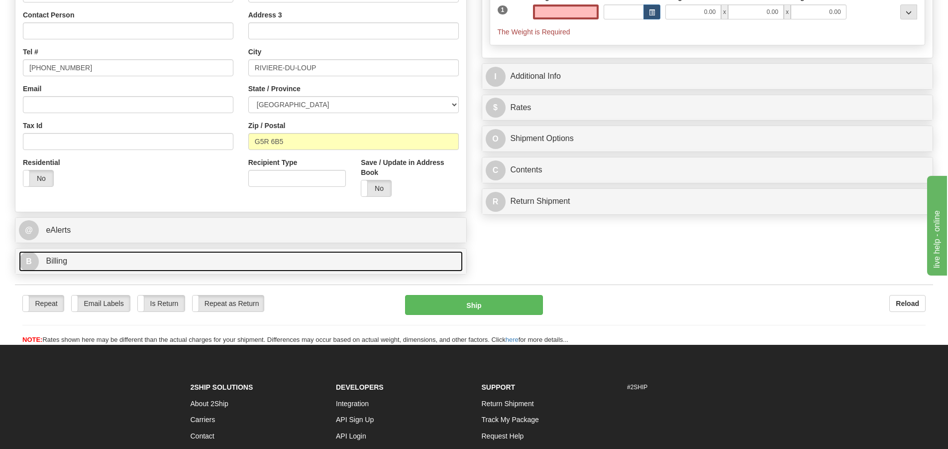
type input "0.00"
click at [29, 266] on span "B" at bounding box center [29, 261] width 20 height 20
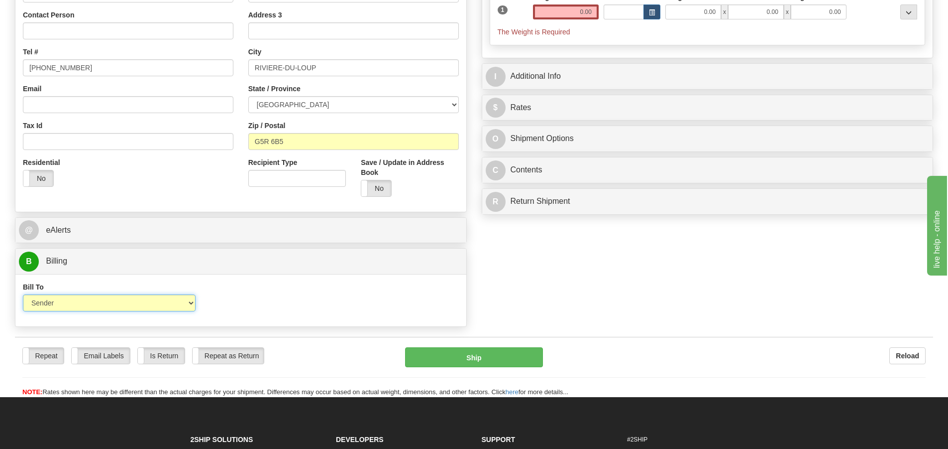
click at [61, 305] on select "Sender Recipient Third Party Collect" at bounding box center [109, 302] width 173 height 17
select select "2"
click at [23, 294] on select "Sender Recipient Third Party Collect" at bounding box center [109, 302] width 173 height 17
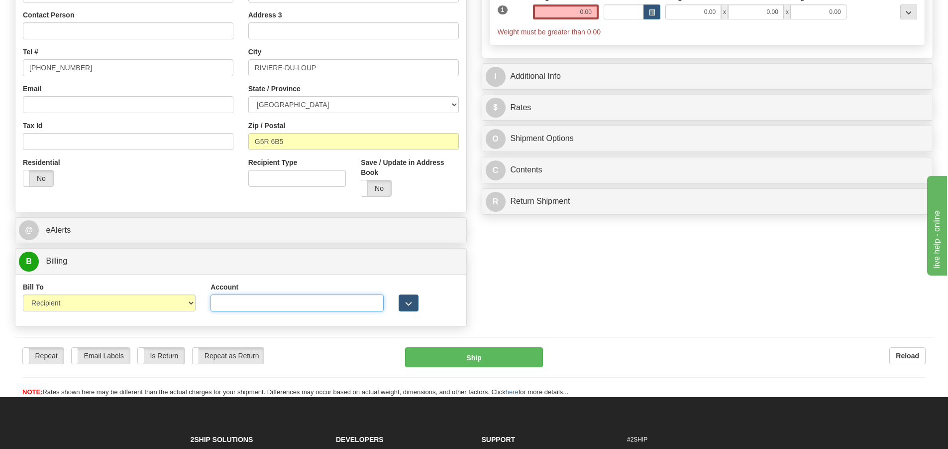
click at [294, 305] on input "Account" at bounding box center [297, 302] width 173 height 17
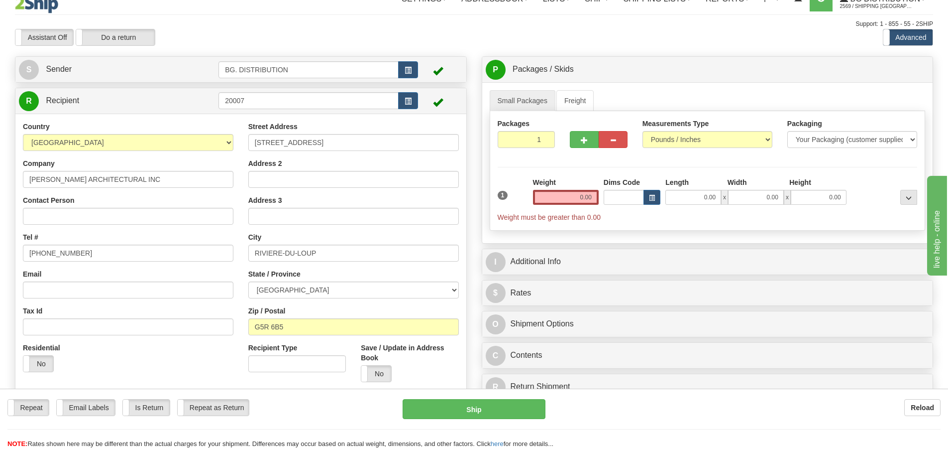
scroll to position [0, 0]
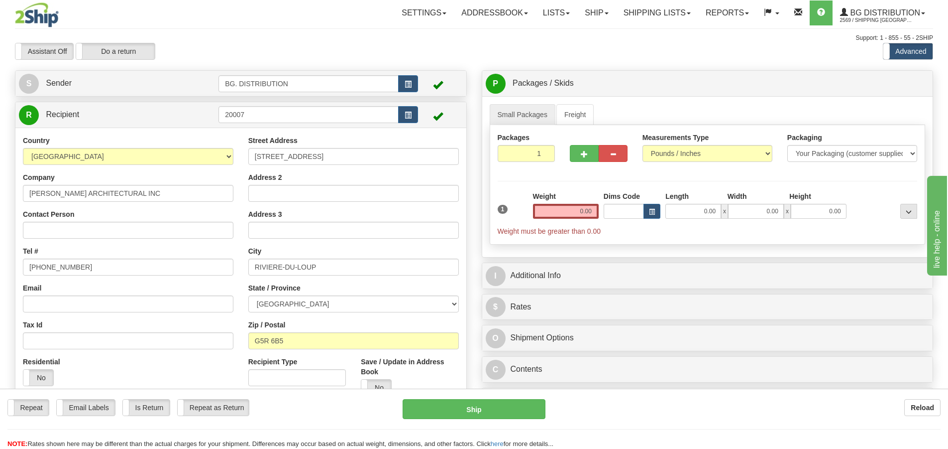
type input "8207126"
click at [584, 212] on input "0.00" at bounding box center [566, 211] width 66 height 15
type input "0.00"
click at [696, 214] on input "0.00" at bounding box center [694, 211] width 56 height 15
type input "11.00"
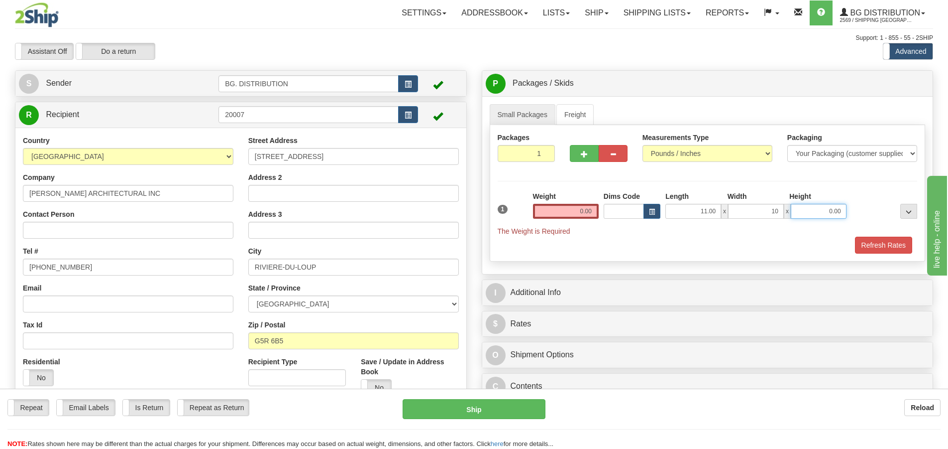
type input "10.00"
type input "5.00"
click at [568, 211] on input "0.00" at bounding box center [566, 211] width 66 height 15
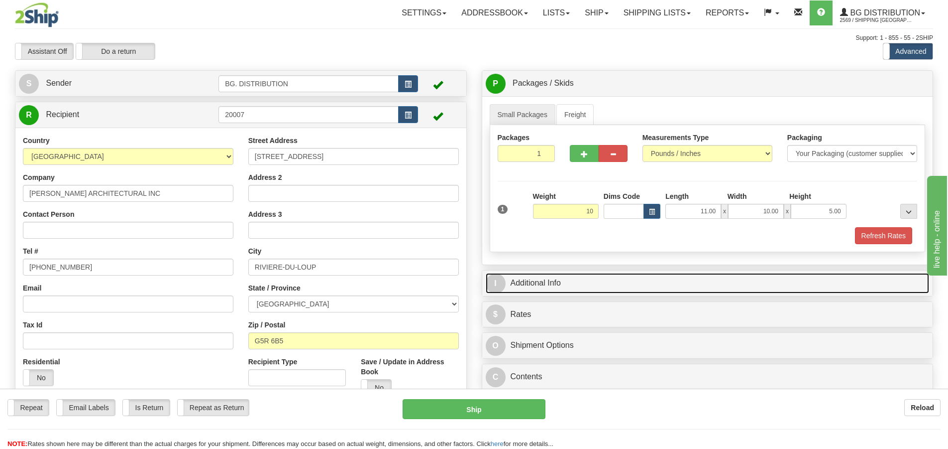
type input "10.00"
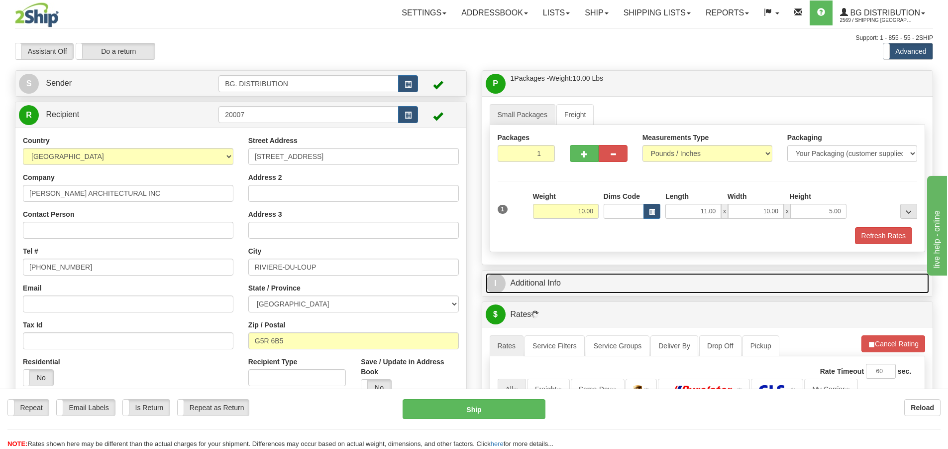
click at [493, 281] on span "I" at bounding box center [496, 283] width 20 height 20
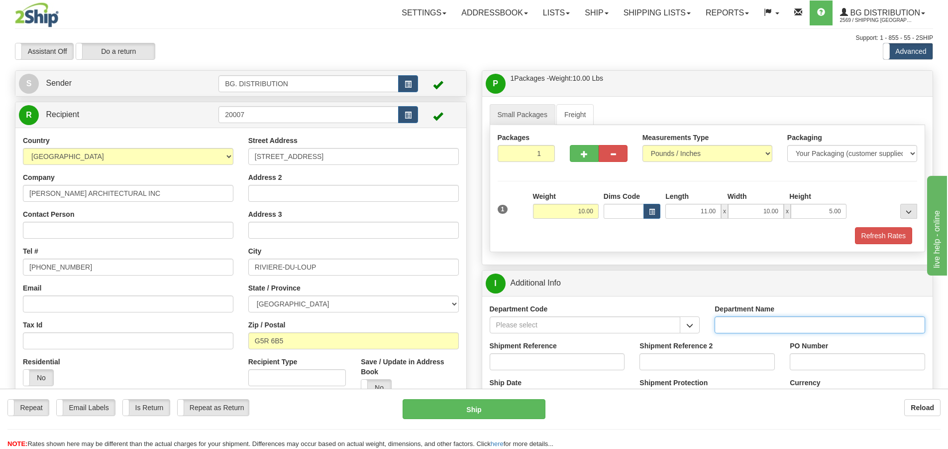
click at [804, 329] on input "Department Name" at bounding box center [820, 324] width 211 height 17
type input "."
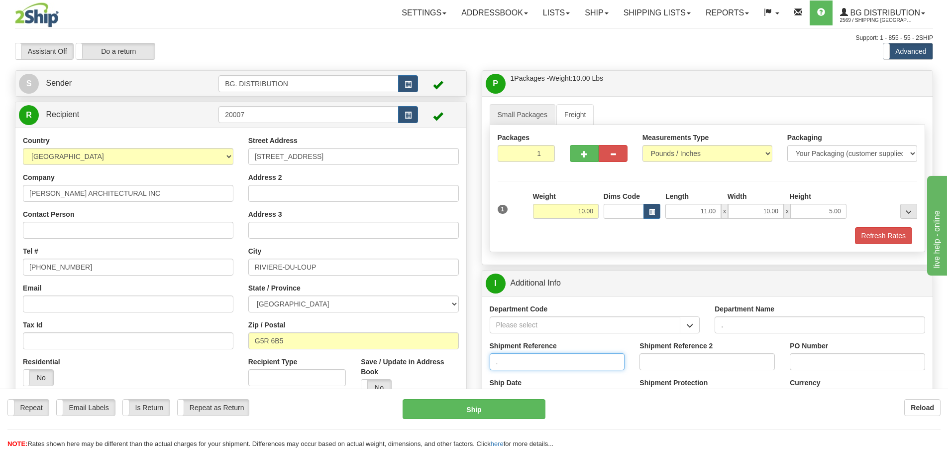
type input "."
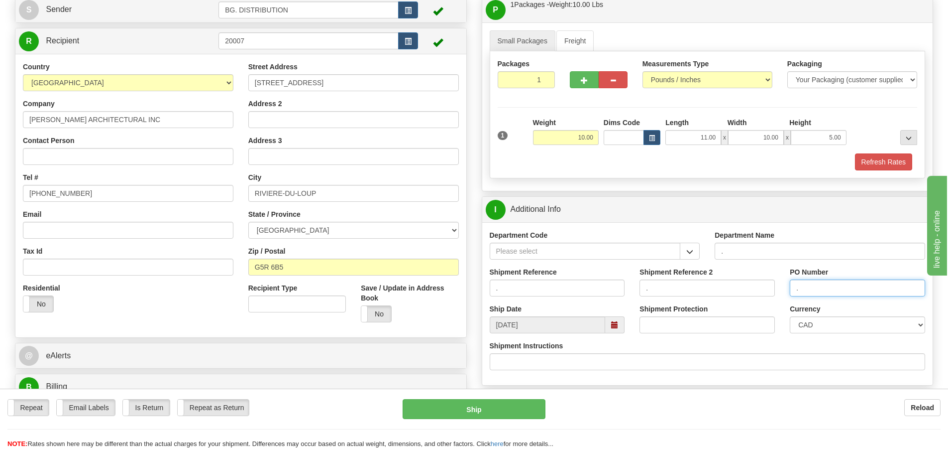
scroll to position [149, 0]
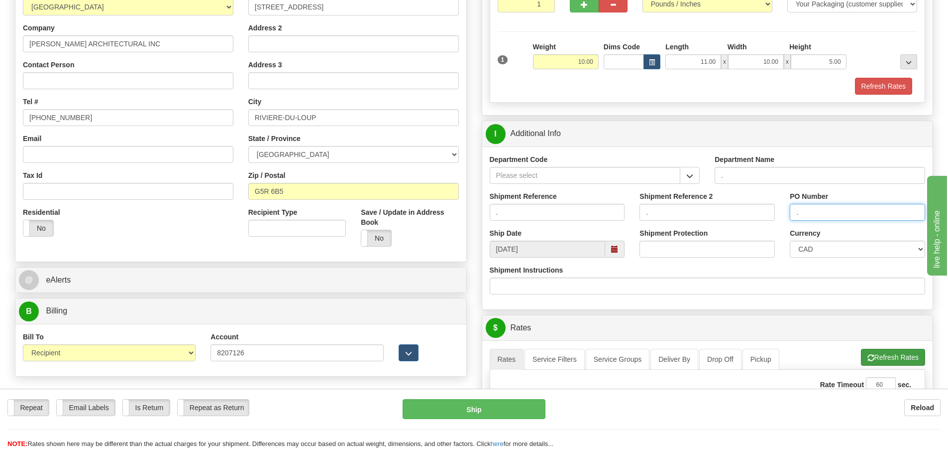
type input "."
drag, startPoint x: 870, startPoint y: 358, endPoint x: 859, endPoint y: 350, distance: 13.8
click at [870, 357] on span "button" at bounding box center [871, 357] width 7 height 6
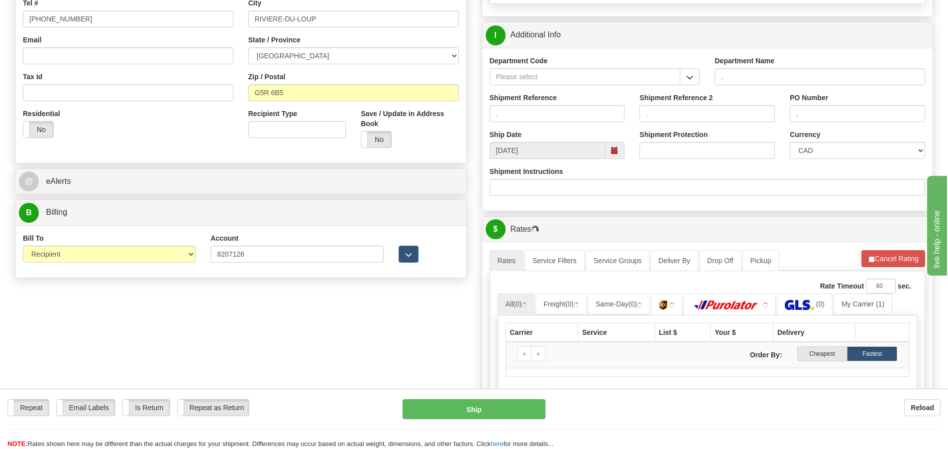
scroll to position [398, 0]
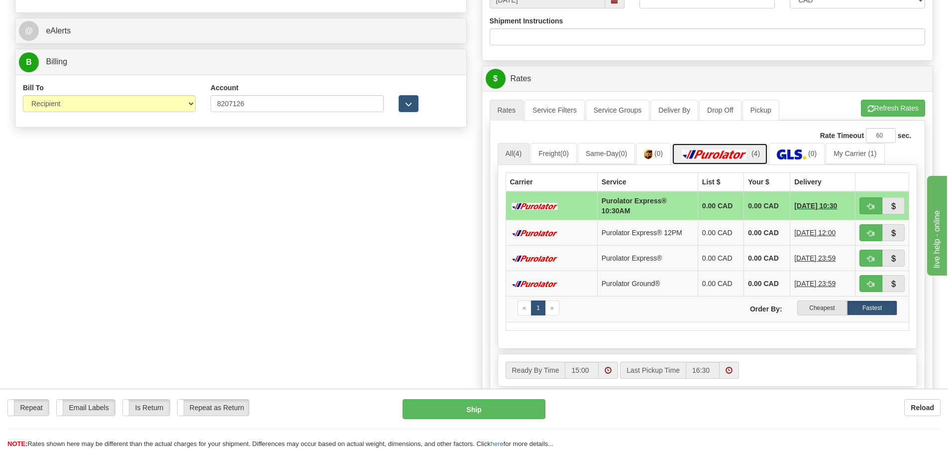
click at [750, 149] on img at bounding box center [715, 154] width 70 height 10
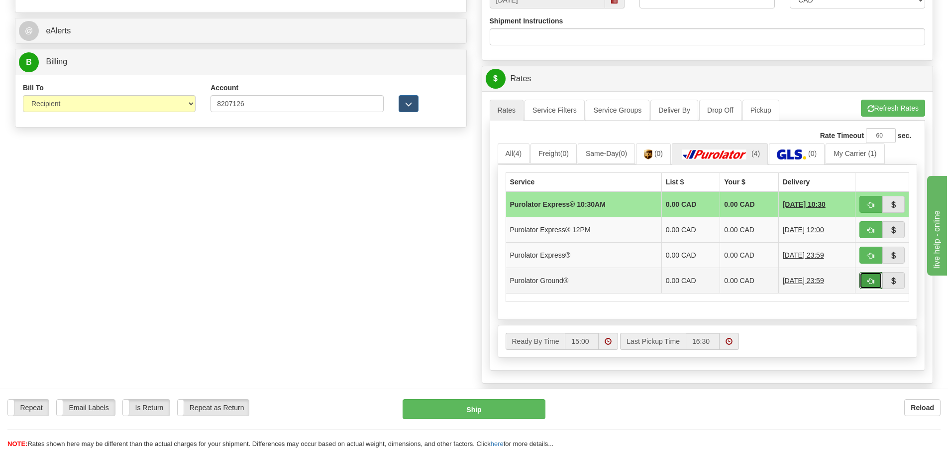
drag, startPoint x: 863, startPoint y: 276, endPoint x: 865, endPoint y: 271, distance: 5.2
click at [865, 271] on td at bounding box center [883, 279] width 54 height 25
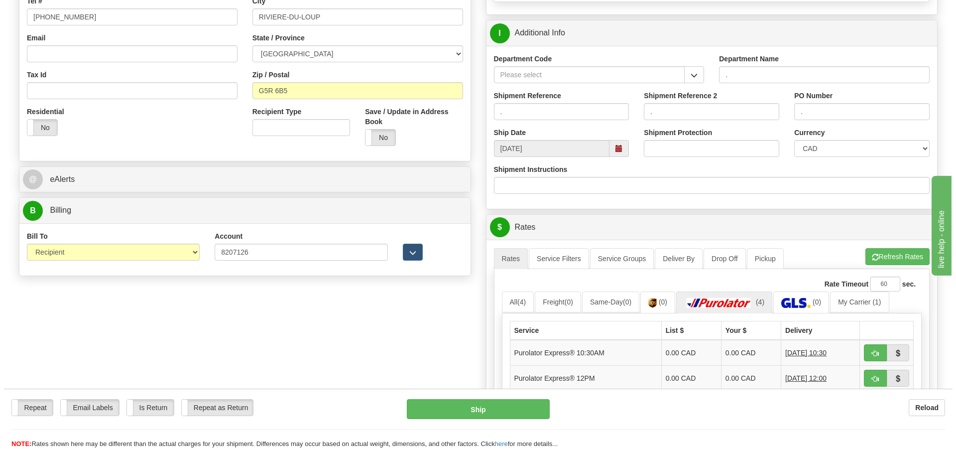
scroll to position [299, 0]
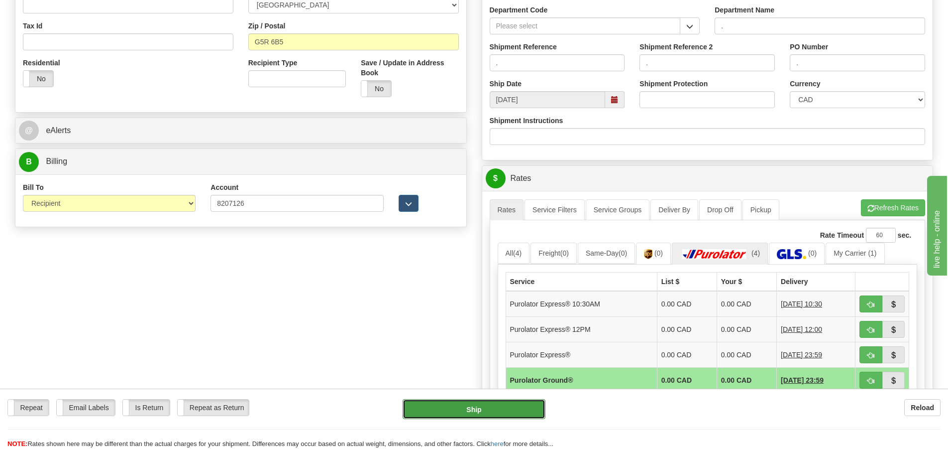
click at [527, 409] on button "Ship" at bounding box center [474, 409] width 143 height 20
type input "260"
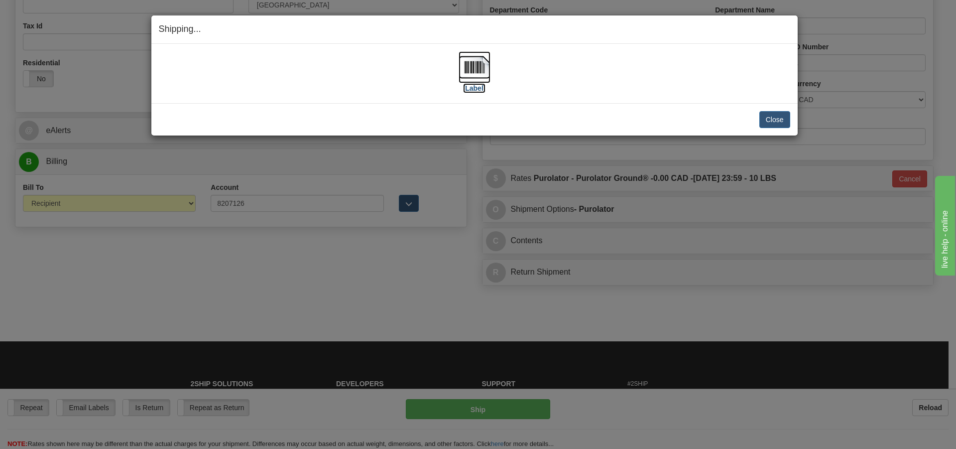
click at [479, 91] on label "[Label]" at bounding box center [474, 88] width 23 height 10
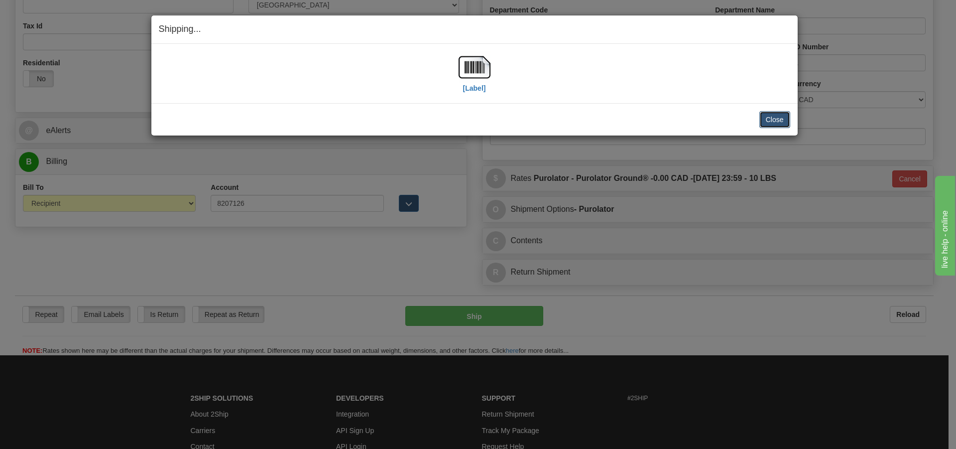
click at [760, 115] on button "Close" at bounding box center [774, 119] width 31 height 17
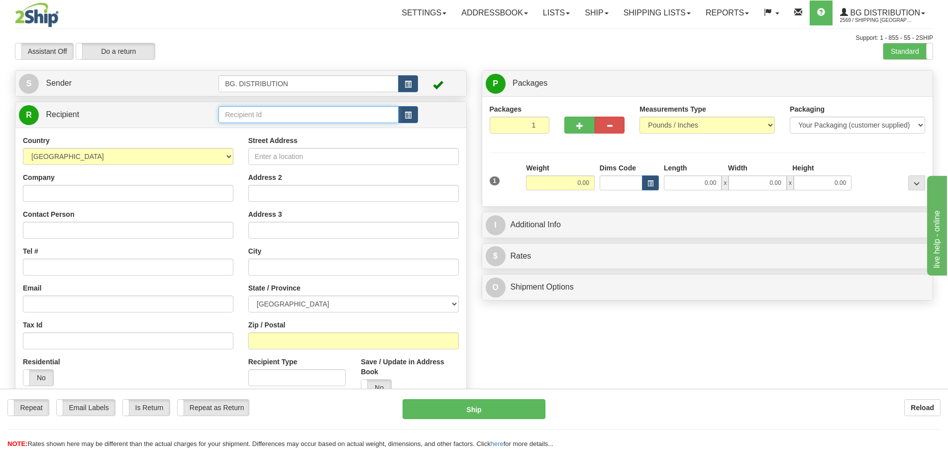
click at [242, 111] on input "text" at bounding box center [309, 114] width 180 height 17
type input "20066"
click button "Delete" at bounding box center [0, 0] width 0 height 0
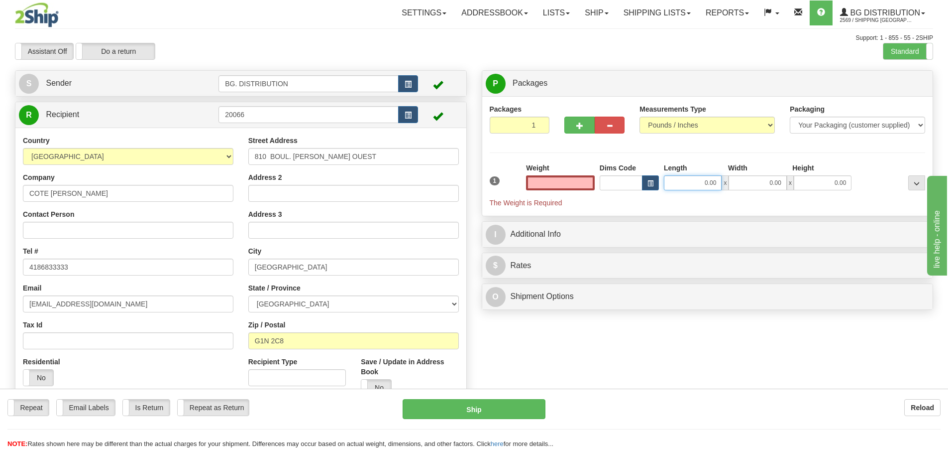
type input "0.00"
click at [690, 183] on input "0.00" at bounding box center [693, 182] width 58 height 15
type input "30.00"
type input "5.00"
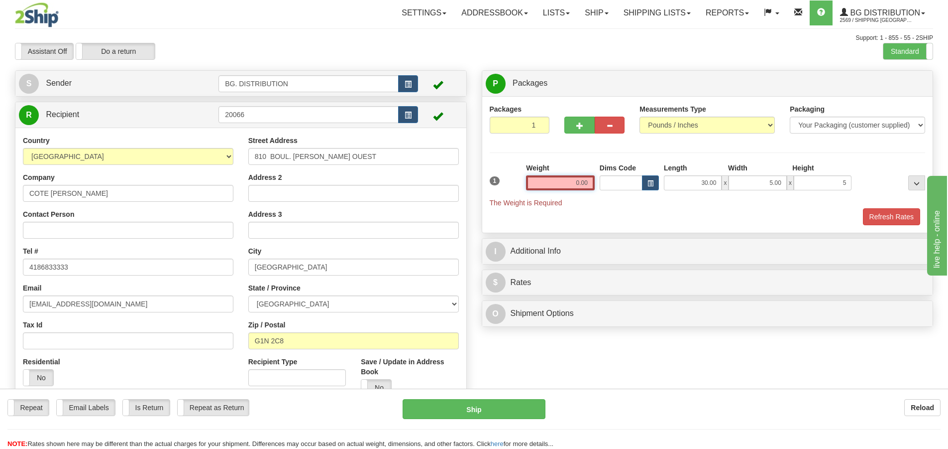
type input "5.00"
click at [575, 179] on input "0.00" at bounding box center [560, 182] width 69 height 15
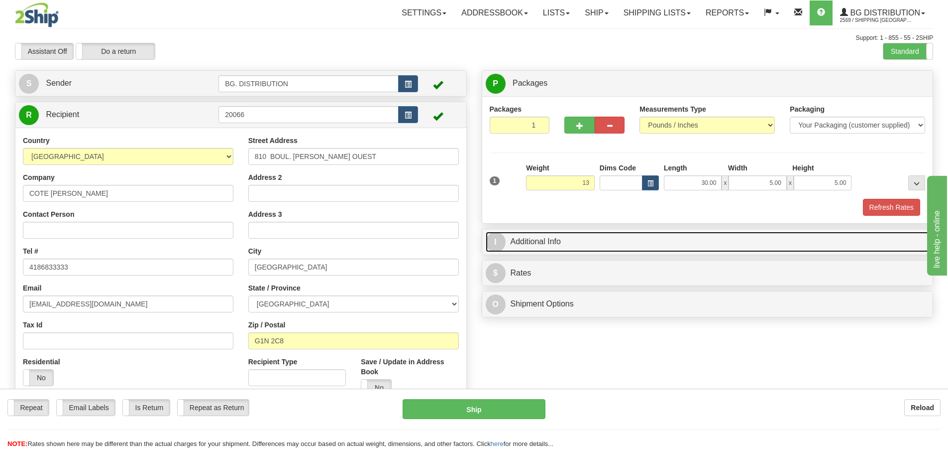
type input "13.00"
click at [502, 239] on span "I" at bounding box center [496, 242] width 20 height 20
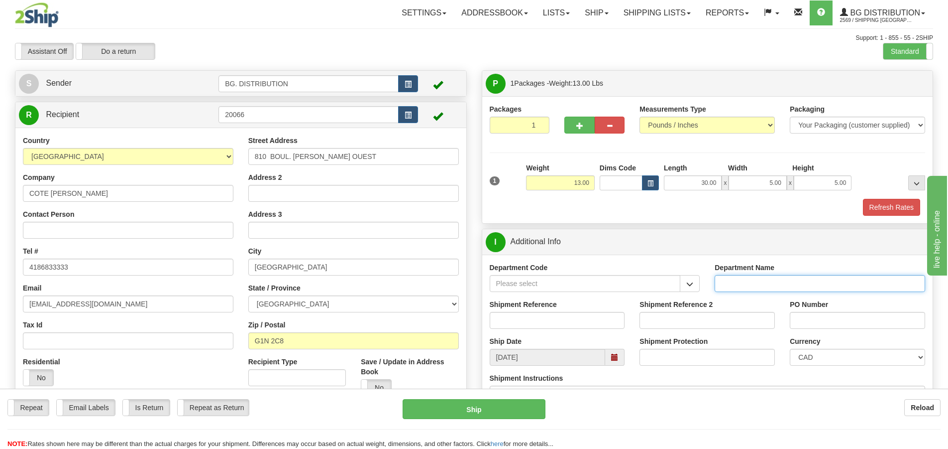
drag, startPoint x: 724, startPoint y: 276, endPoint x: 740, endPoint y: 277, distance: 16.0
click at [740, 277] on input "Department Name" at bounding box center [820, 283] width 211 height 17
type input "."
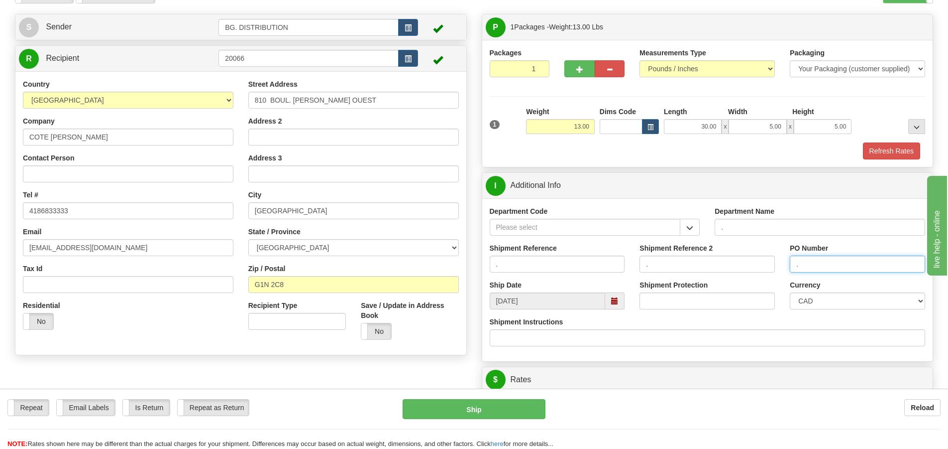
scroll to position [199, 0]
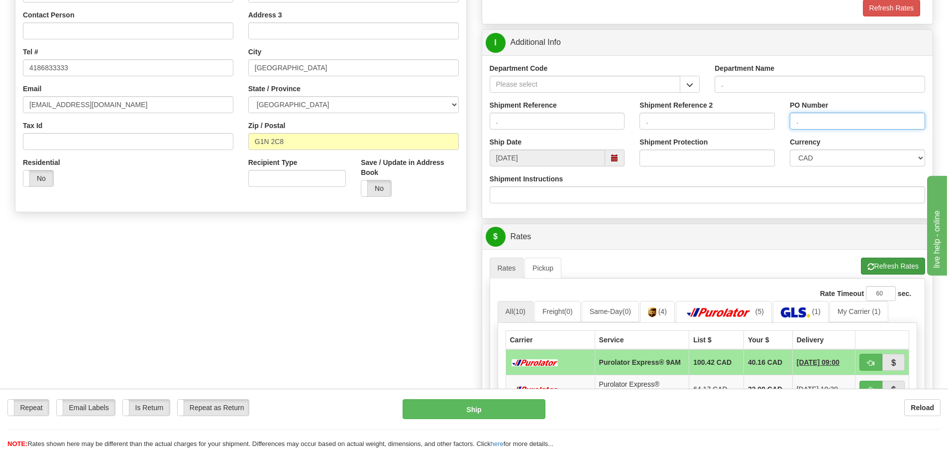
type input "."
click at [879, 263] on button "Refresh Rates" at bounding box center [893, 265] width 64 height 17
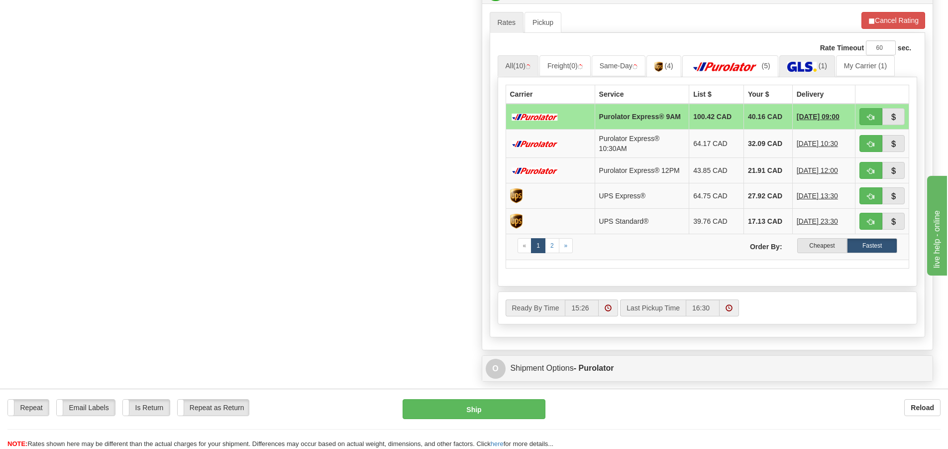
scroll to position [349, 0]
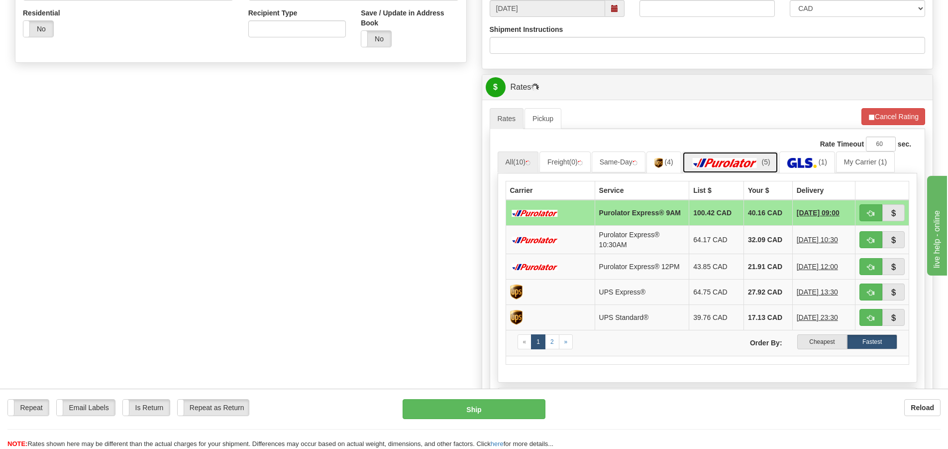
click at [752, 161] on img at bounding box center [726, 163] width 70 height 10
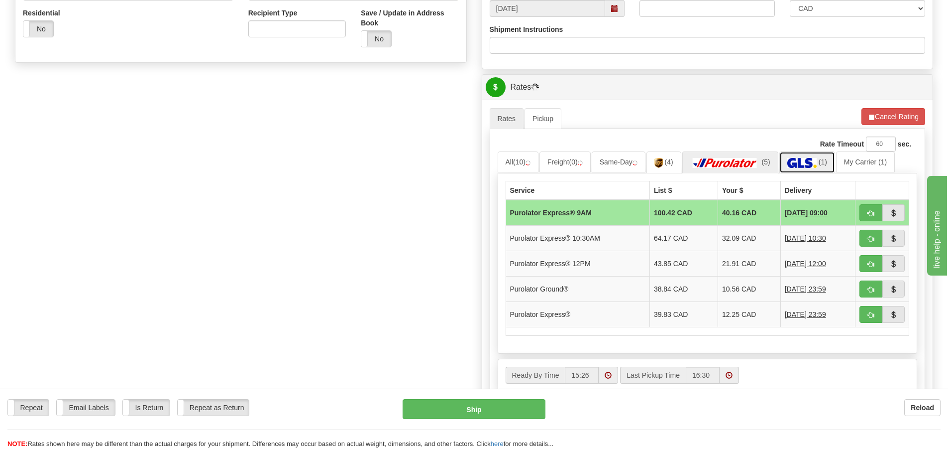
click at [802, 165] on img at bounding box center [802, 163] width 29 height 10
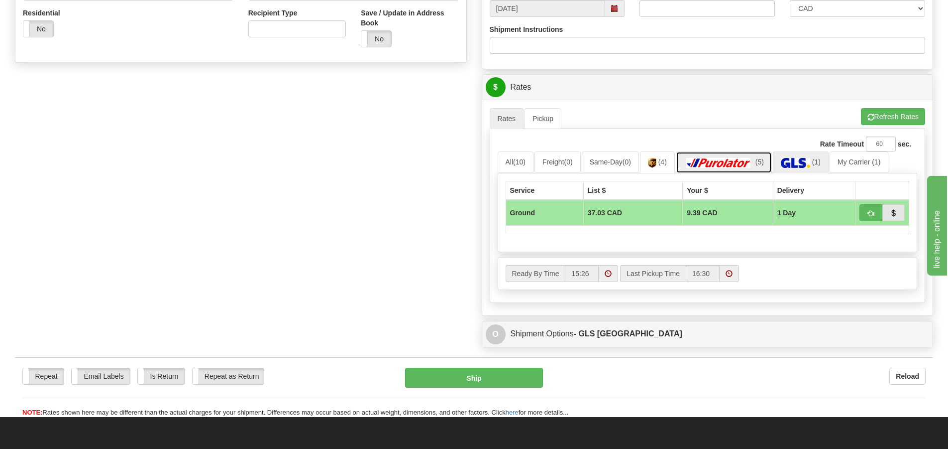
click at [718, 161] on img at bounding box center [719, 163] width 70 height 10
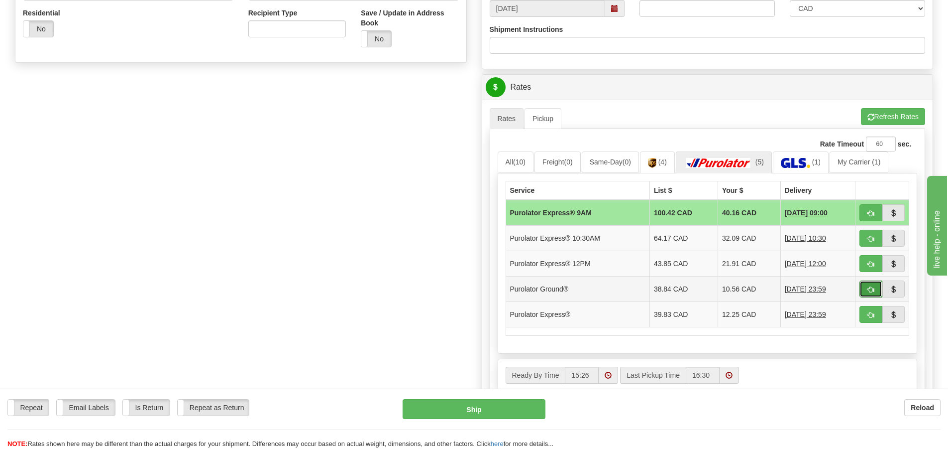
click at [865, 290] on button "button" at bounding box center [871, 288] width 23 height 17
type input "260"
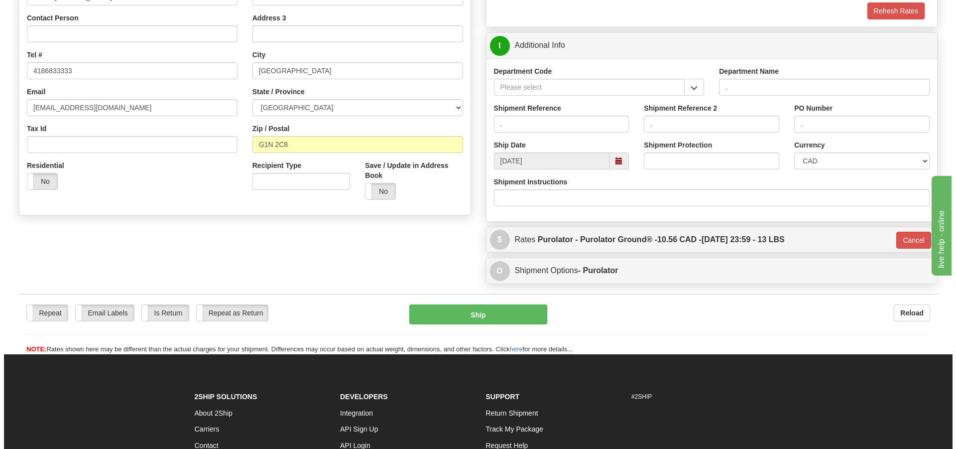
scroll to position [59, 0]
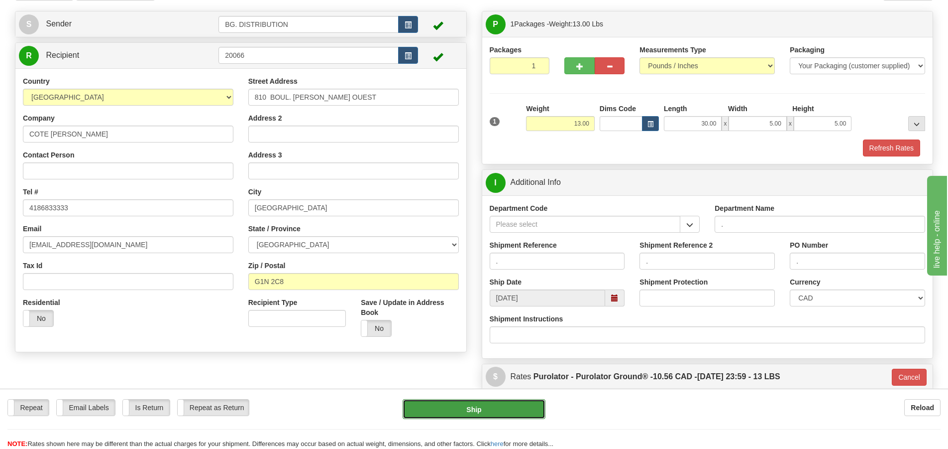
click at [506, 415] on button "Ship" at bounding box center [474, 409] width 143 height 20
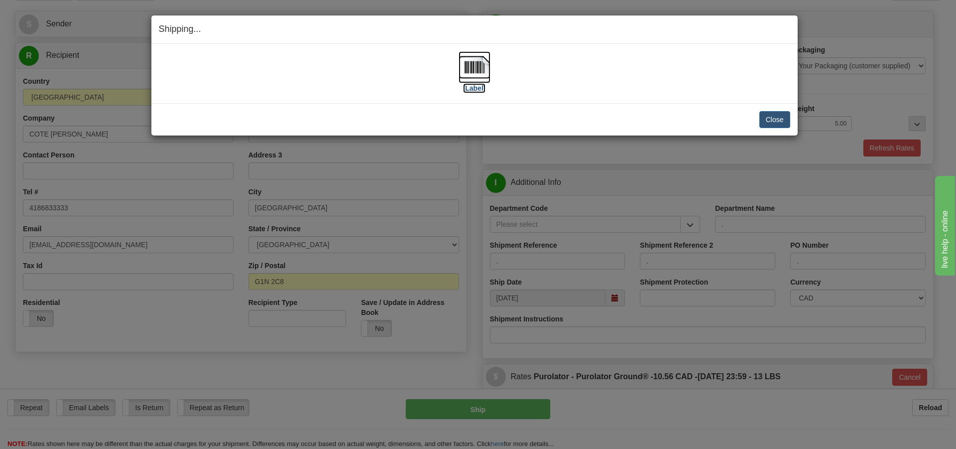
click at [481, 87] on label "[Label]" at bounding box center [474, 88] width 23 height 10
click at [760, 116] on button "Close" at bounding box center [774, 119] width 31 height 17
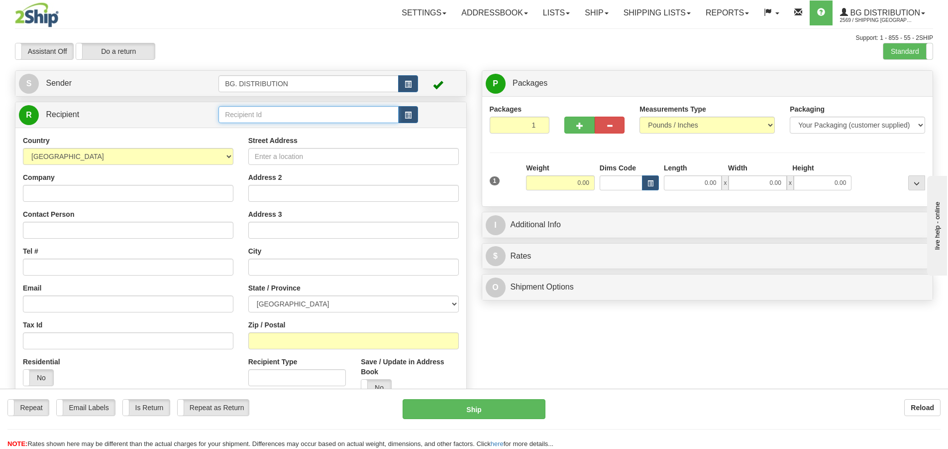
click at [340, 114] on input "text" at bounding box center [309, 114] width 180 height 17
type input "6"
type input "20064"
click button "Delete" at bounding box center [0, 0] width 0 height 0
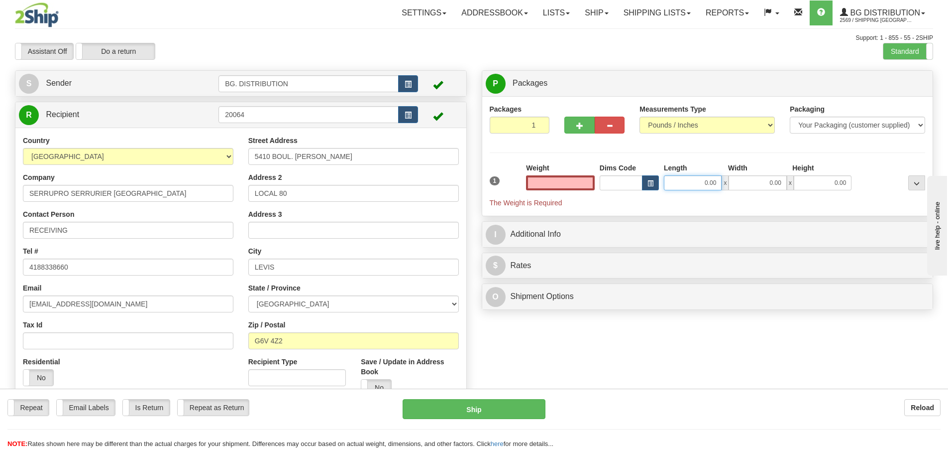
type input "0.00"
click at [703, 176] on input "0.00" at bounding box center [693, 182] width 58 height 15
type input "10.00"
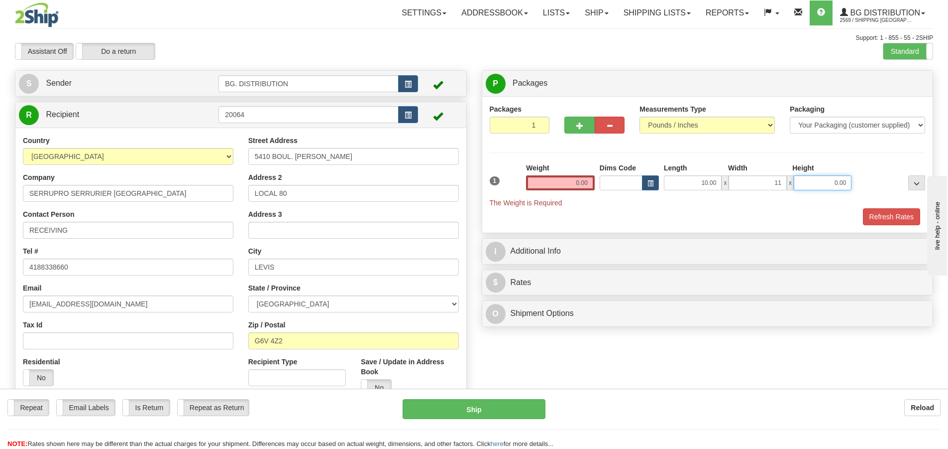
type input "11.00"
type input "8.00"
drag, startPoint x: 567, startPoint y: 180, endPoint x: 575, endPoint y: 179, distance: 8.1
click at [569, 179] on input "0.00" at bounding box center [560, 182] width 69 height 15
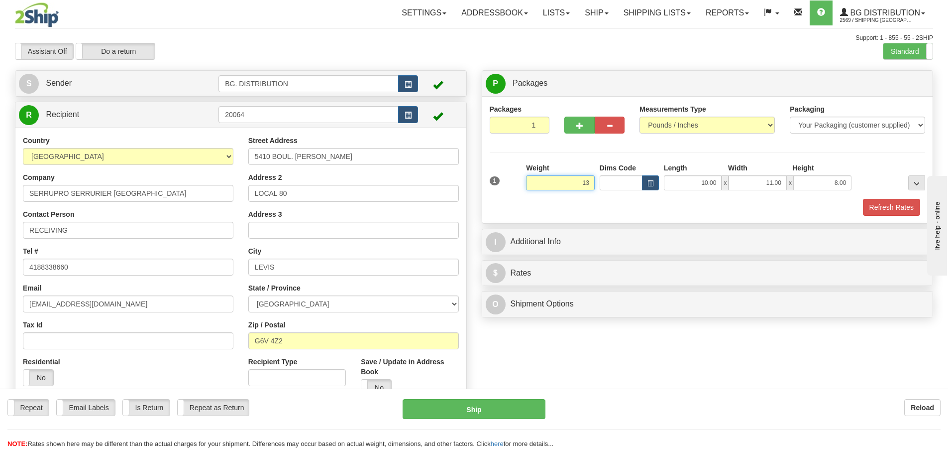
type input "13.00"
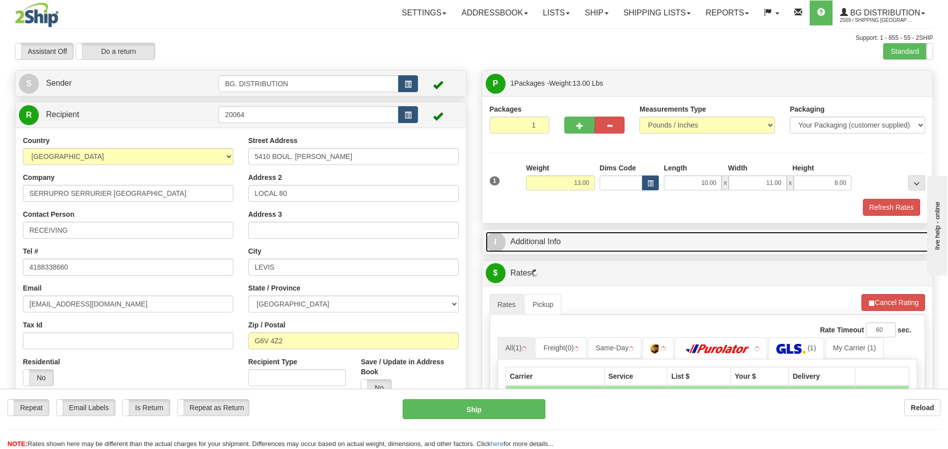
click at [493, 241] on span "I" at bounding box center [496, 242] width 20 height 20
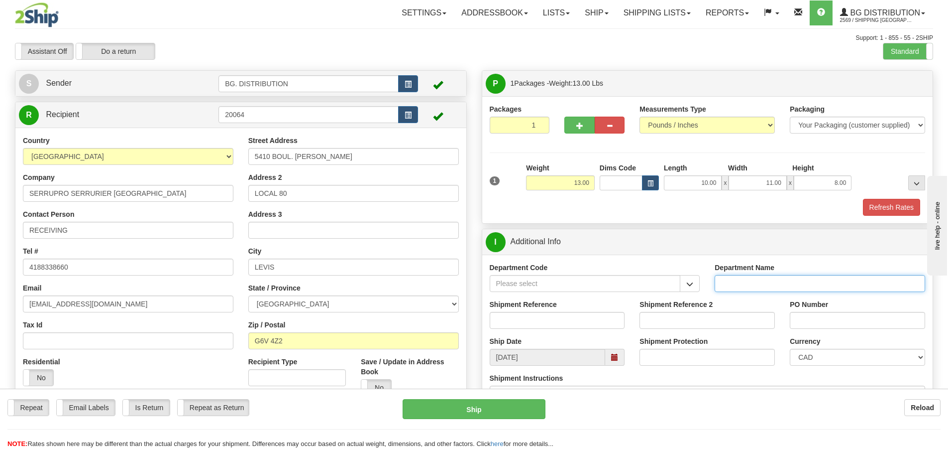
drag, startPoint x: 781, startPoint y: 291, endPoint x: 783, endPoint y: 280, distance: 11.1
click at [783, 283] on input "Department Name" at bounding box center [820, 283] width 211 height 17
type input "."
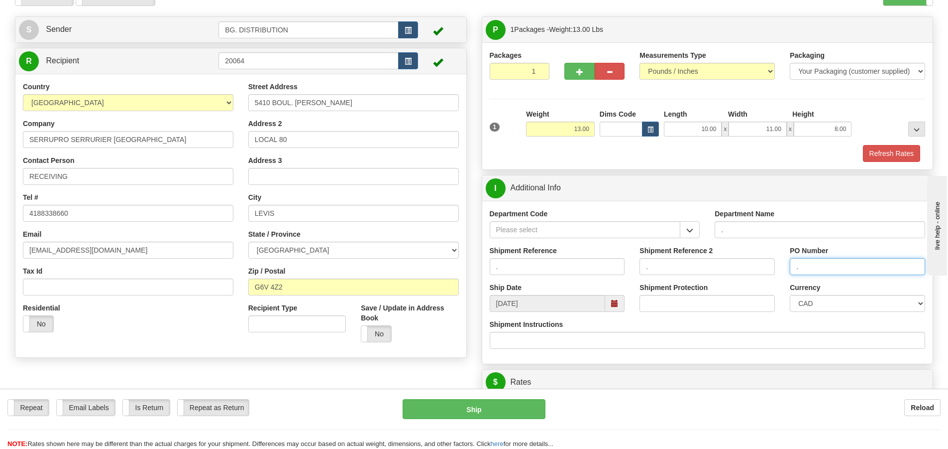
scroll to position [199, 0]
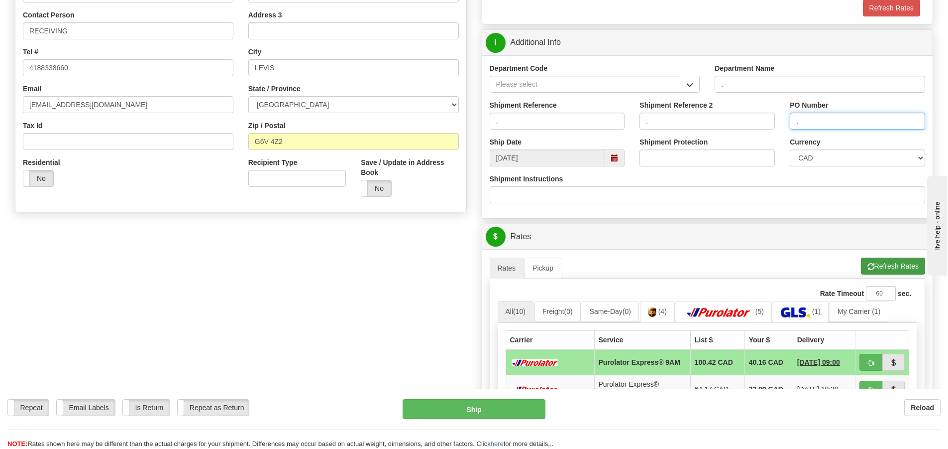
type input "."
click at [868, 268] on span "button" at bounding box center [871, 266] width 7 height 6
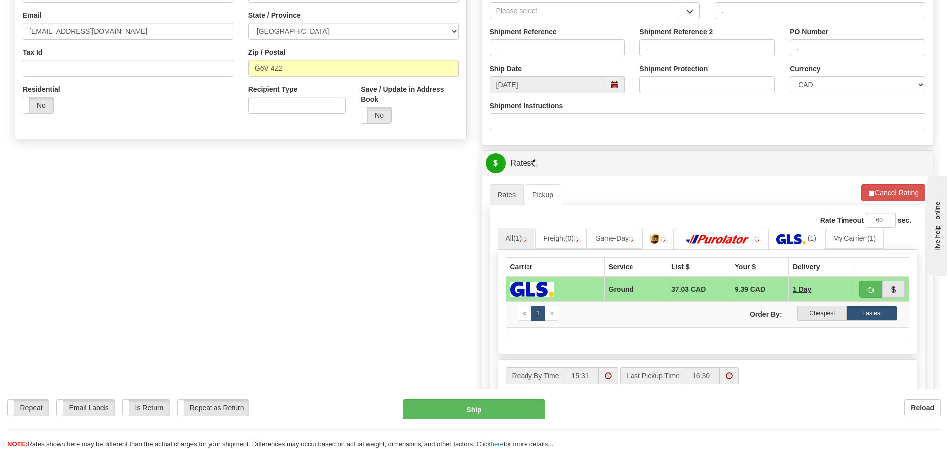
scroll to position [349, 0]
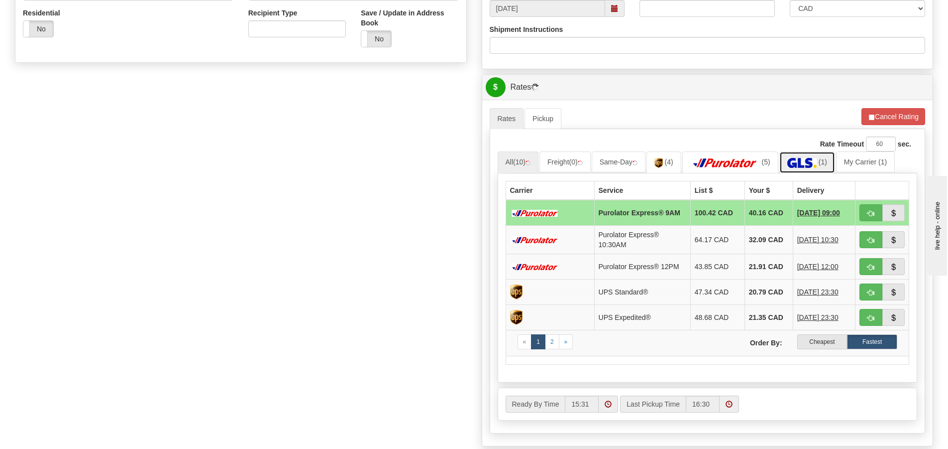
click at [811, 163] on img at bounding box center [802, 163] width 29 height 10
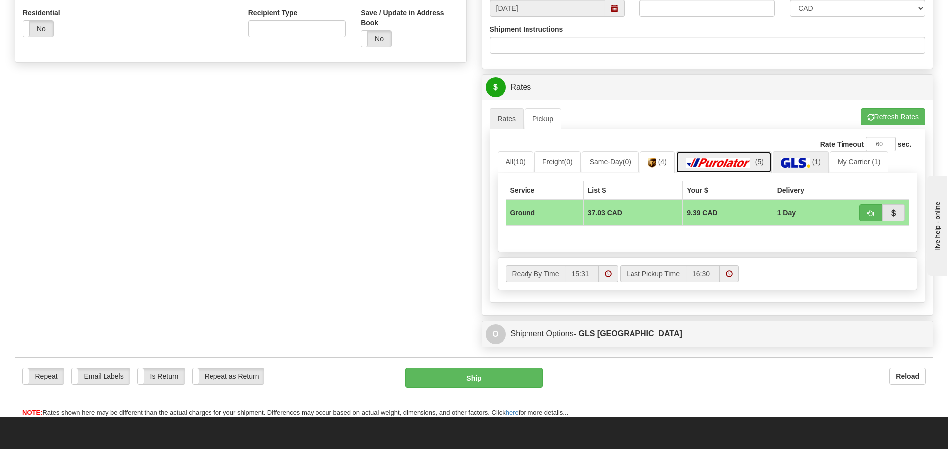
click at [743, 155] on link "(5)" at bounding box center [724, 161] width 96 height 21
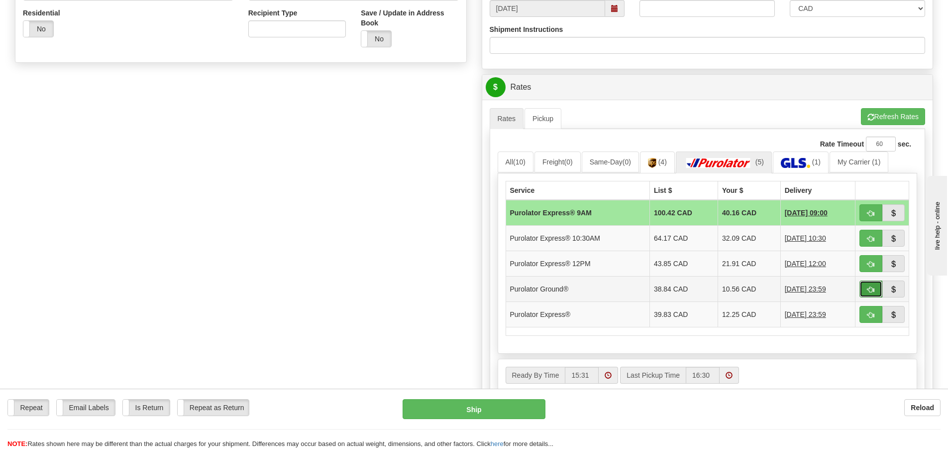
click at [875, 288] on button "button" at bounding box center [871, 288] width 23 height 17
type input "260"
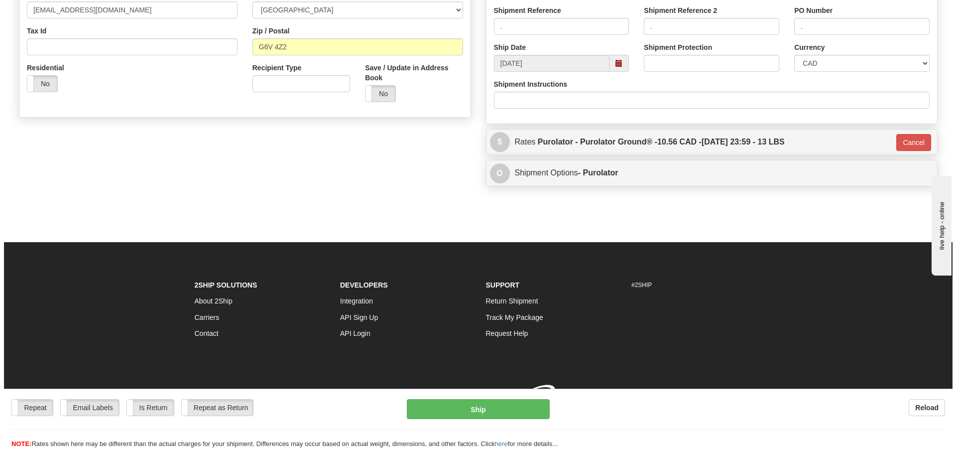
scroll to position [308, 0]
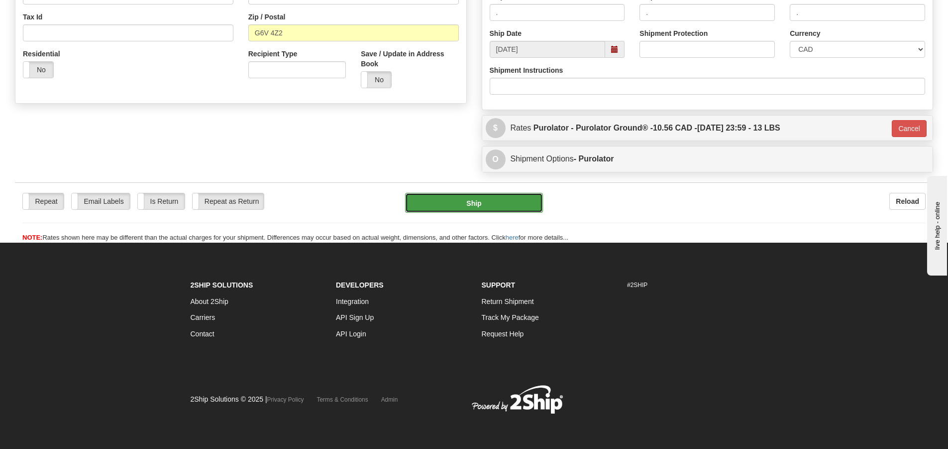
click at [456, 199] on button "Ship" at bounding box center [474, 203] width 138 height 20
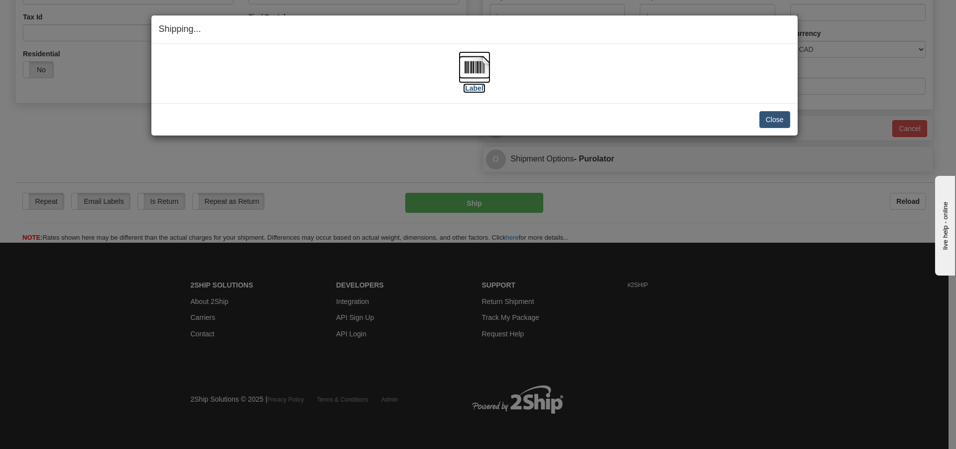
click at [475, 90] on label "[Label]" at bounding box center [474, 88] width 23 height 10
click at [772, 114] on button "Close" at bounding box center [774, 119] width 31 height 17
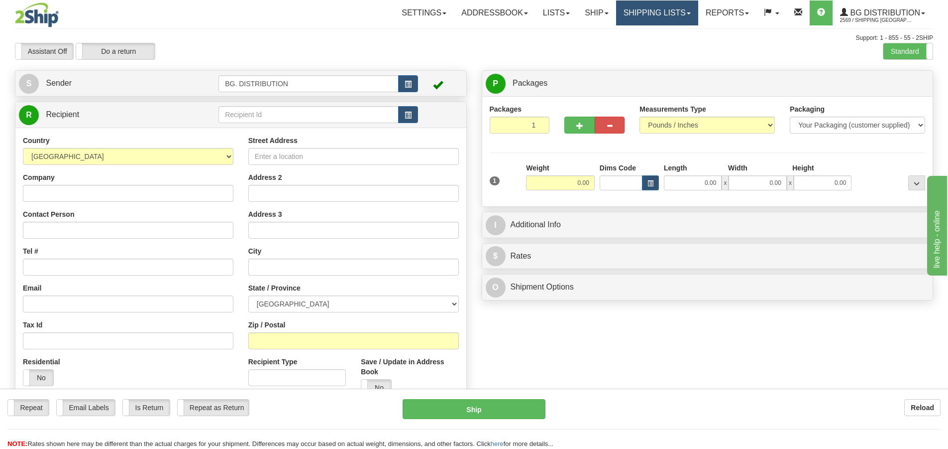
click at [663, 18] on link "Shipping lists" at bounding box center [657, 12] width 82 height 25
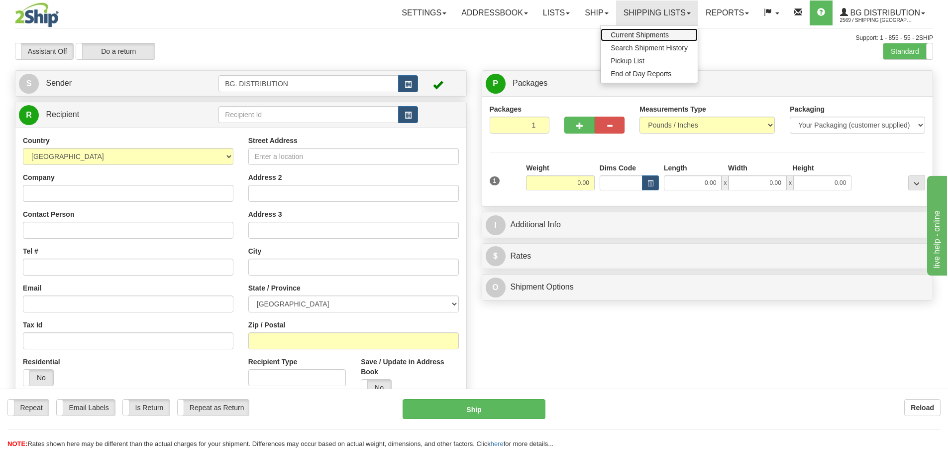
click at [648, 38] on span "Current Shipments" at bounding box center [640, 35] width 58 height 8
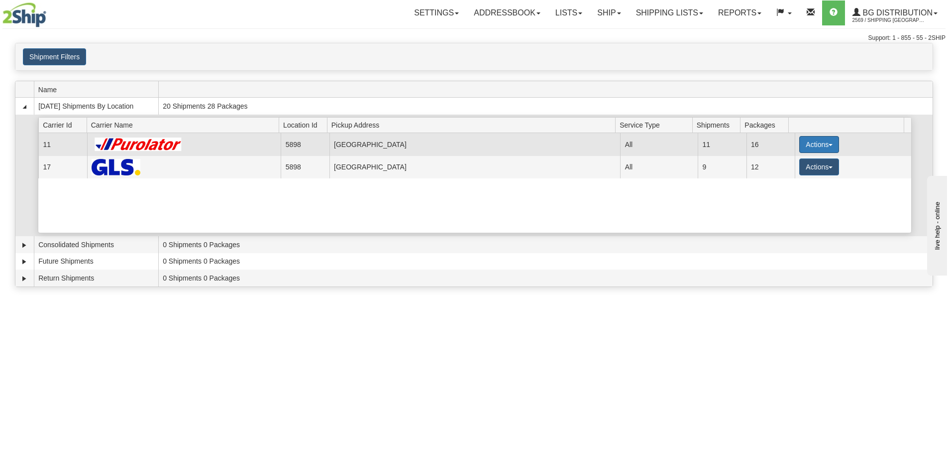
click at [812, 144] on button "Actions" at bounding box center [820, 144] width 40 height 17
click at [793, 167] on link "Details" at bounding box center [799, 163] width 80 height 13
